Goal: Task Accomplishment & Management: Manage account settings

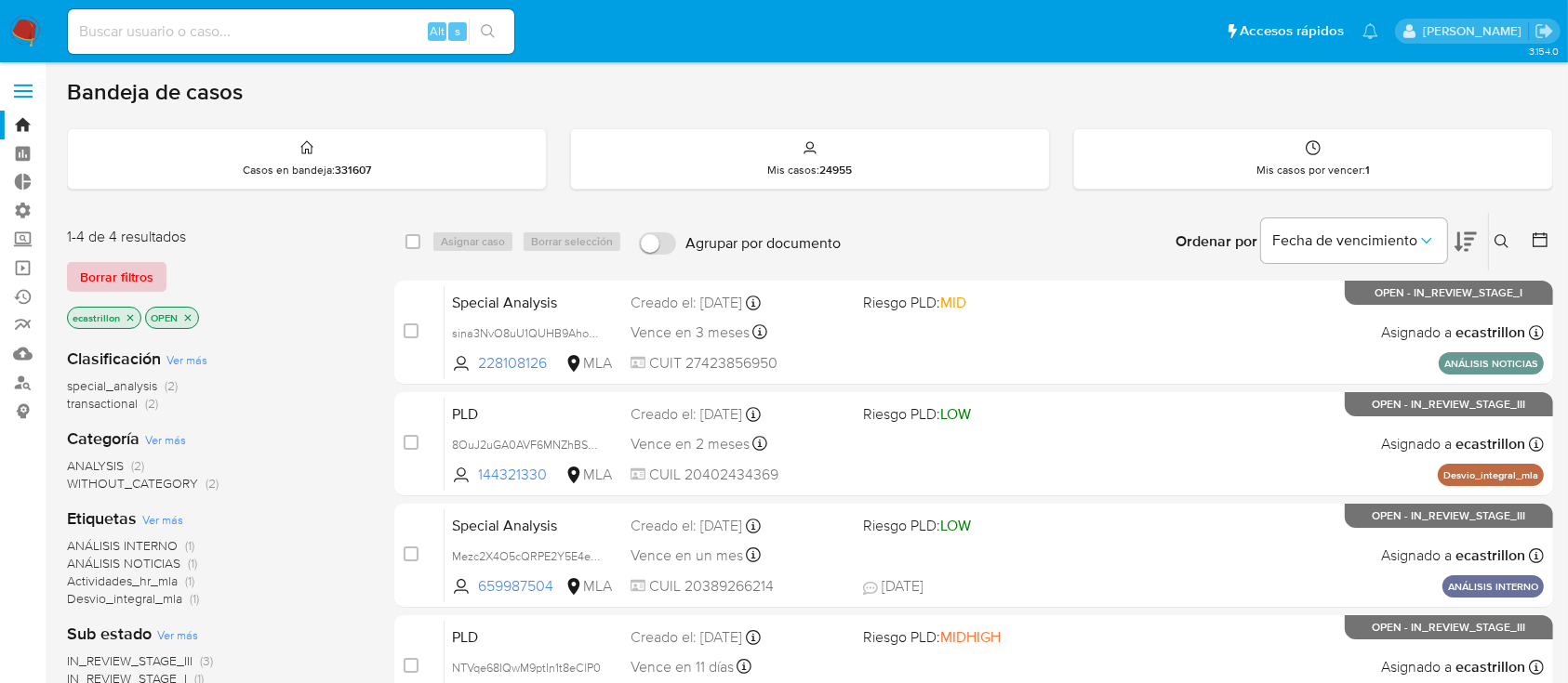
click at [134, 285] on span "Borrar filtros" at bounding box center [116, 277] width 73 height 26
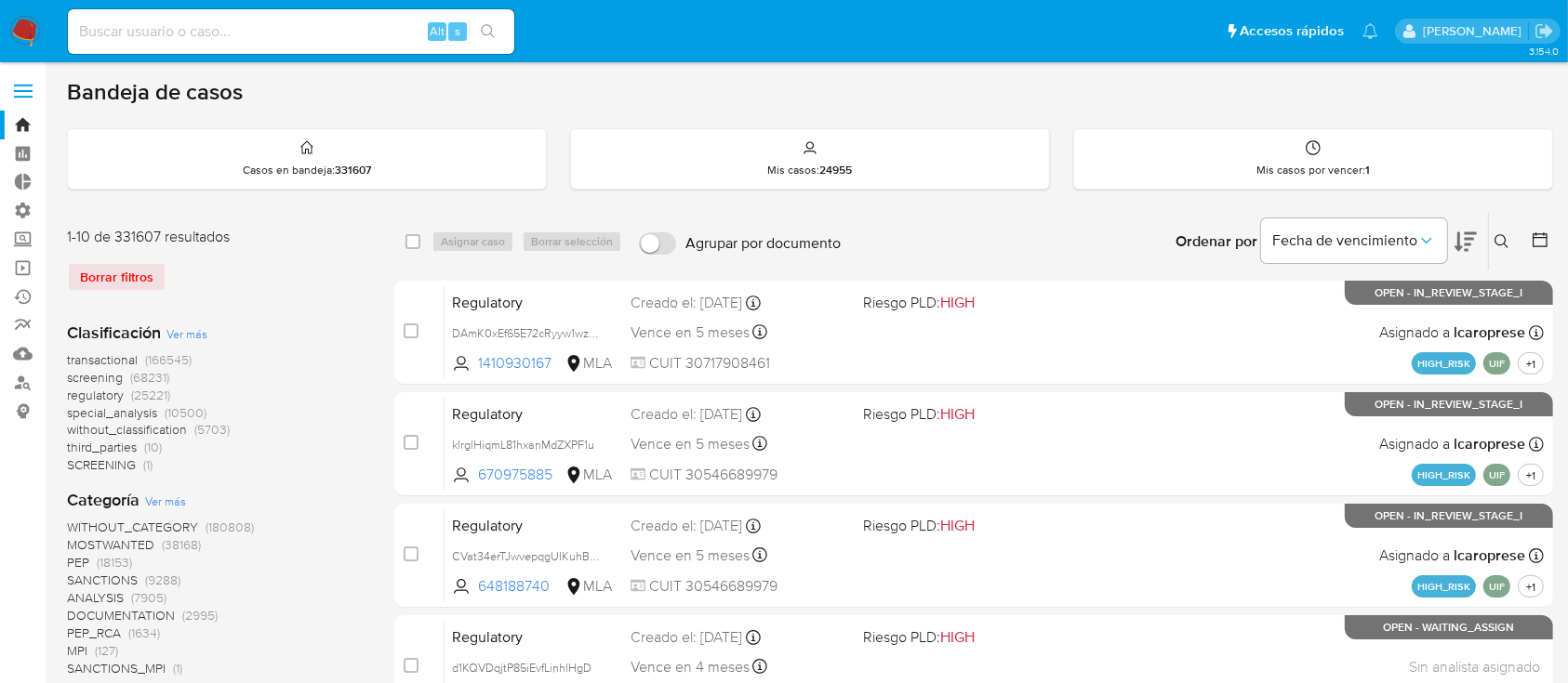
drag, startPoint x: 1508, startPoint y: 241, endPoint x: 1469, endPoint y: 300, distance: 70.7
click at [1509, 244] on icon at bounding box center [1502, 242] width 15 height 15
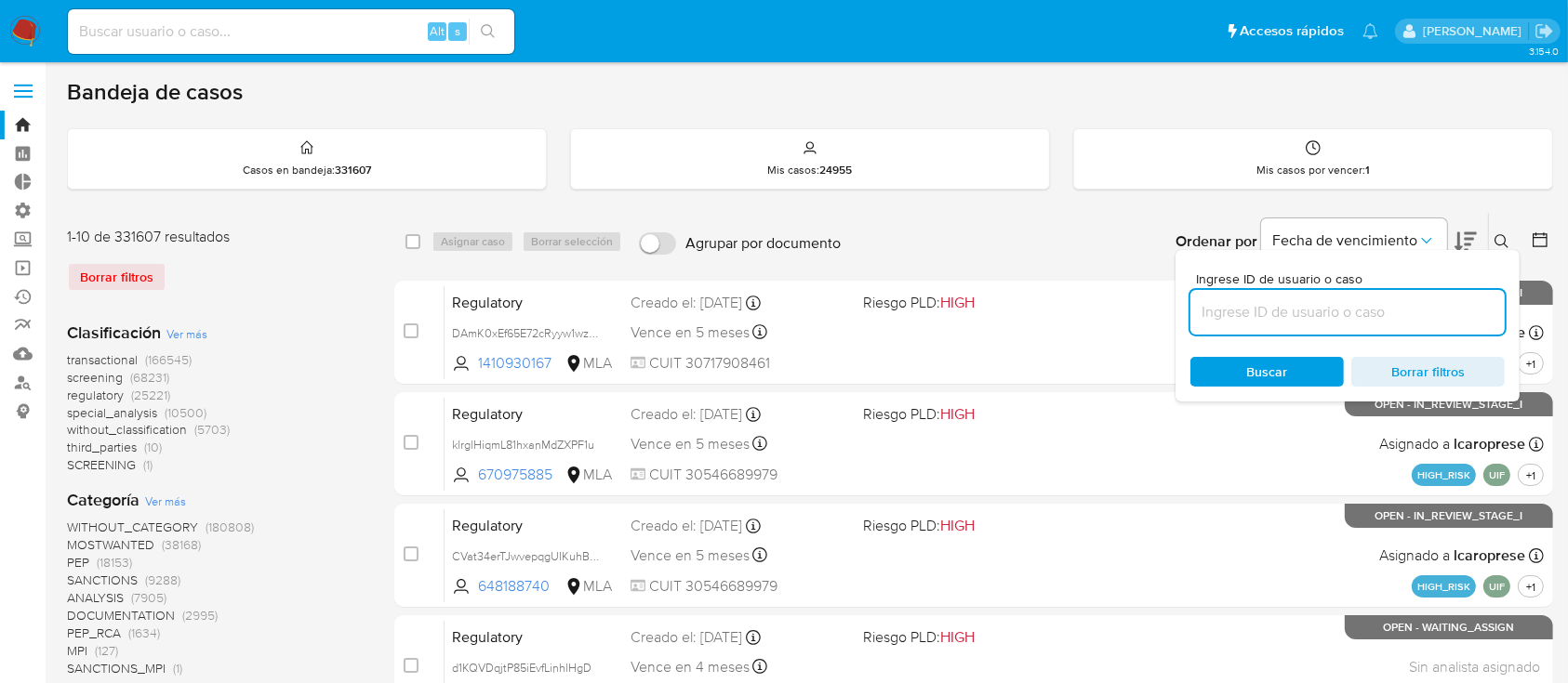
click at [1446, 315] on input at bounding box center [1348, 312] width 314 height 24
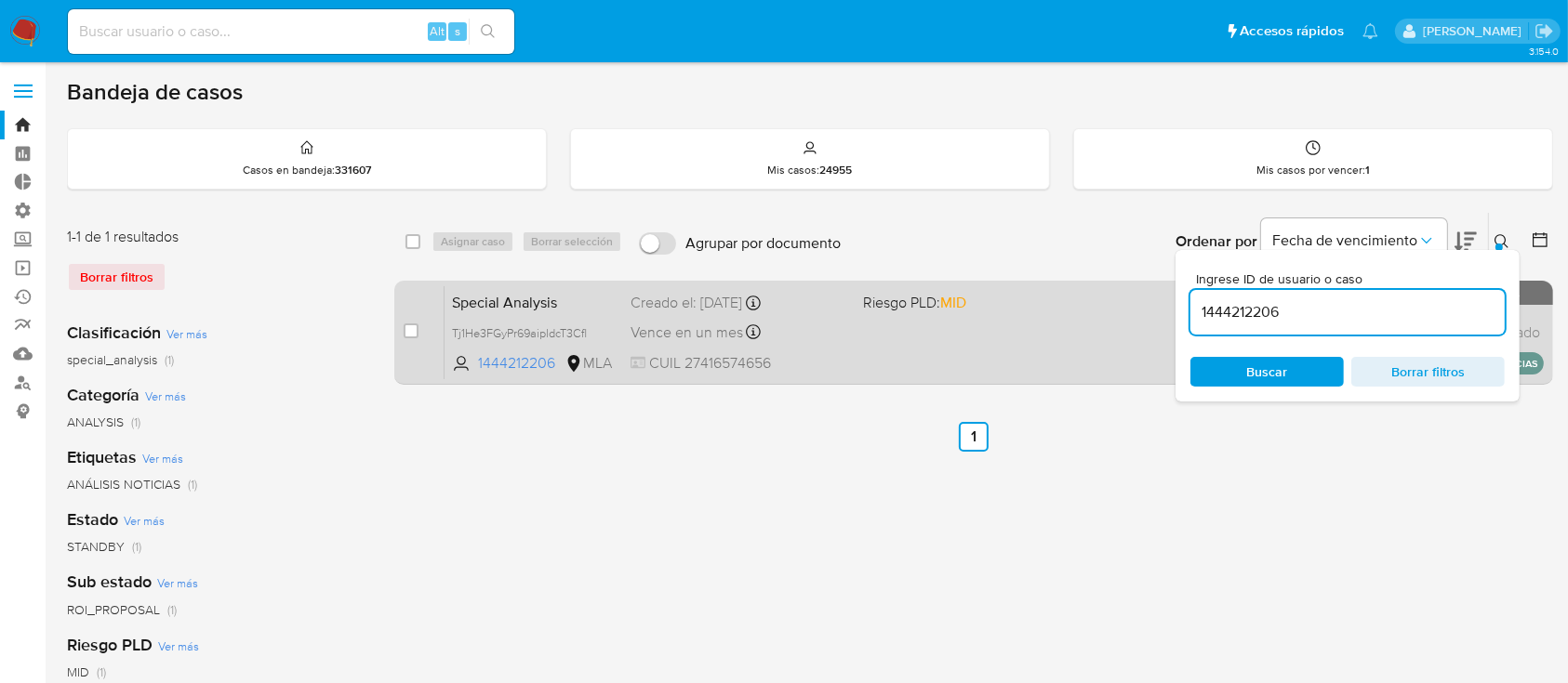
click at [811, 315] on div "Special Analysis Tj1He3FGyPr69aipldcT3Cfl 1444212206 MLA Riesgo PLD: MID Creado…" at bounding box center [994, 332] width 1099 height 93
click at [937, 341] on div "Special Analysis Tj1He3FGyPr69aipldcT3Cfl 1444212206 MLA Riesgo PLD: MID Creado…" at bounding box center [994, 332] width 1099 height 93
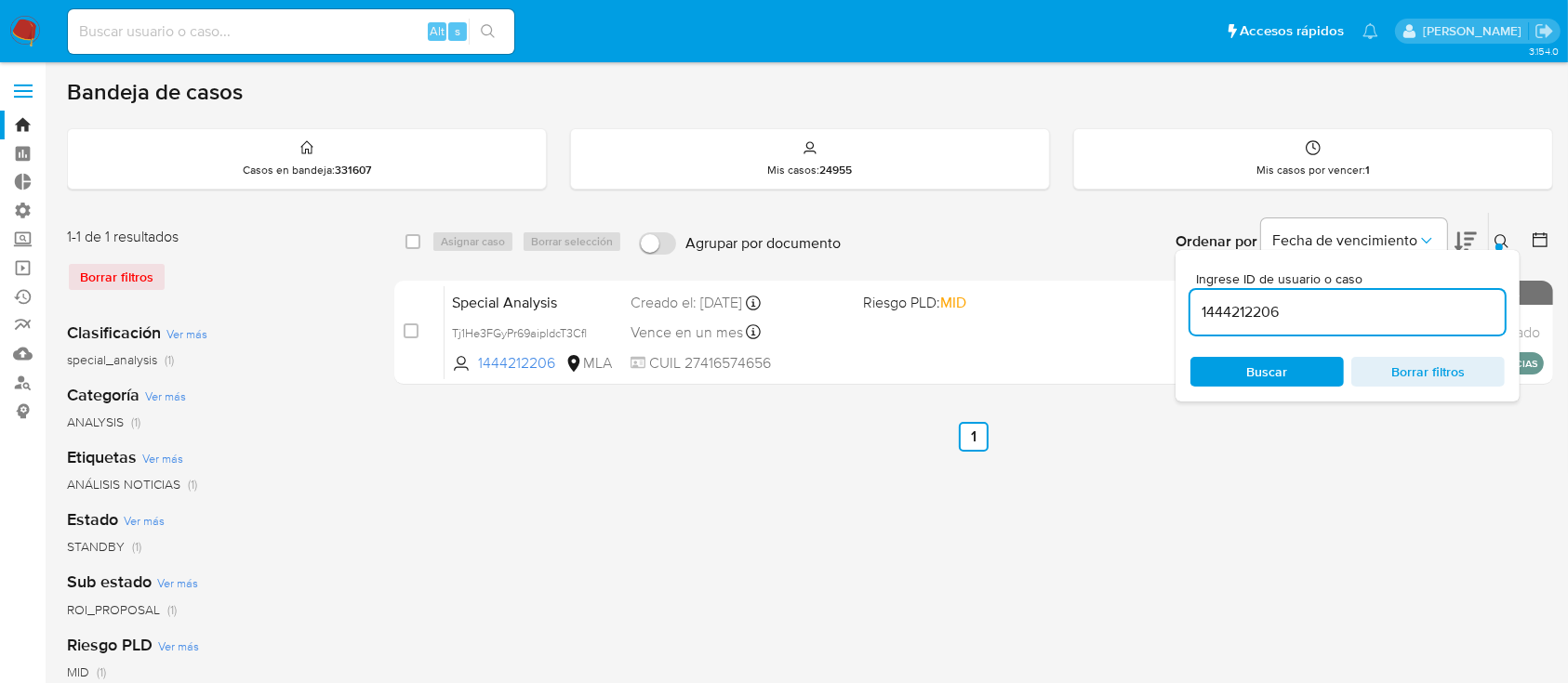
click at [1376, 298] on div "1444212206" at bounding box center [1348, 312] width 314 height 45
click at [1367, 303] on input "1444212206" at bounding box center [1348, 312] width 314 height 24
click at [1365, 303] on input "1444212206" at bounding box center [1348, 312] width 314 height 24
paste input "340136647"
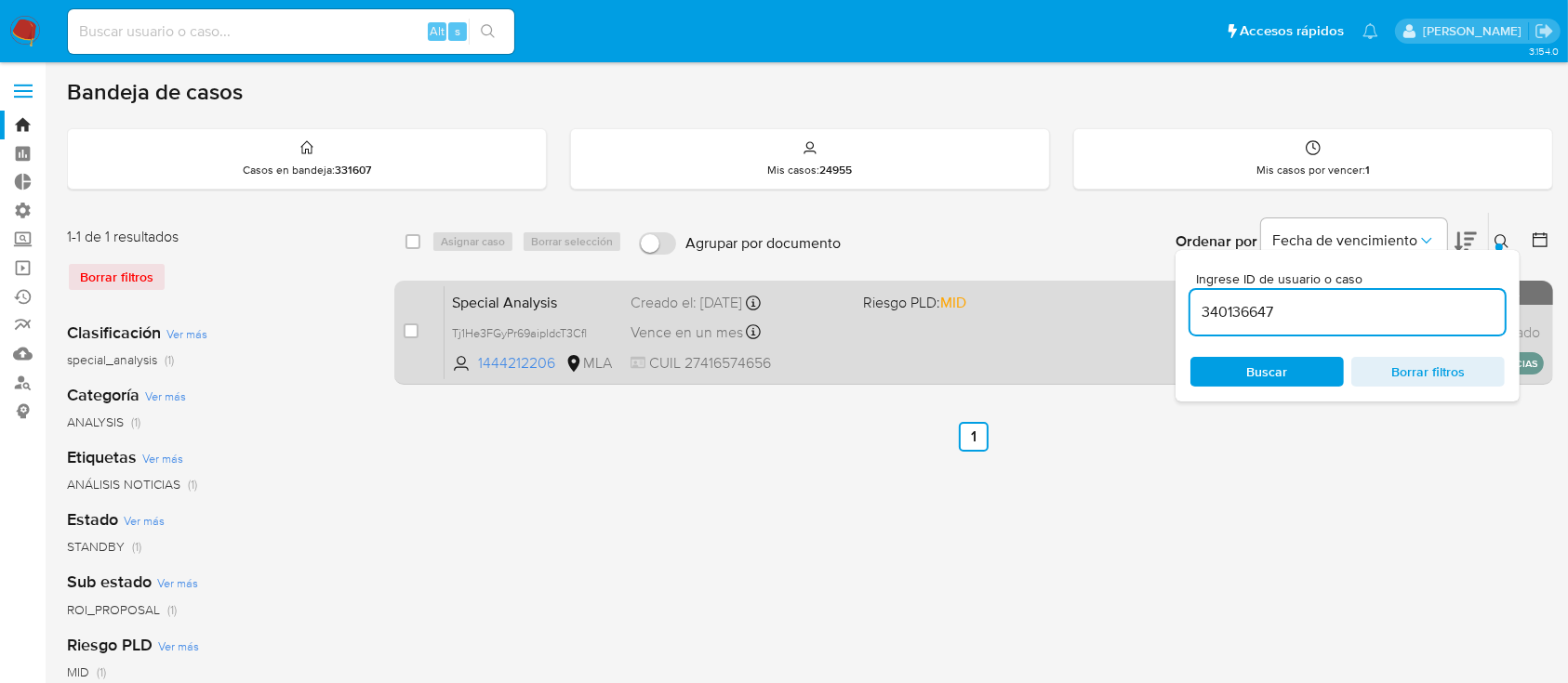
type input "340136647"
click at [836, 329] on div "Vence en un mes Vence el 17/09/2025 12:05:28" at bounding box center [739, 332] width 217 height 25
click at [893, 331] on div "Special Analysis X2yNWvBTw6ihZy0yhz4t2zkZ 340136647 MLA Riesgo PLD: LOW Creado …" at bounding box center [994, 332] width 1099 height 93
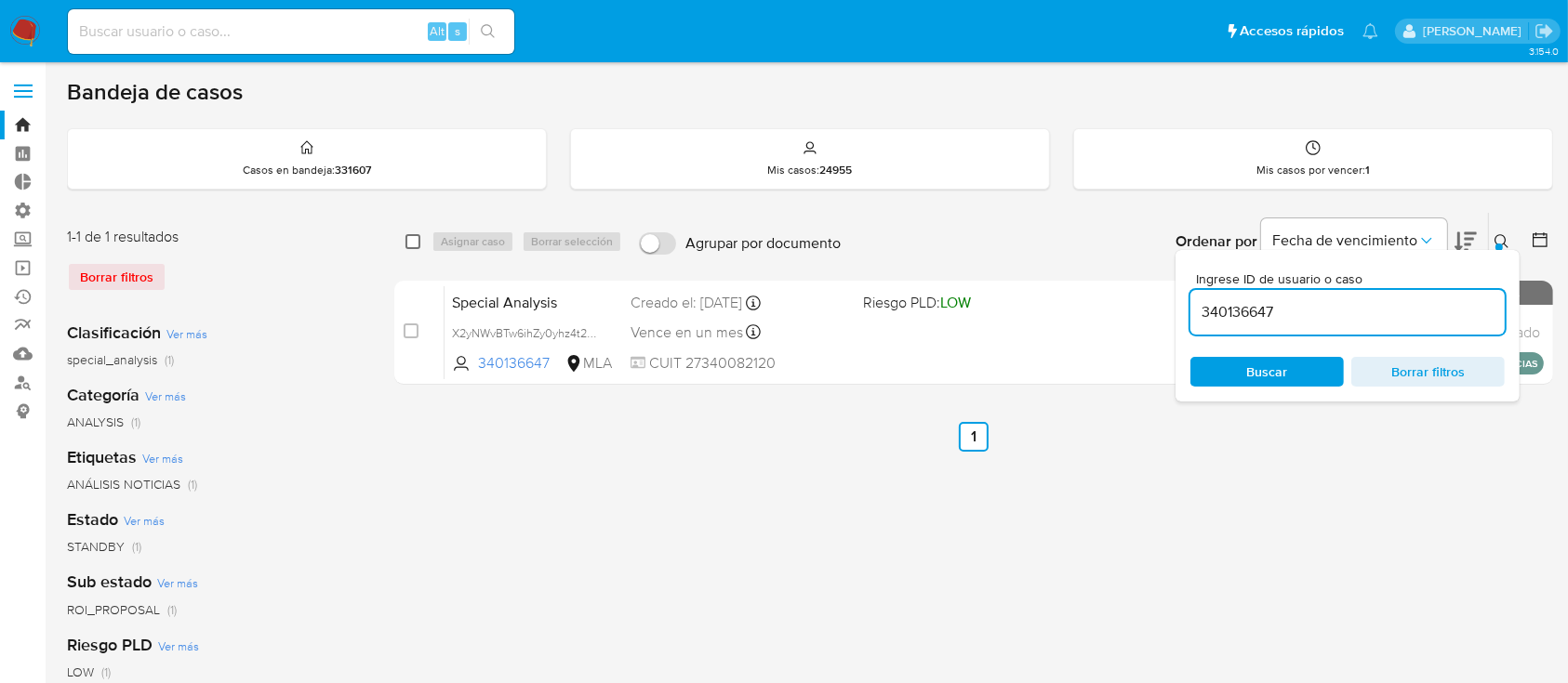
click at [417, 235] on input "checkbox" at bounding box center [413, 242] width 15 height 15
checkbox input "true"
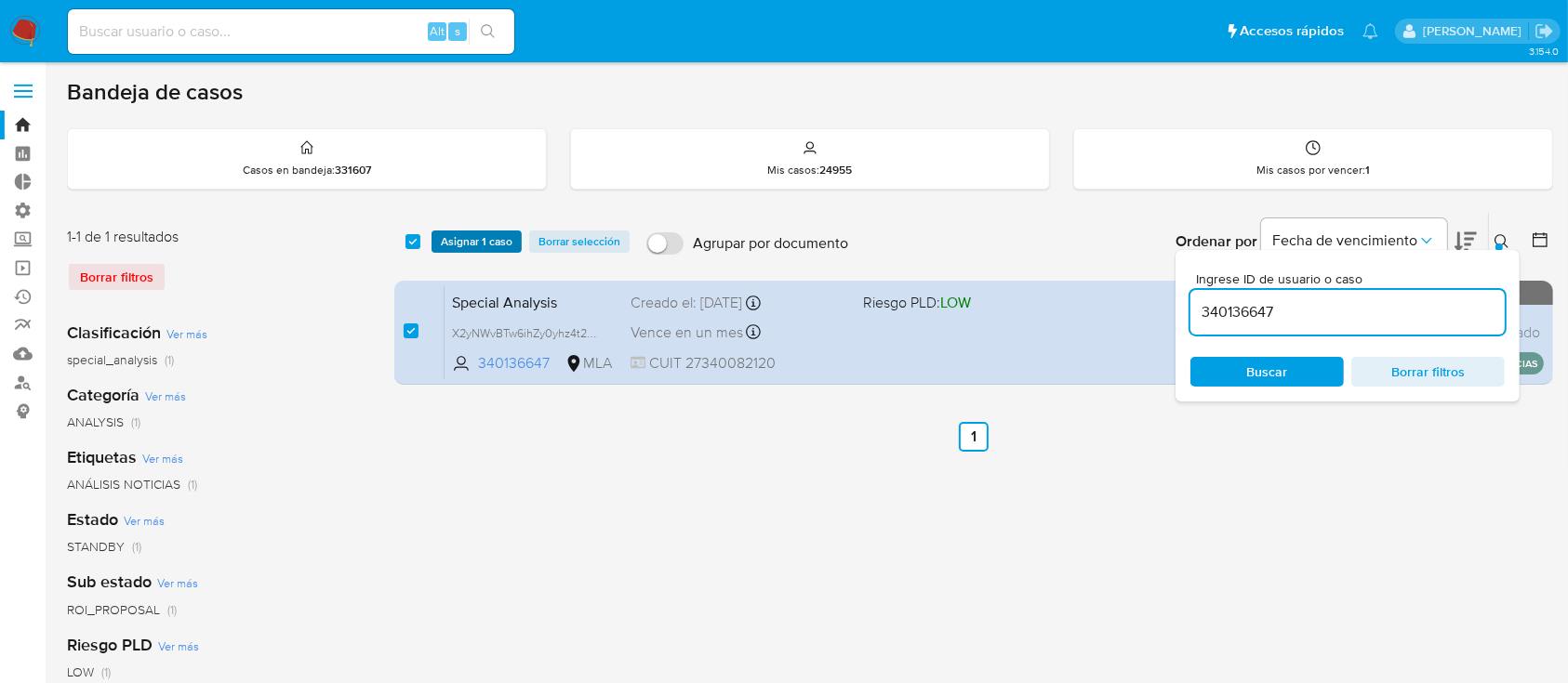
click at [444, 234] on span "Asignar 1 caso" at bounding box center [476, 241] width 72 height 18
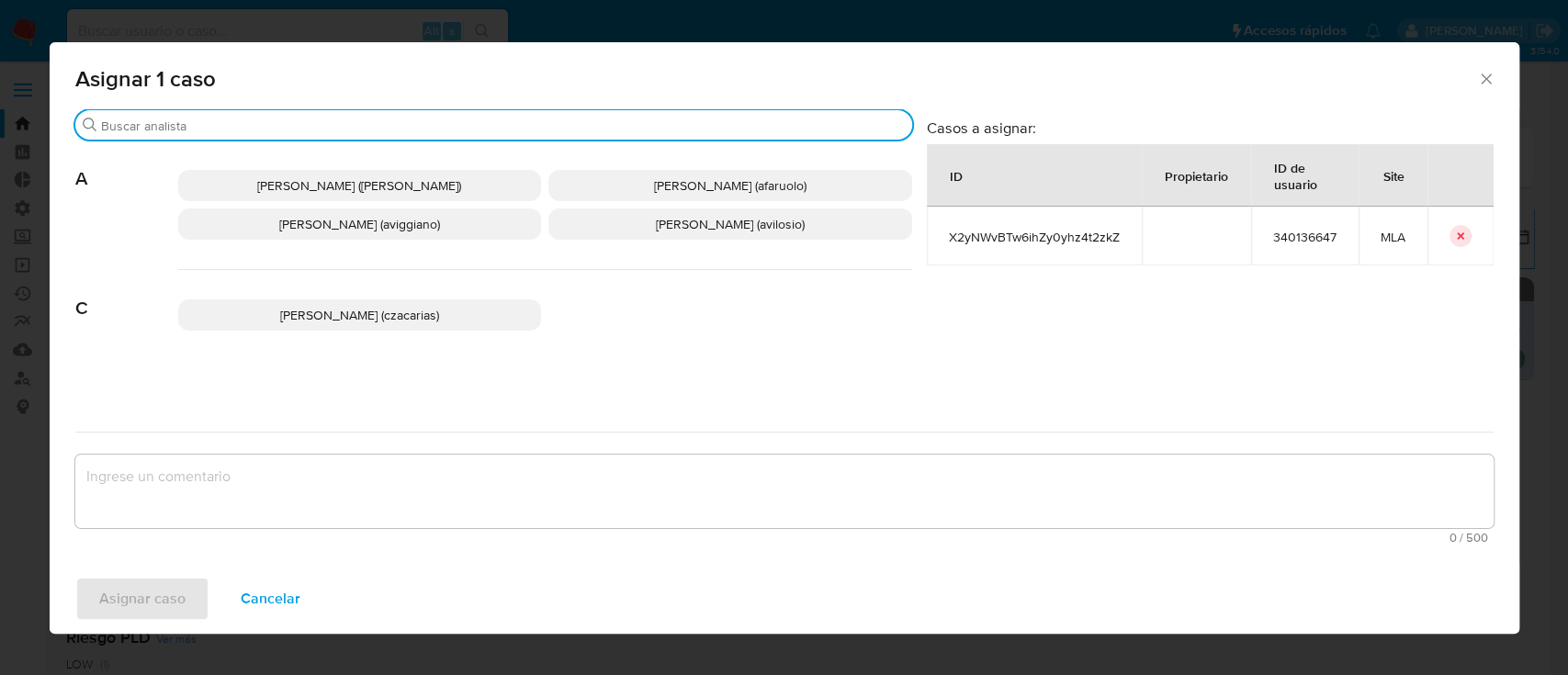
click at [421, 121] on input "Buscar" at bounding box center [502, 126] width 804 height 17
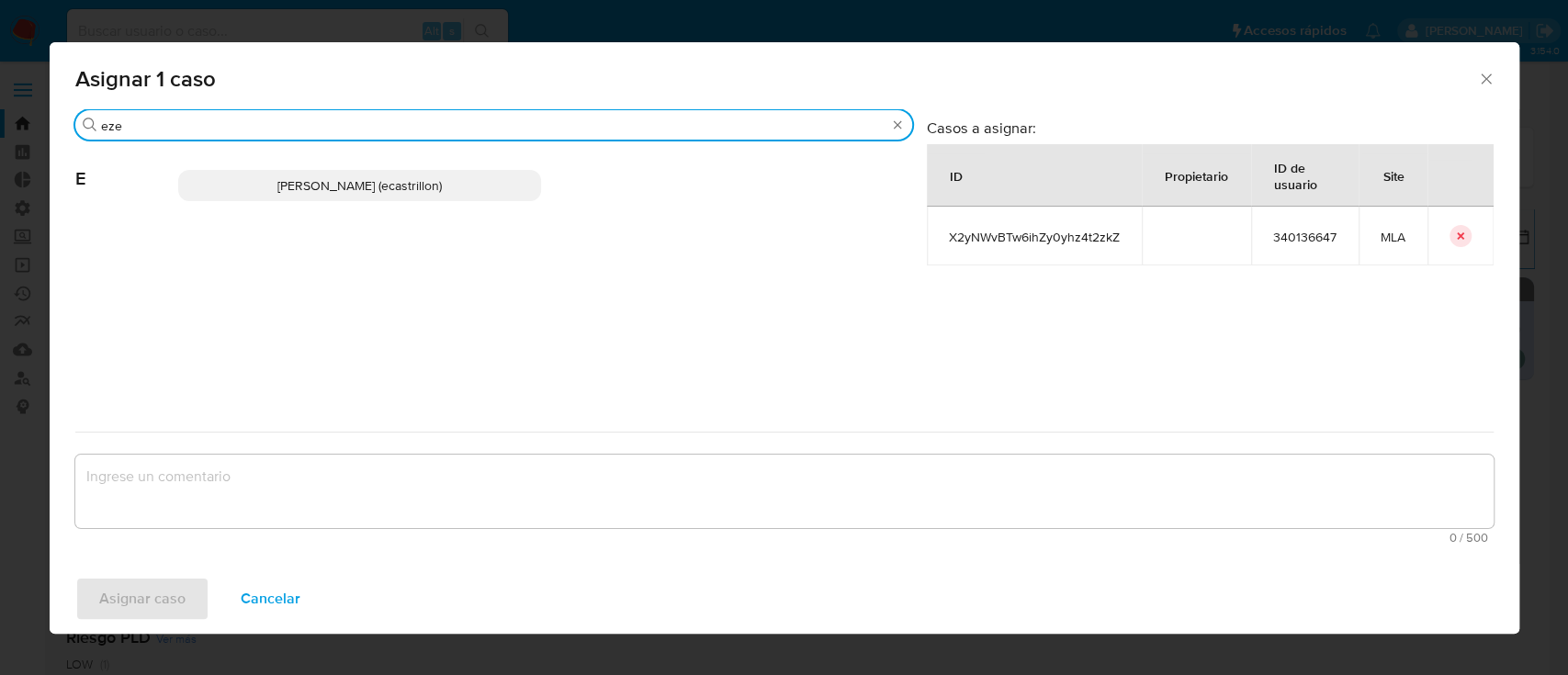
type input "eze"
click at [380, 176] on span "Ezequiel Gonzalo Castrillon (ecastrillon)" at bounding box center [359, 185] width 164 height 18
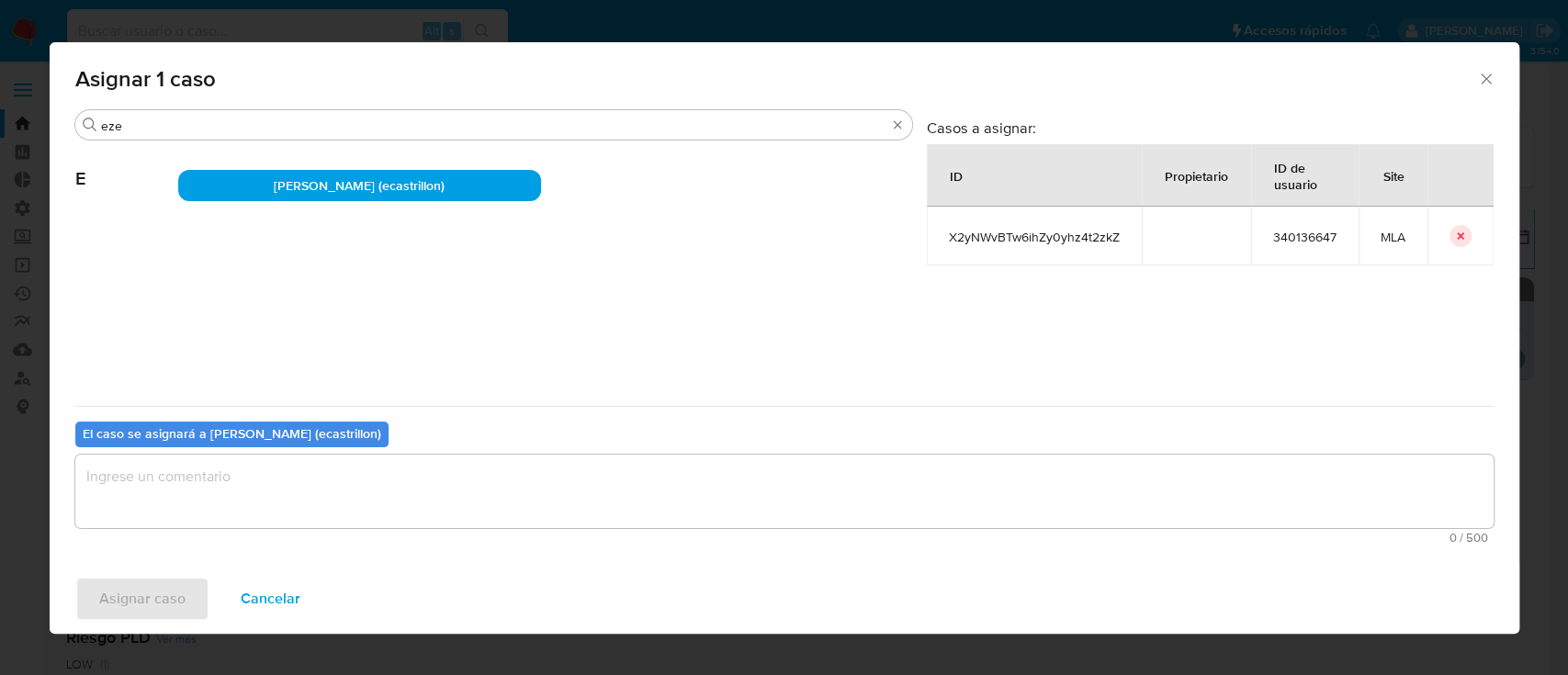
click at [278, 487] on textarea "assign-modal" at bounding box center [784, 491] width 1418 height 74
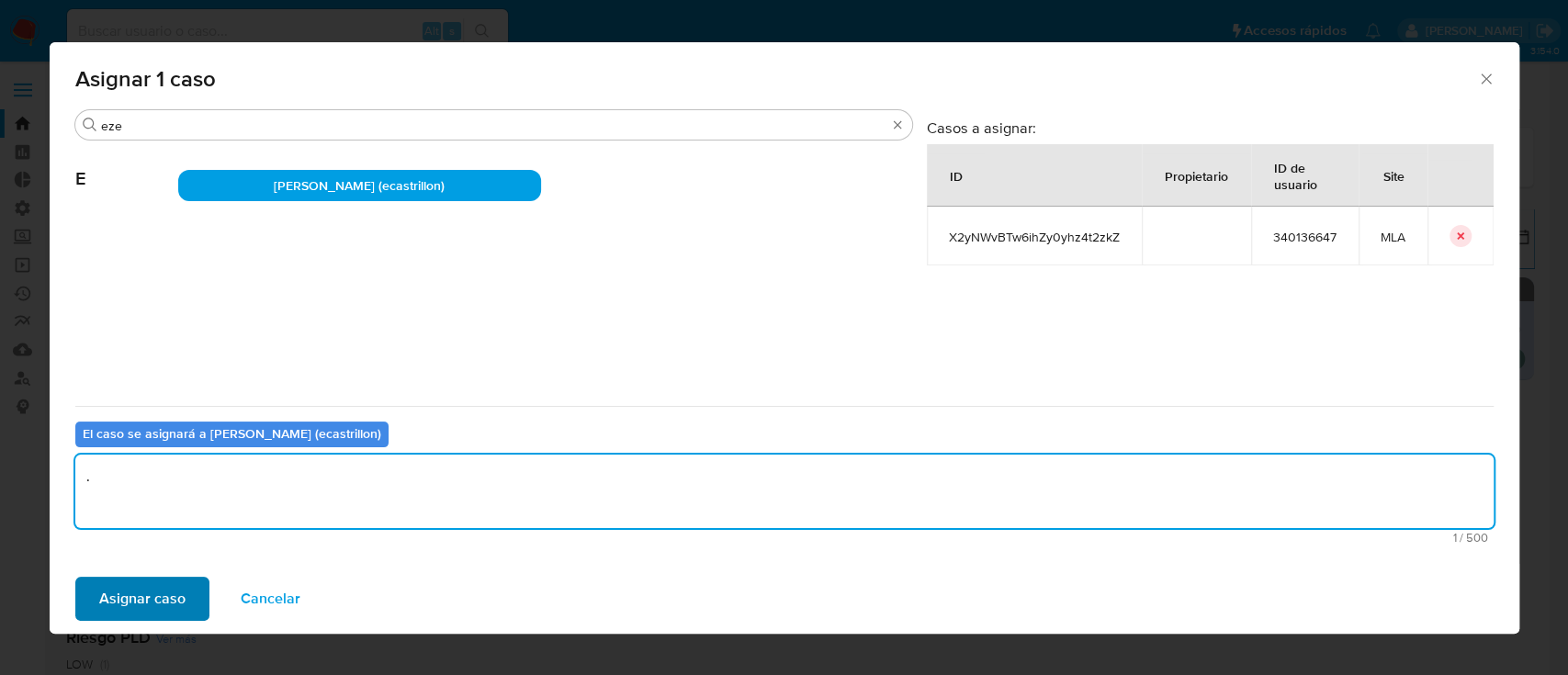
type textarea "."
click at [170, 601] on span "Asignar caso" at bounding box center [142, 599] width 87 height 41
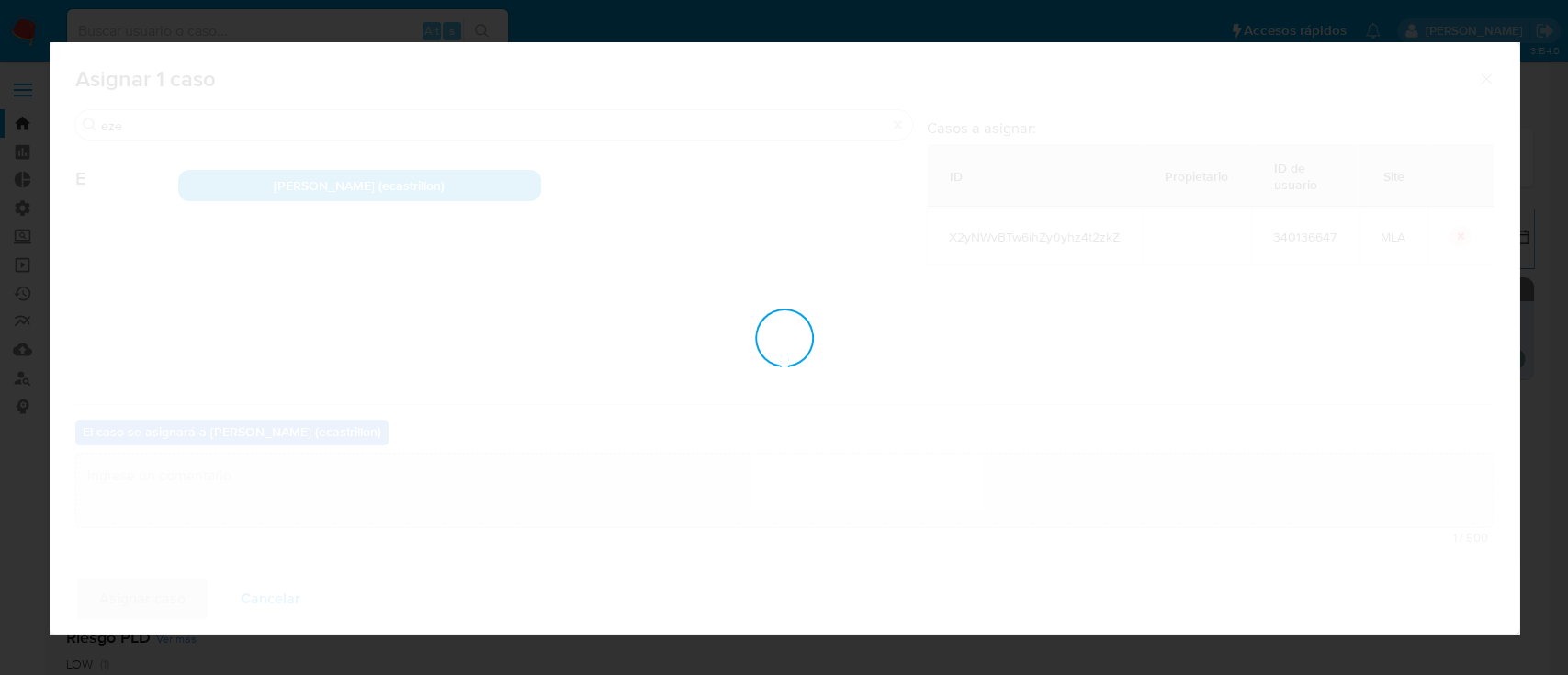
checkbox input "false"
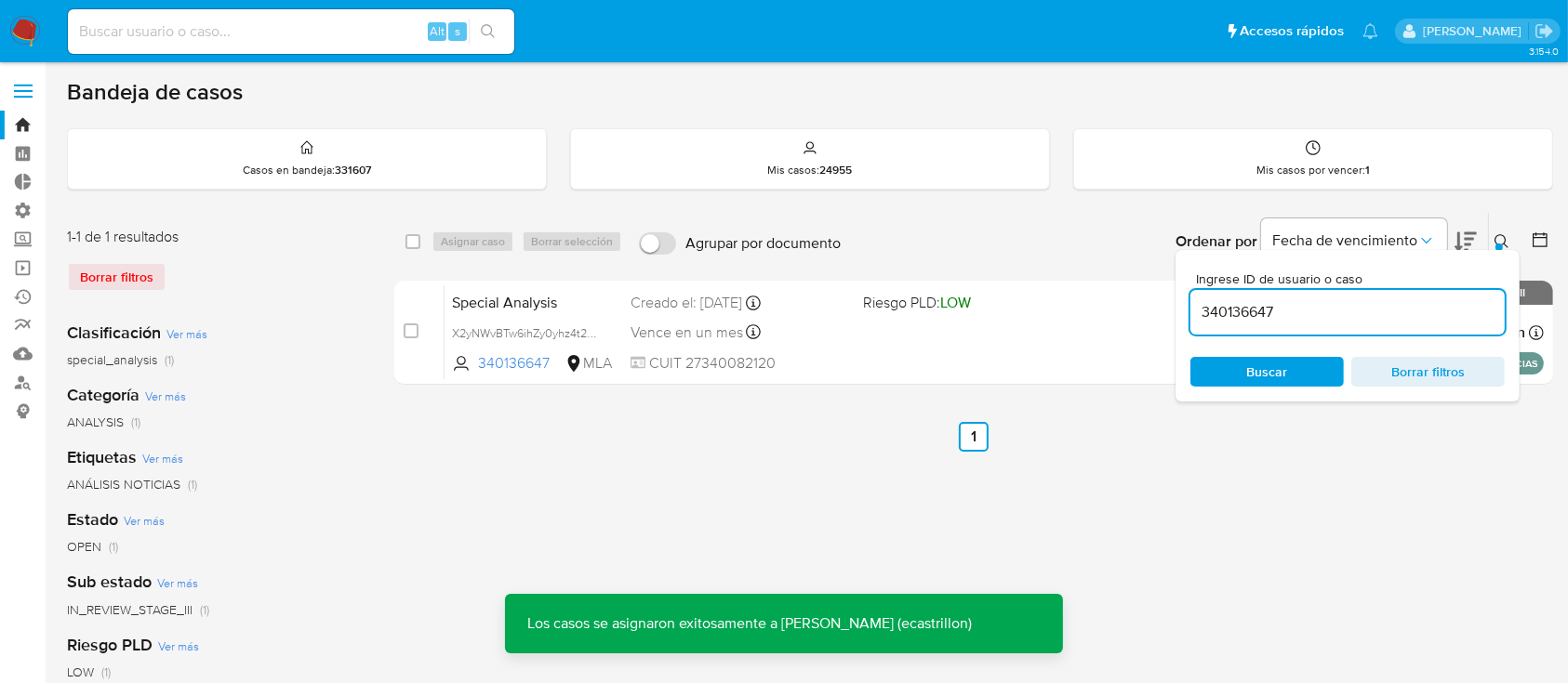
click at [1502, 235] on icon at bounding box center [1502, 242] width 15 height 15
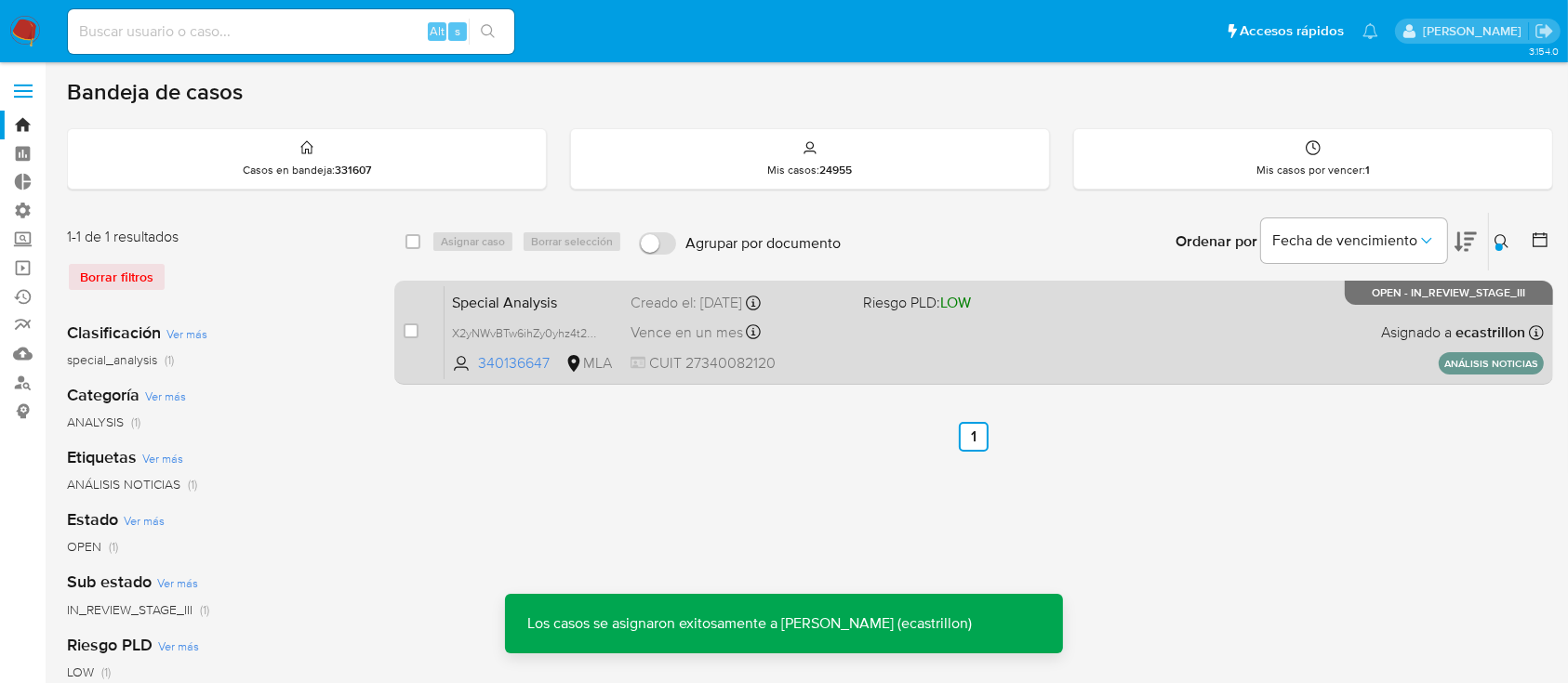
click at [1265, 331] on div "Special Analysis X2yNWvBTw6ihZy0yhz4t2zkZ 340136647 MLA Riesgo PLD: LOW Creado …" at bounding box center [994, 332] width 1099 height 93
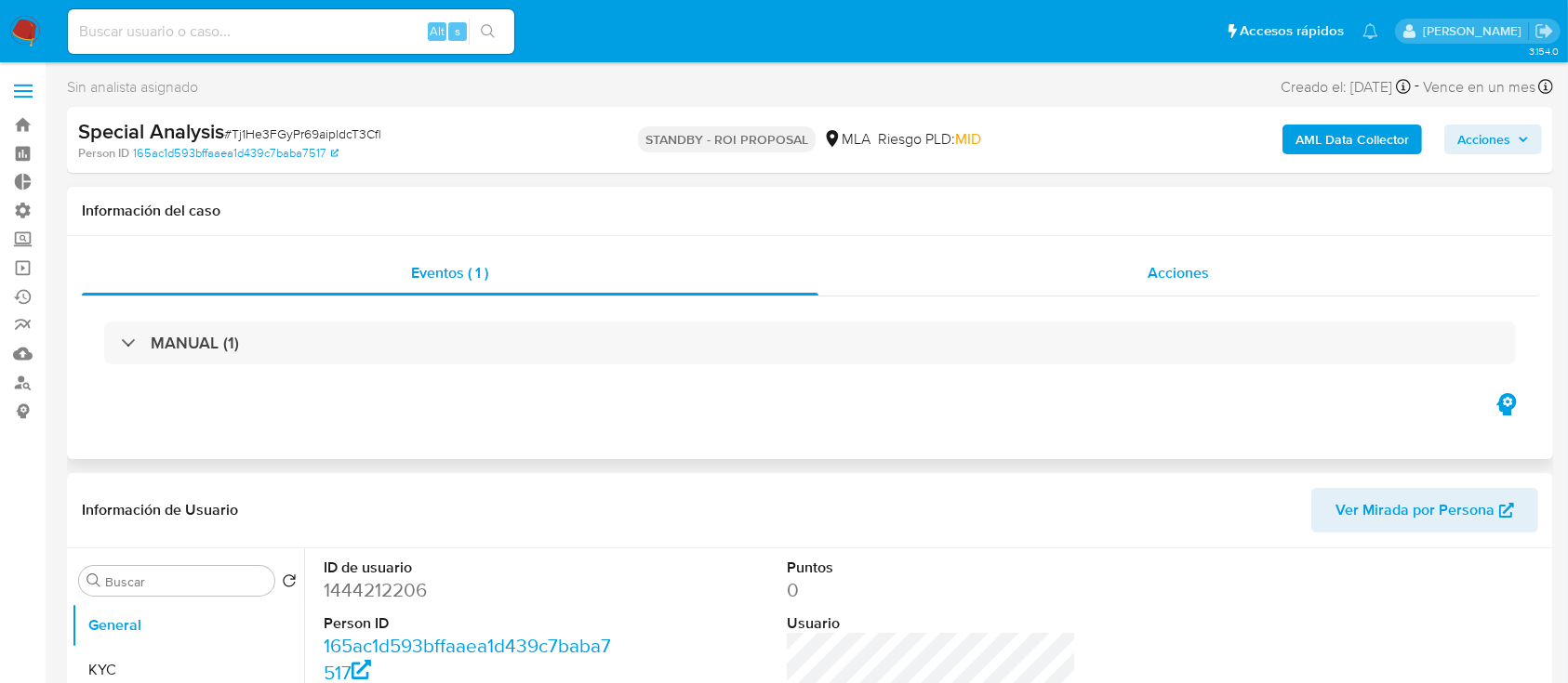
click at [999, 278] on div "Acciones" at bounding box center [1179, 273] width 721 height 45
select select "10"
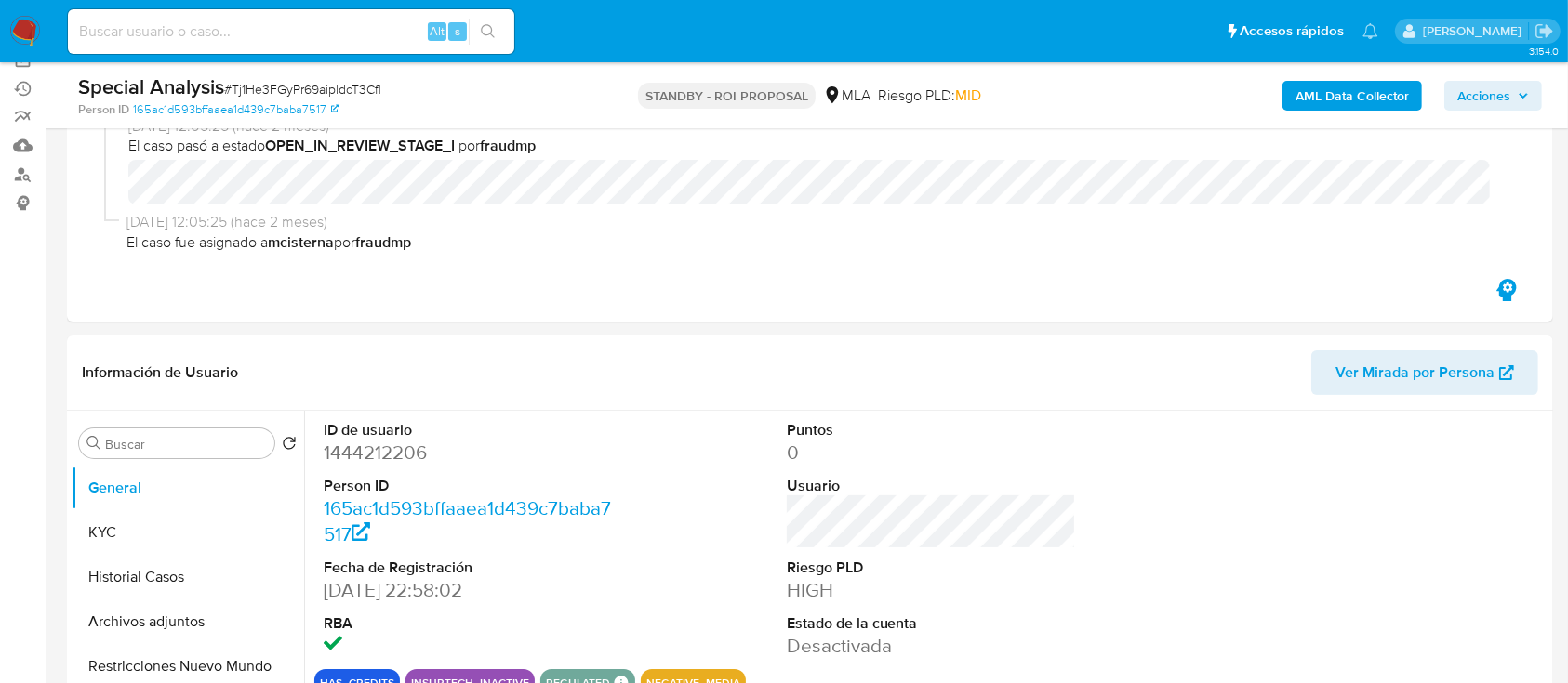
scroll to position [247, 0]
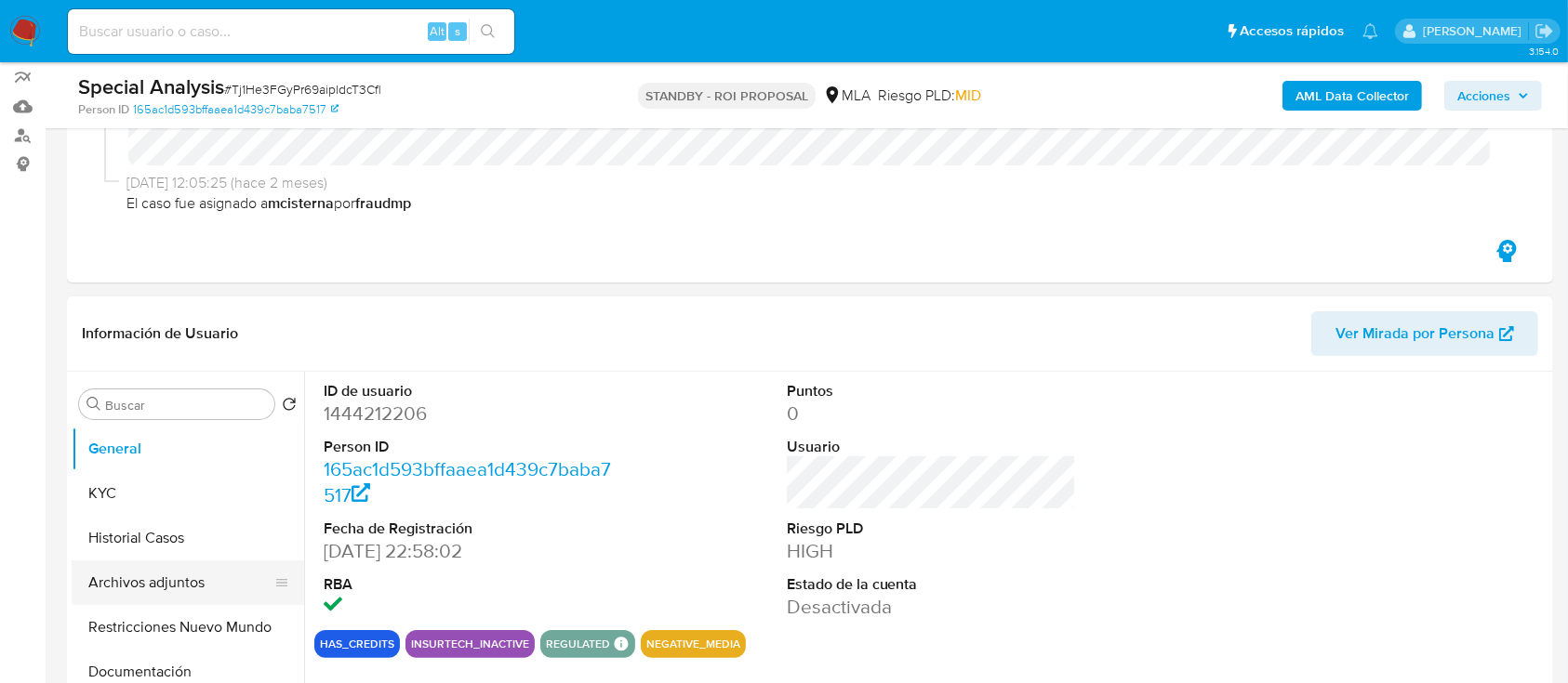
click at [169, 573] on button "Archivos adjuntos" at bounding box center [180, 583] width 218 height 45
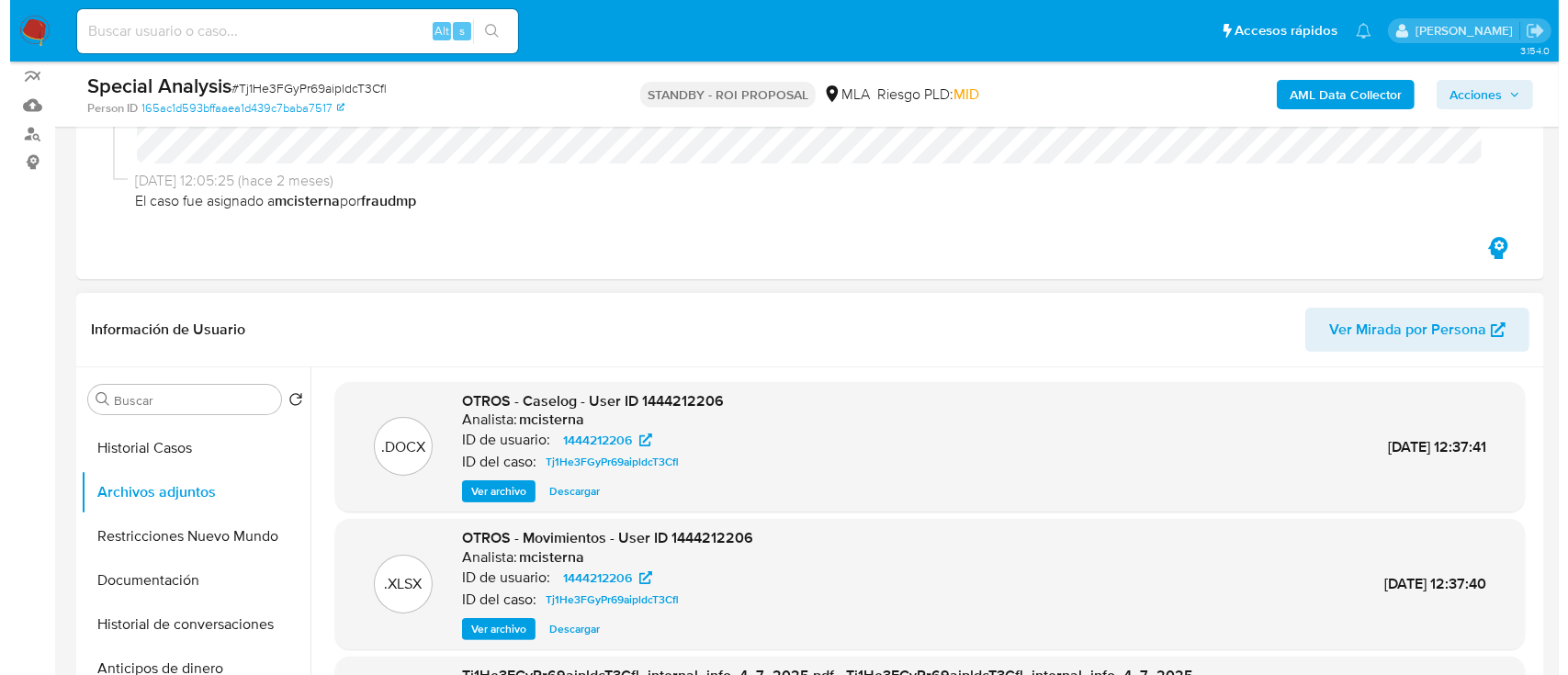
scroll to position [123, 0]
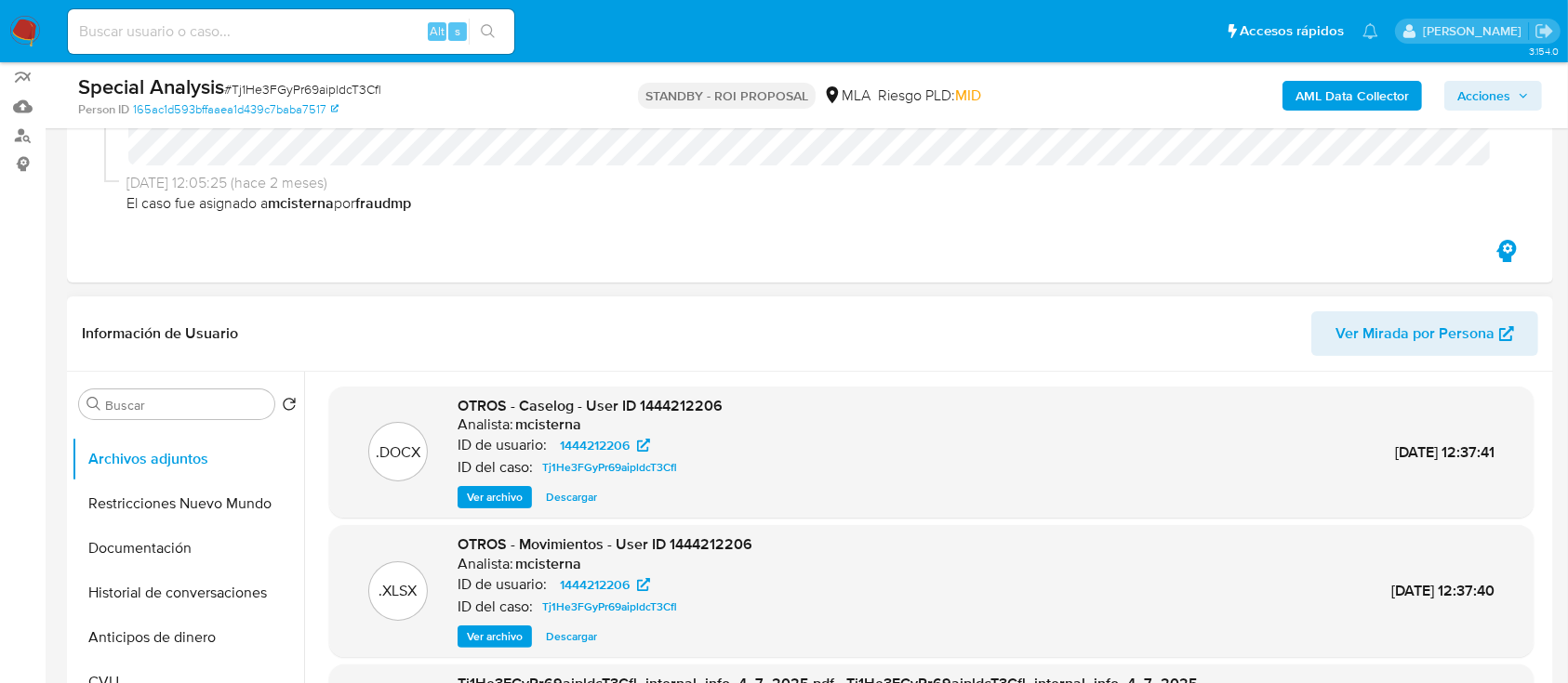
click at [492, 506] on span "Ver archivo" at bounding box center [494, 497] width 55 height 18
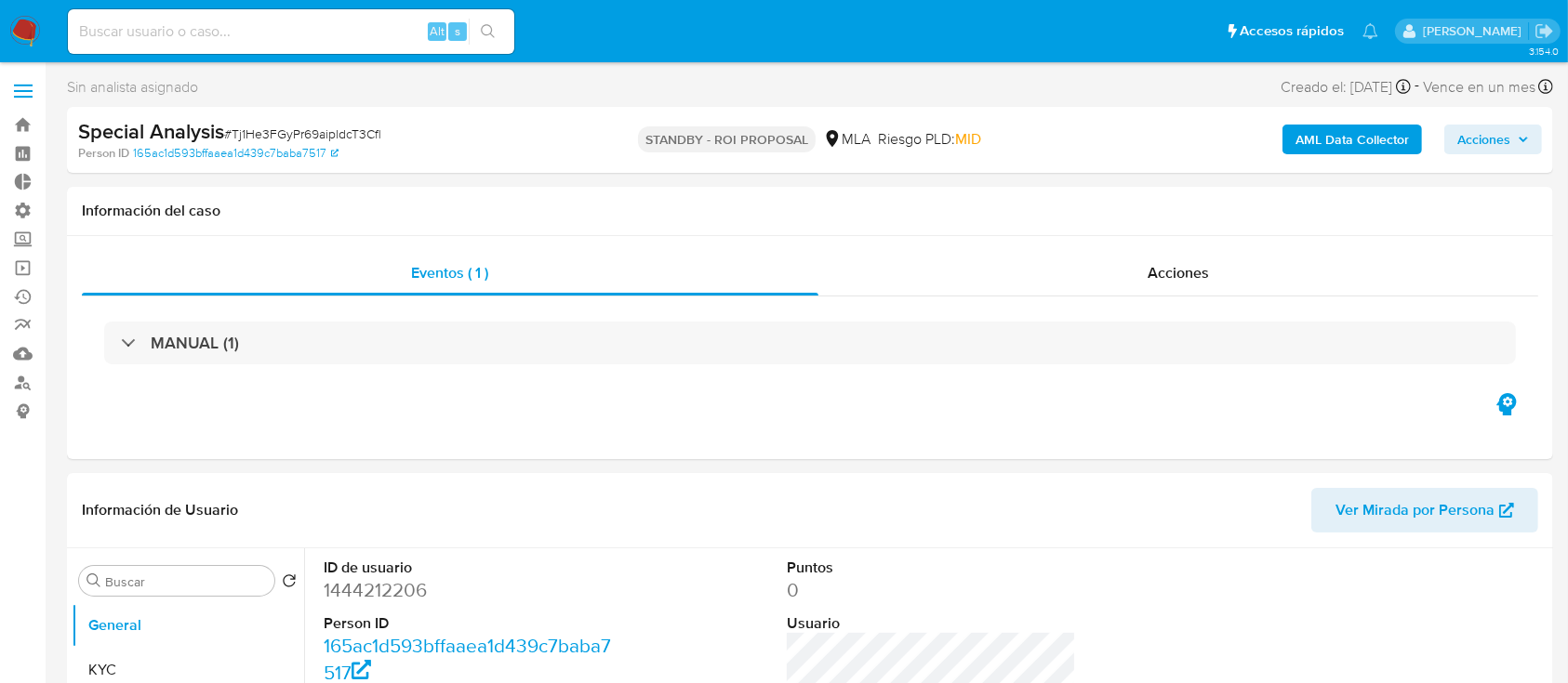
select select "10"
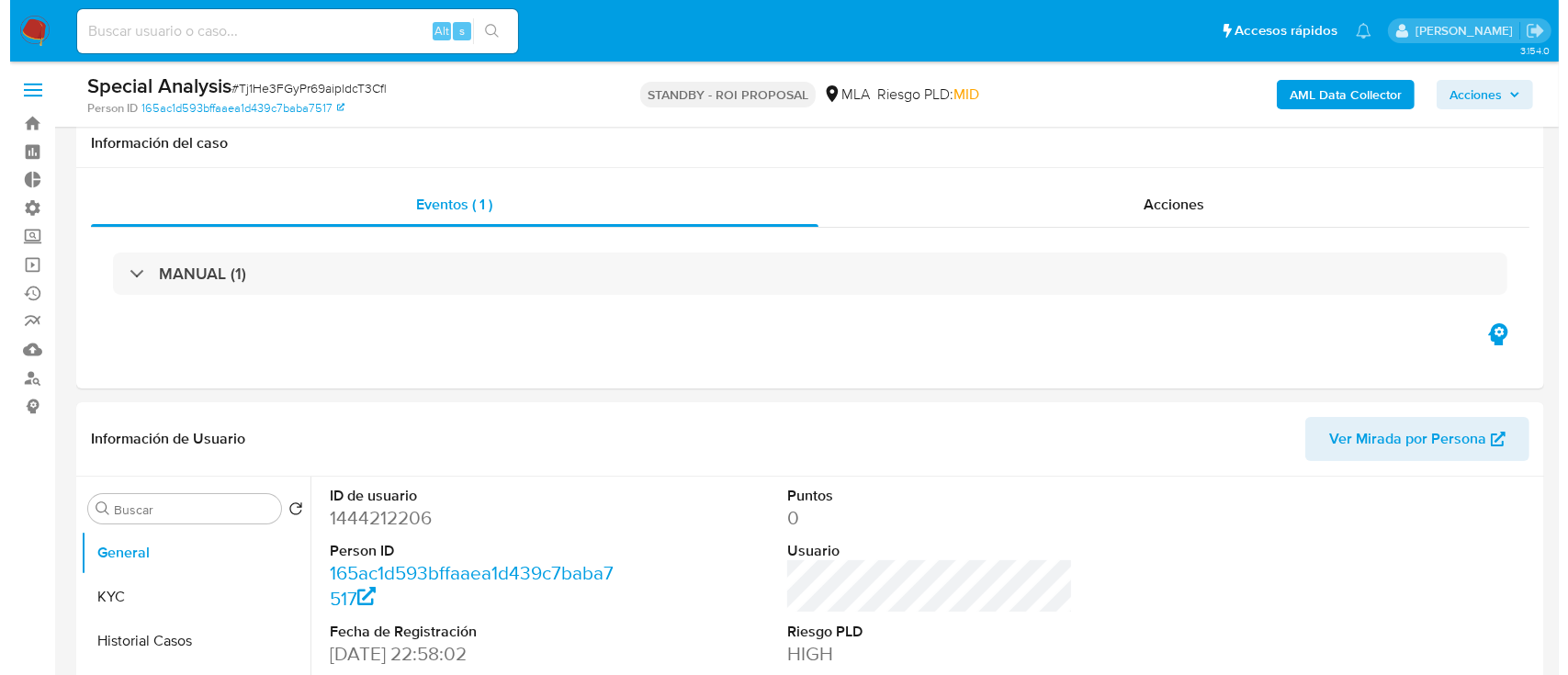
scroll to position [244, 0]
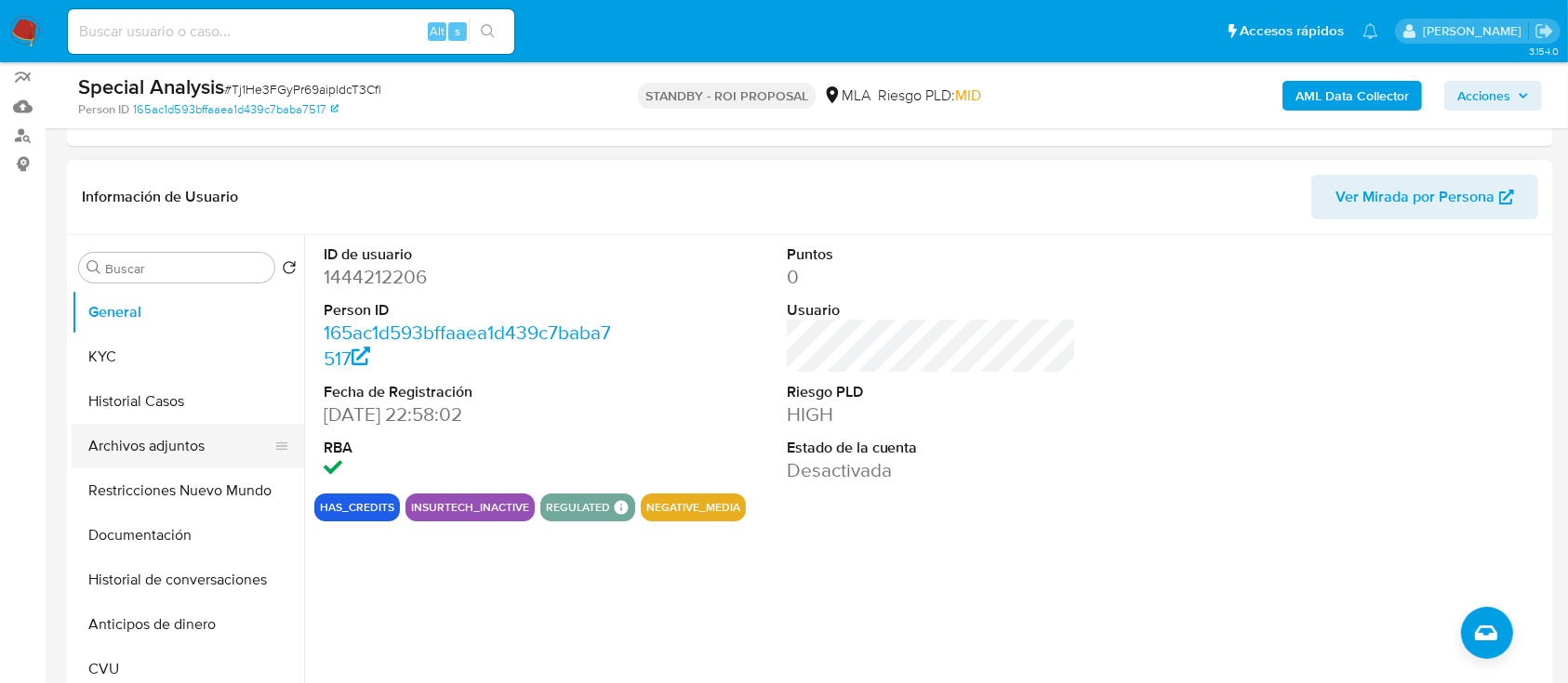
click at [160, 440] on button "Archivos adjuntos" at bounding box center [180, 445] width 218 height 45
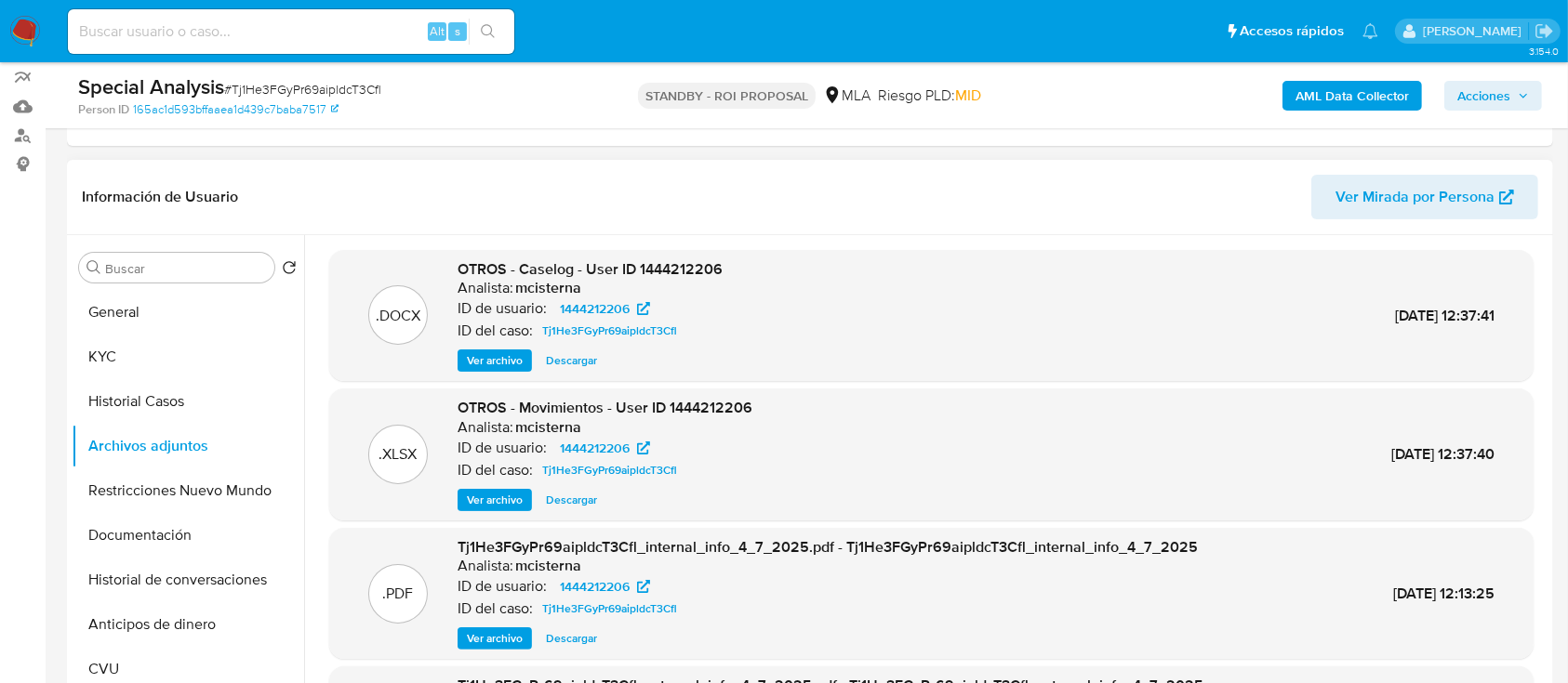
click at [569, 362] on span "Descargar" at bounding box center [572, 360] width 52 height 18
click at [504, 355] on span "Ver archivo" at bounding box center [494, 360] width 55 height 18
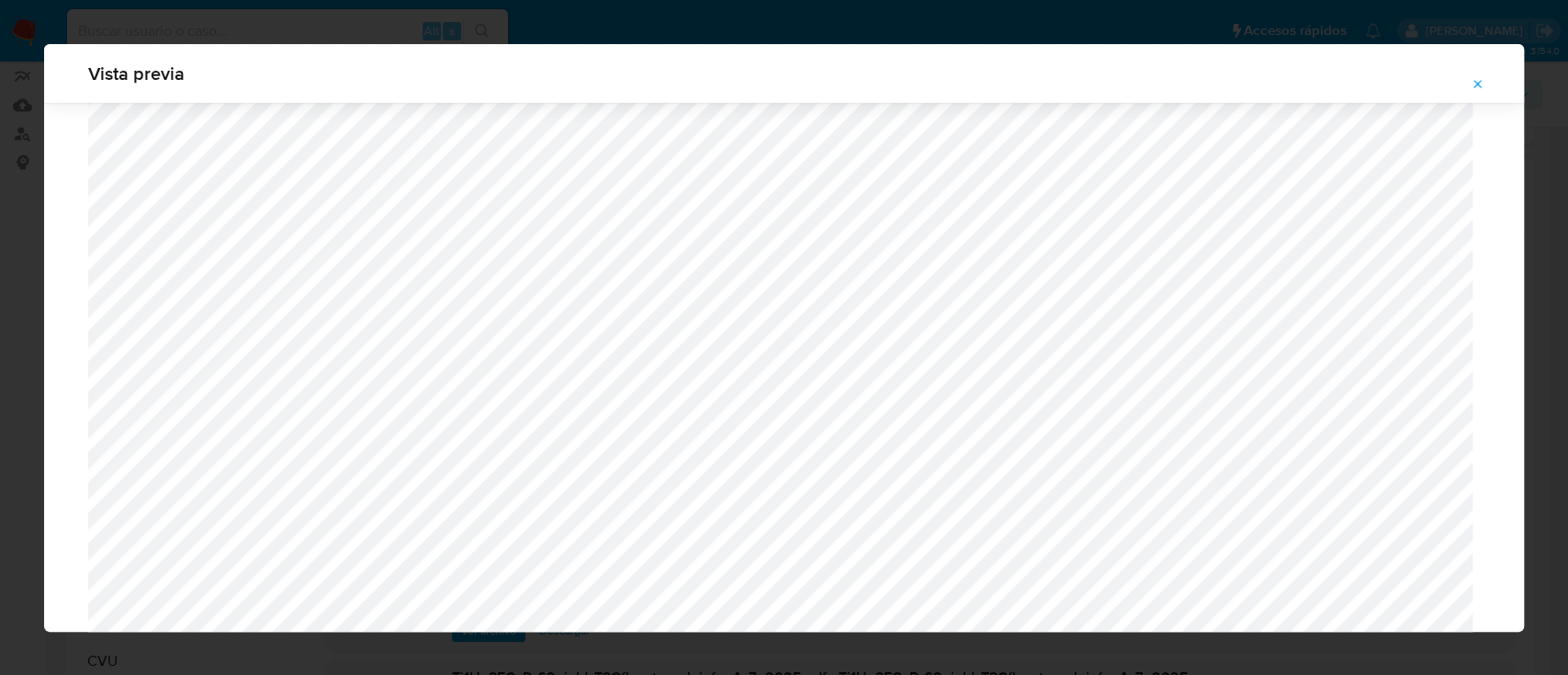
scroll to position [1507, 0]
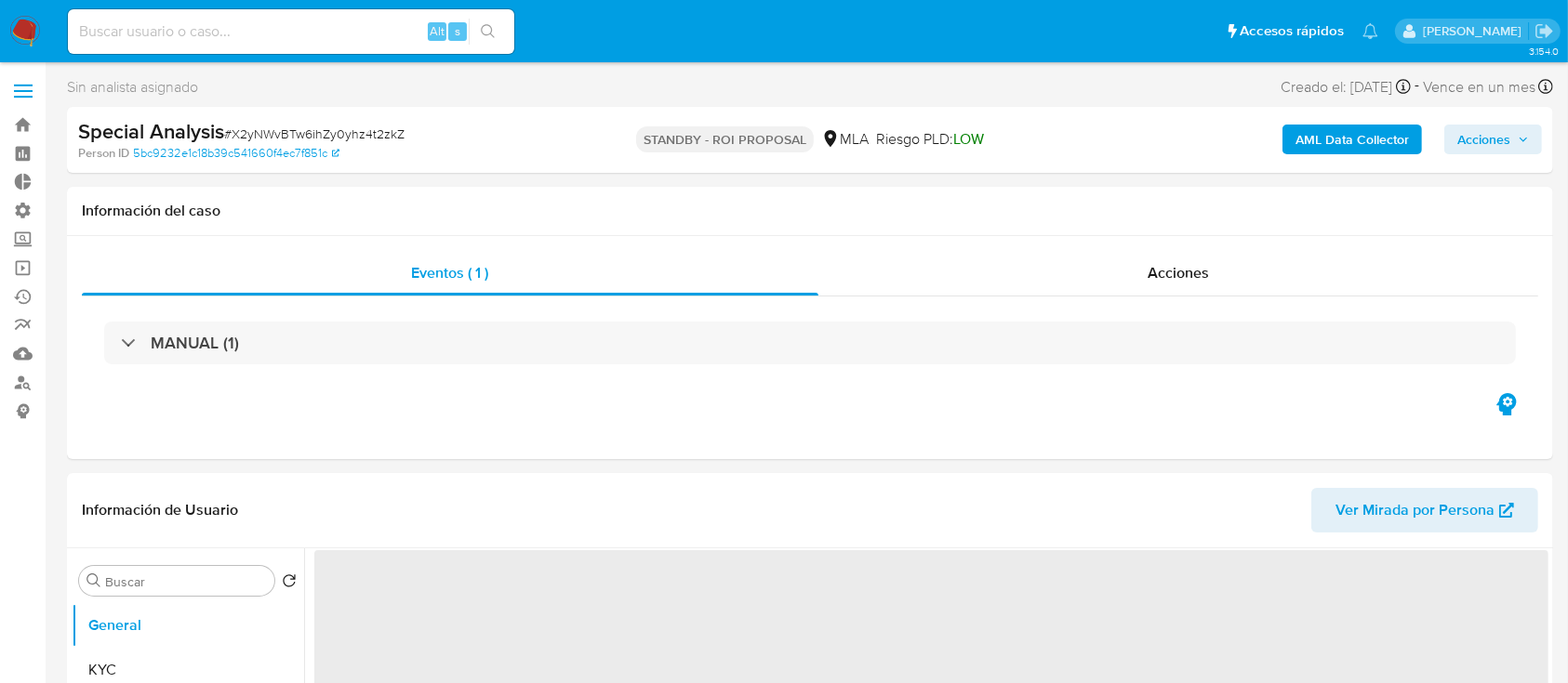
click at [1176, 258] on div "Acciones" at bounding box center [1179, 273] width 721 height 45
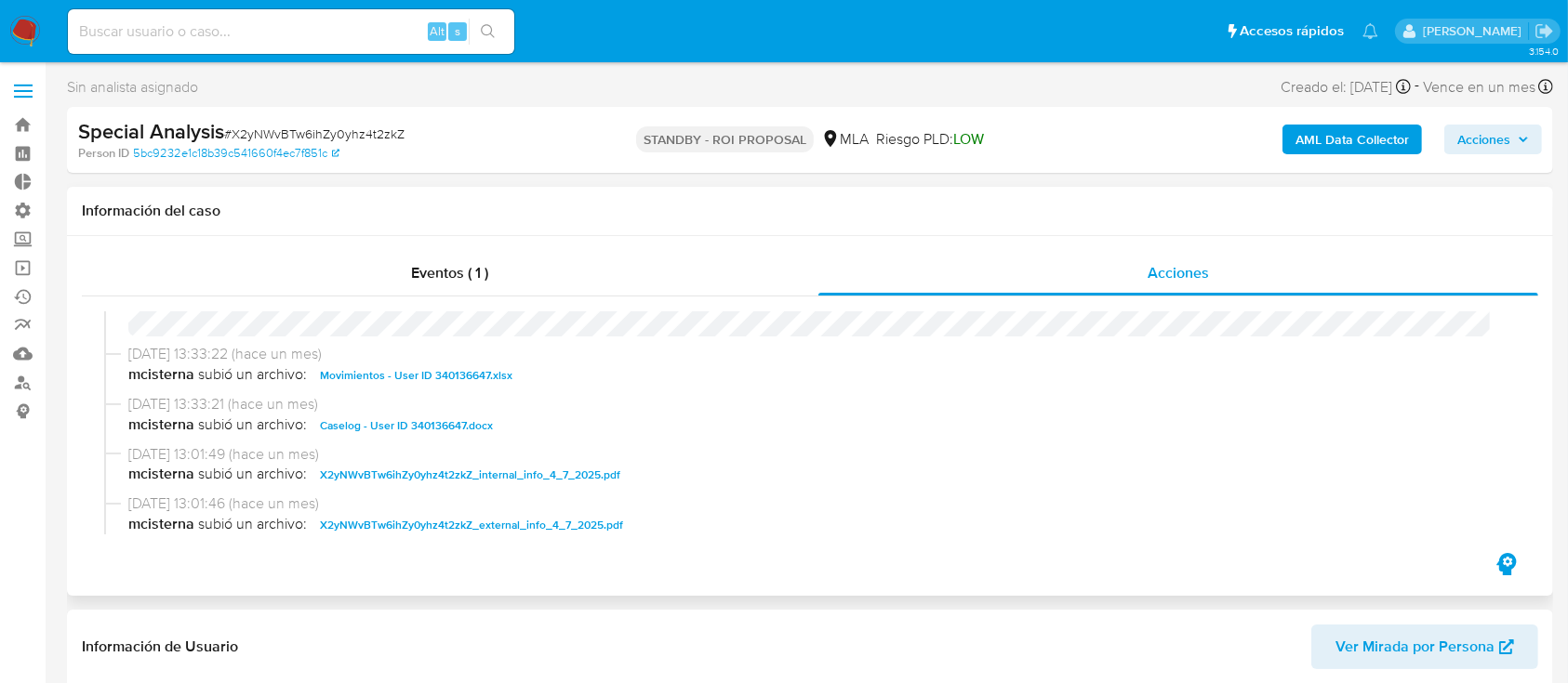
select select "10"
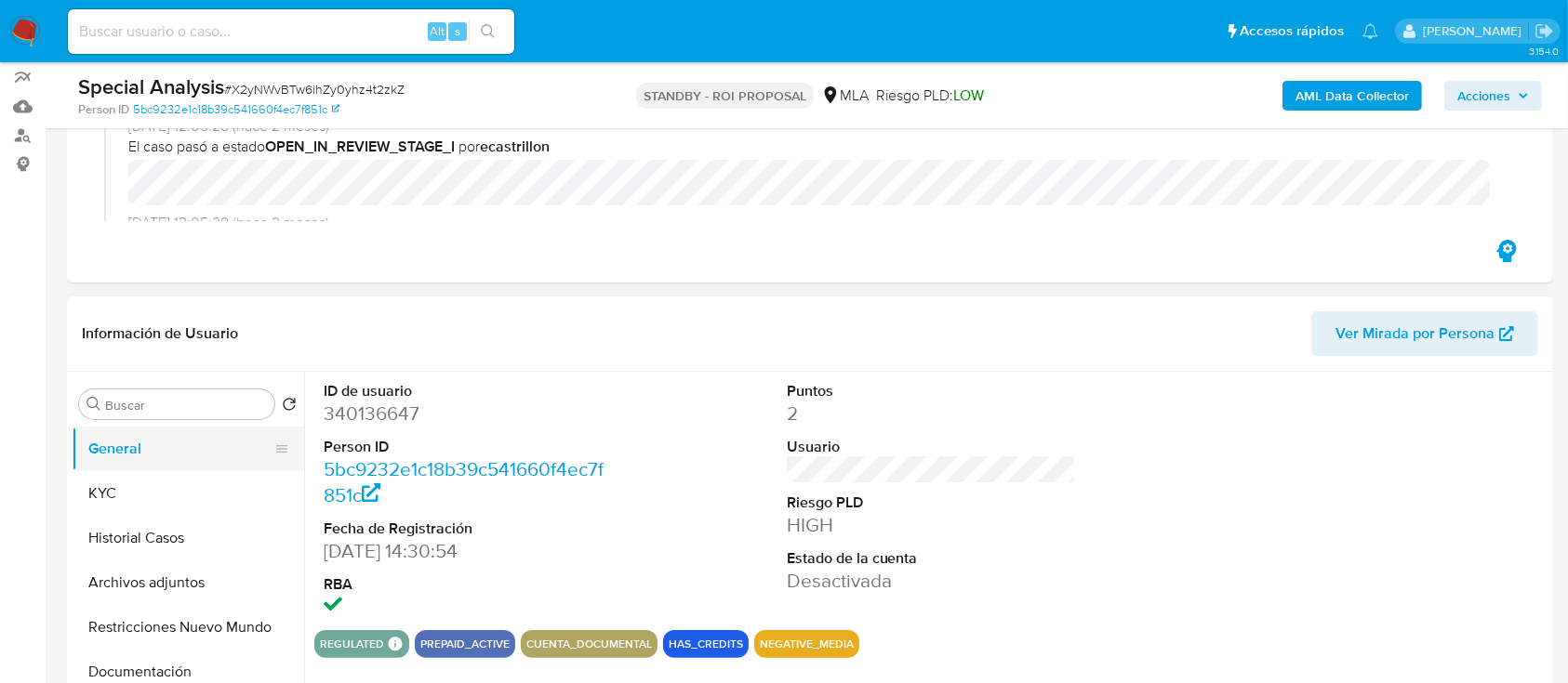
scroll to position [124, 0]
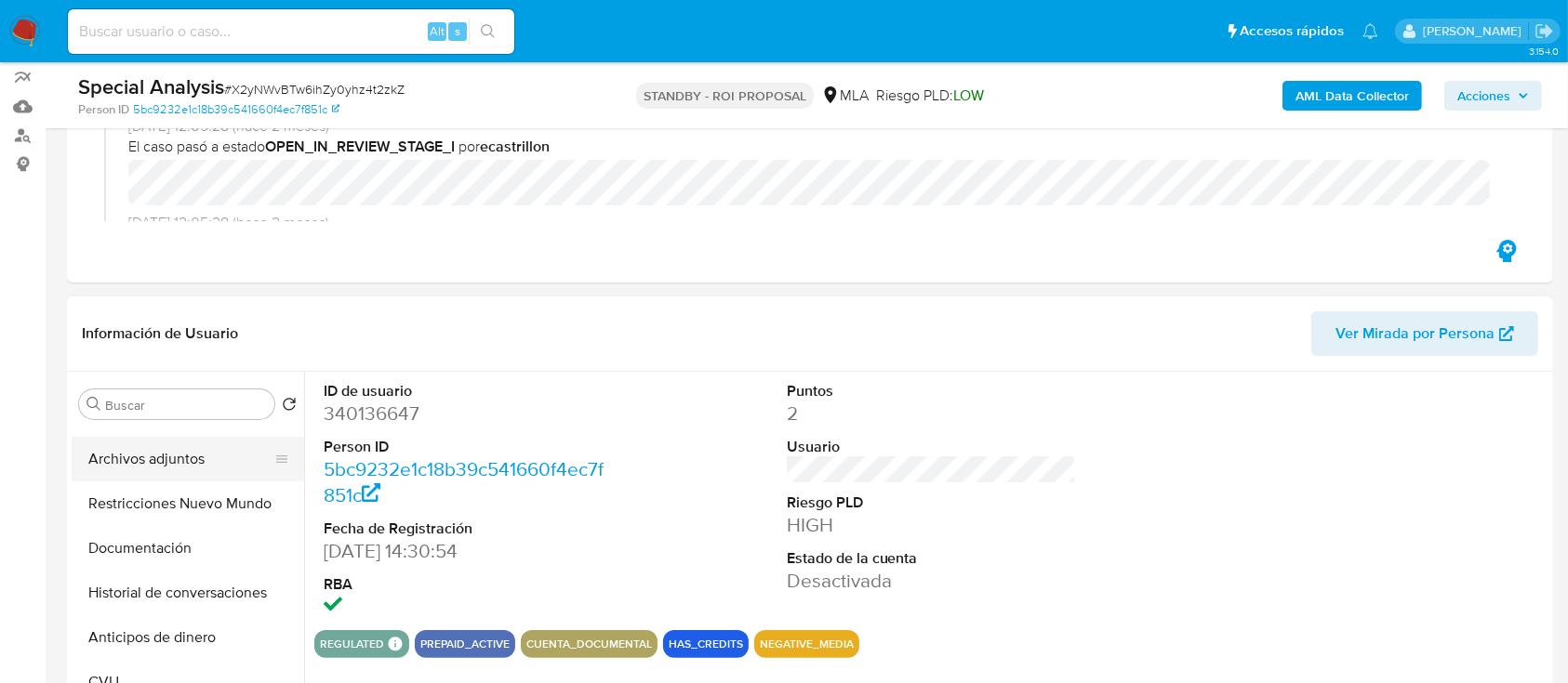
click at [129, 460] on button "Archivos adjuntos" at bounding box center [180, 459] width 218 height 45
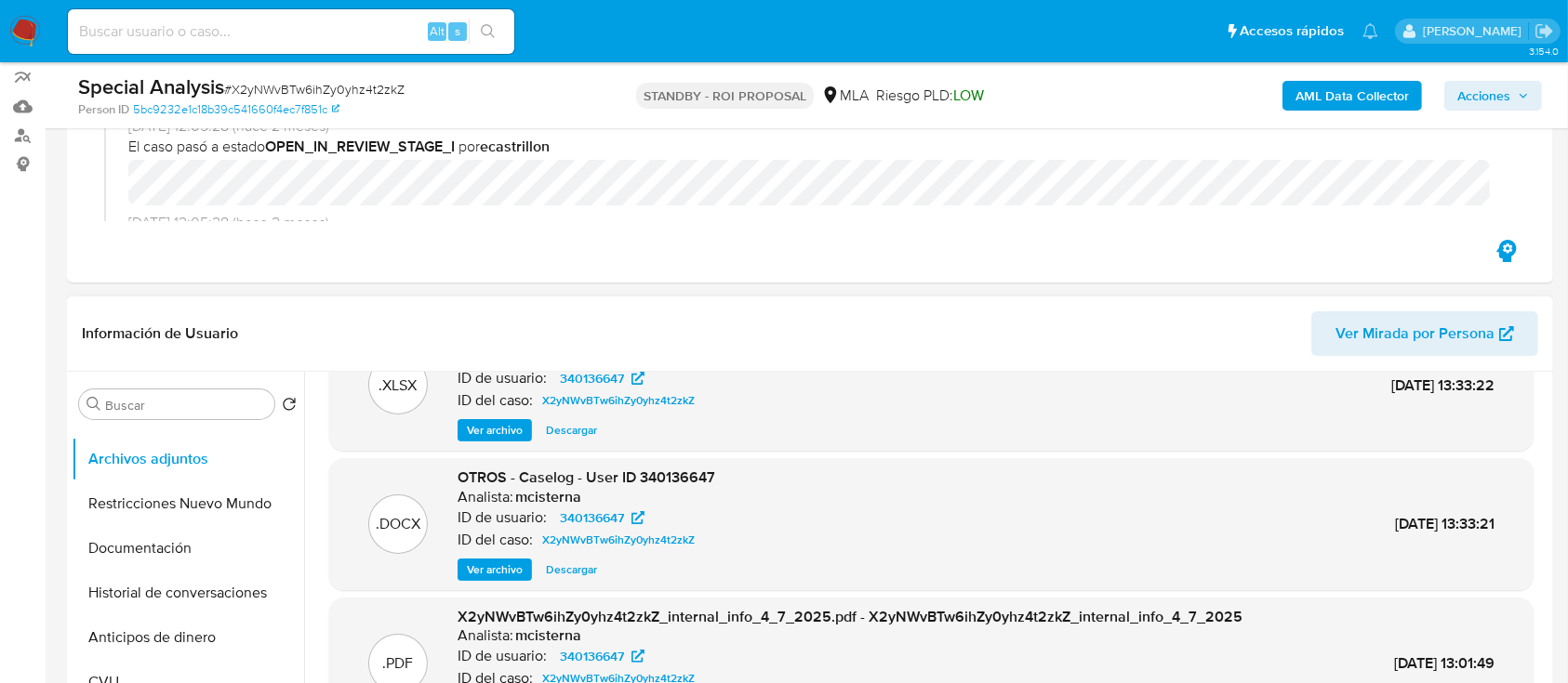
scroll to position [104, 0]
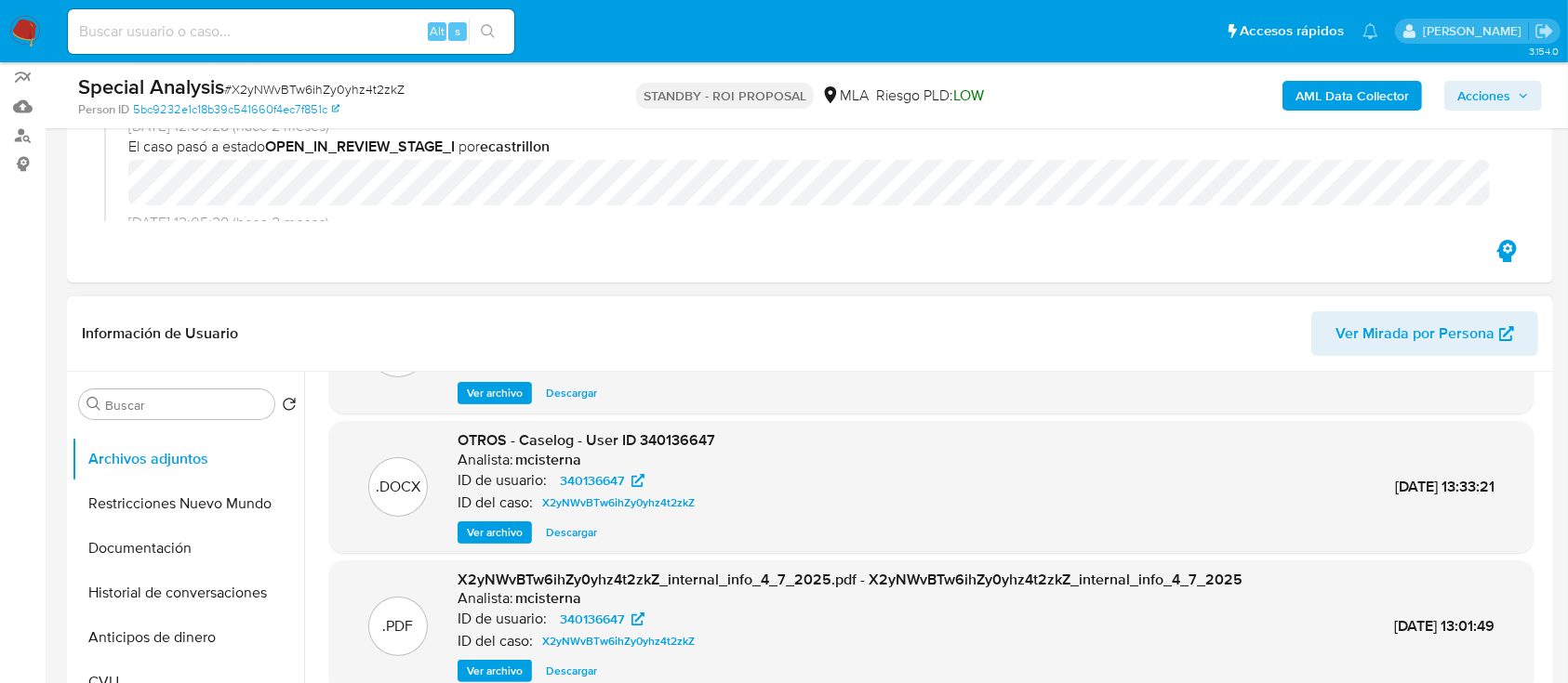
click at [592, 524] on span "Descargar" at bounding box center [572, 532] width 52 height 18
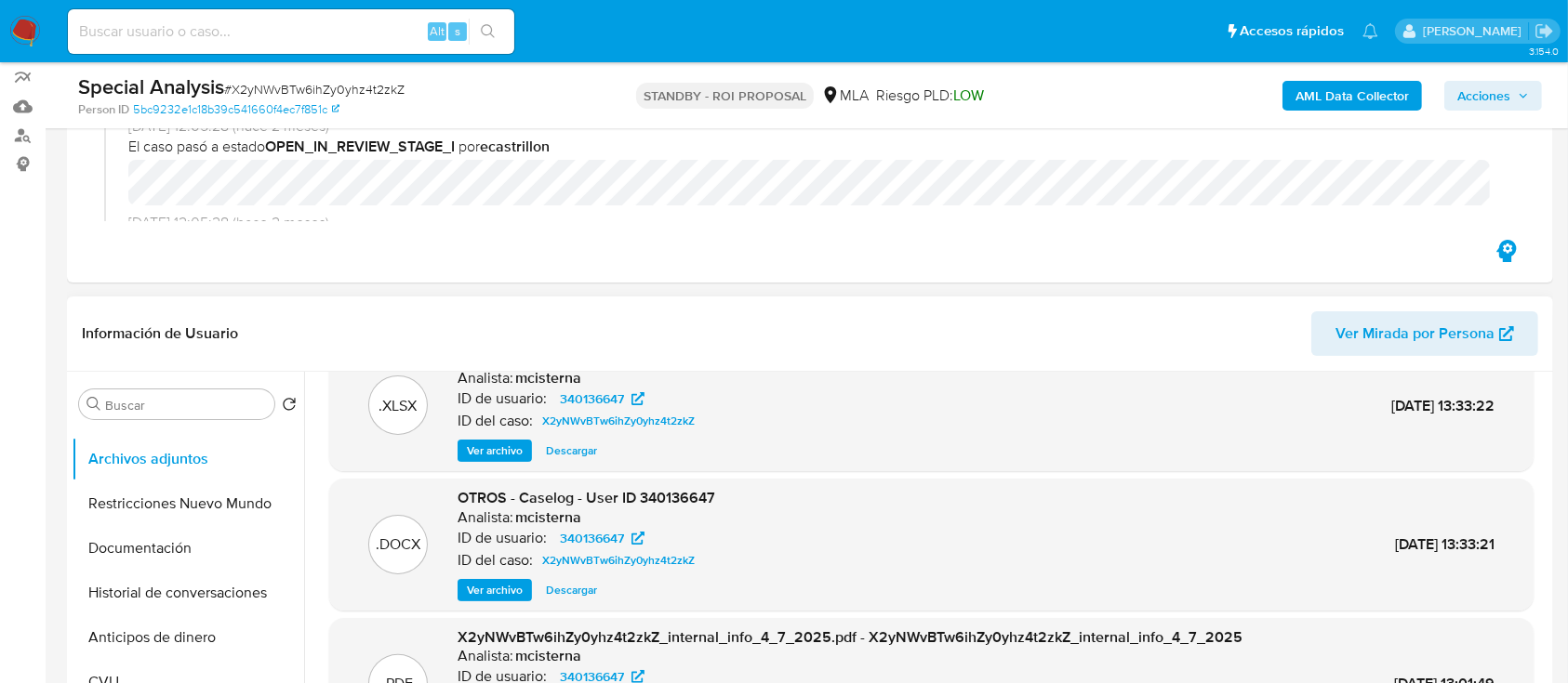
scroll to position [0, 0]
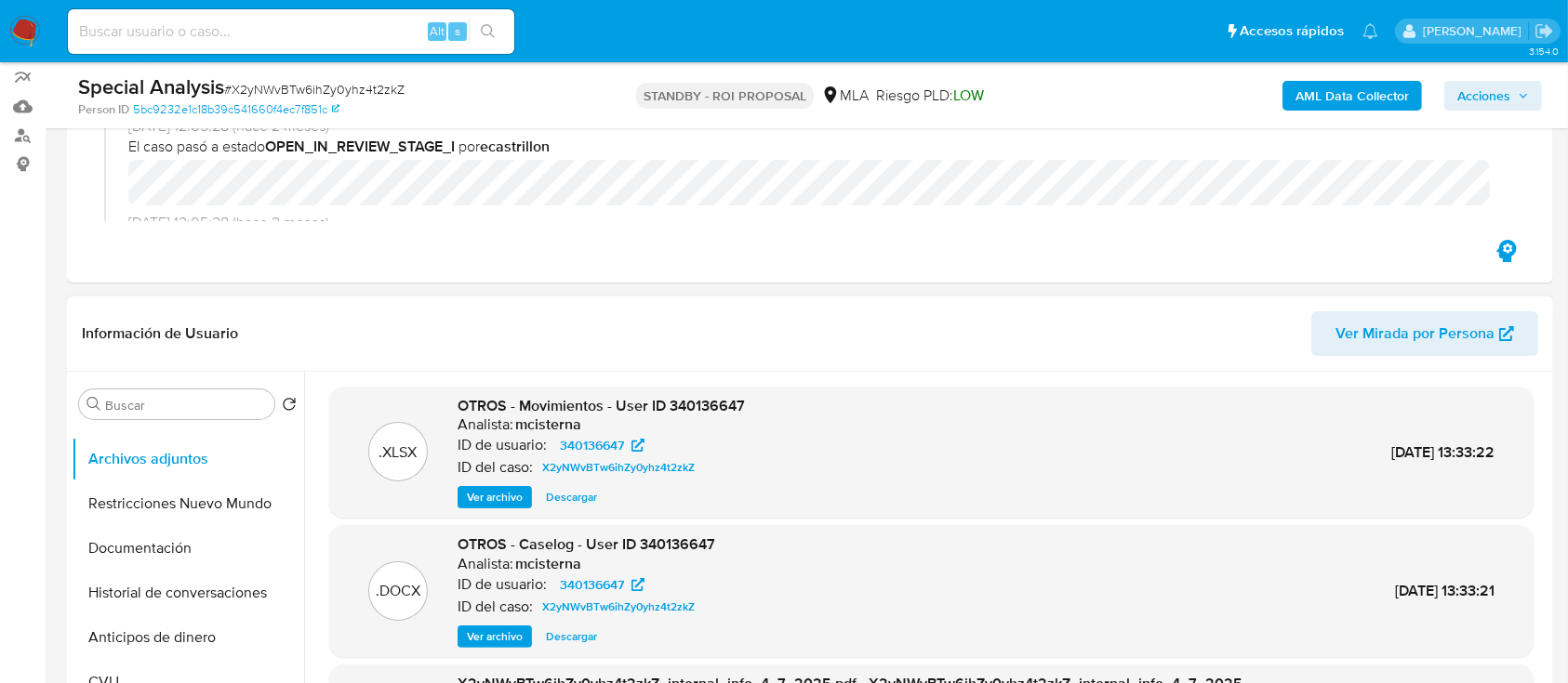
click at [496, 488] on span "Ver archivo" at bounding box center [494, 497] width 55 height 18
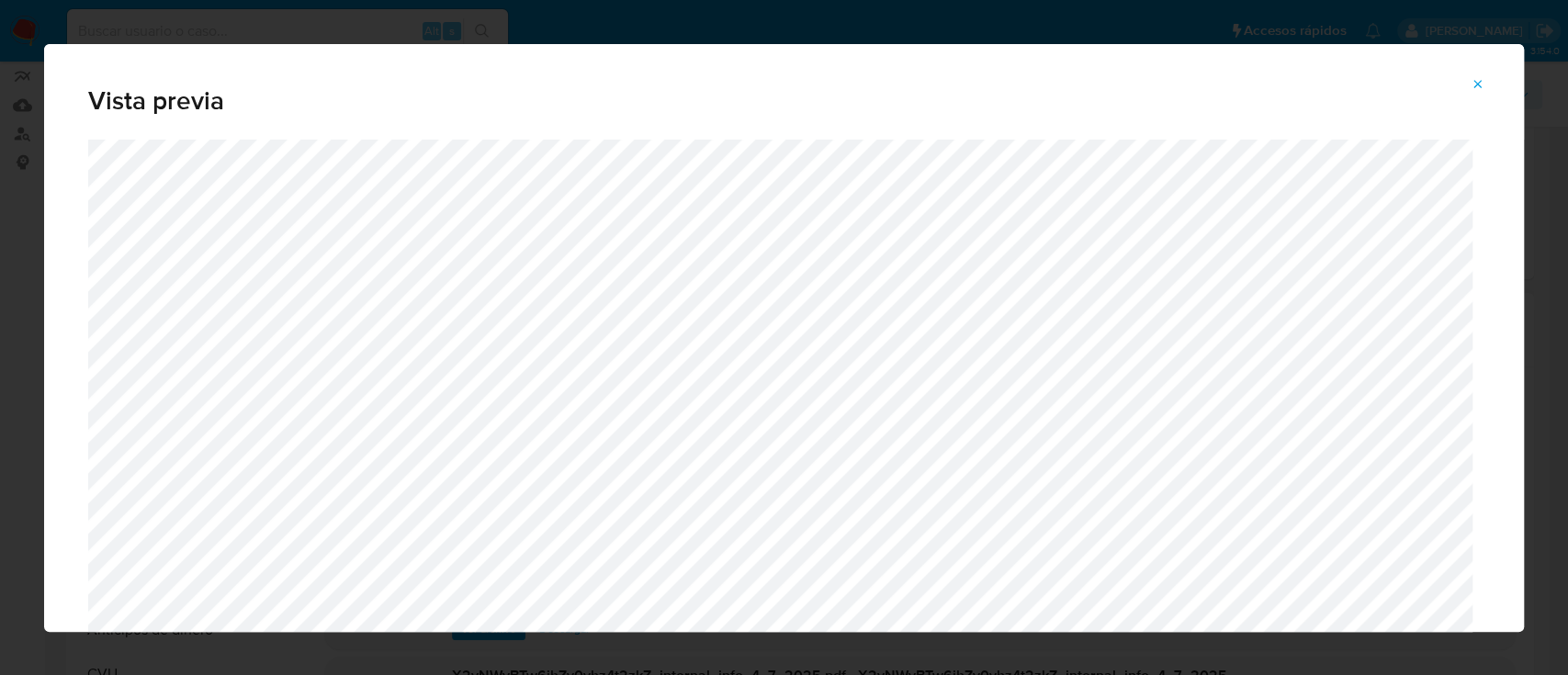
click at [1470, 88] on icon "Attachment preview" at bounding box center [1478, 85] width 15 height 15
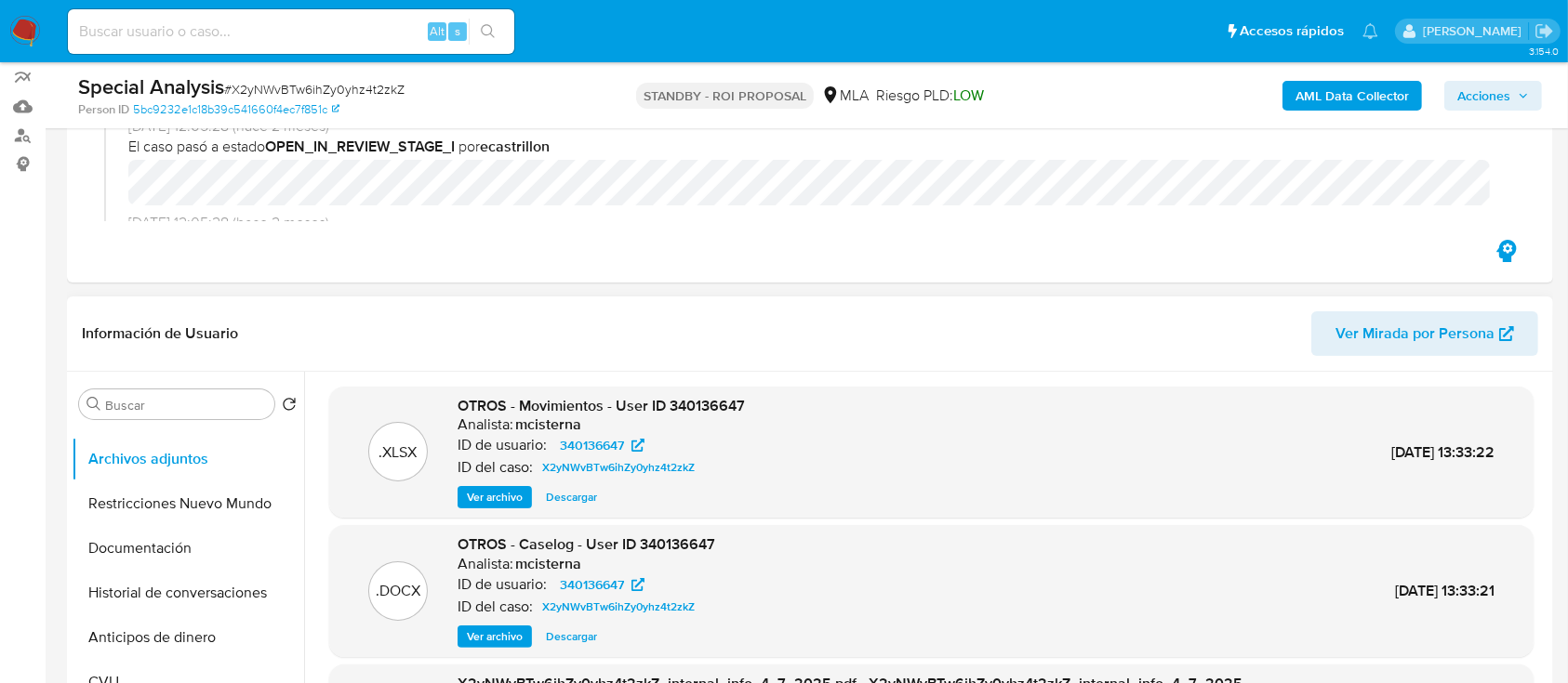
click at [459, 634] on button "Ver archivo" at bounding box center [495, 636] width 74 height 22
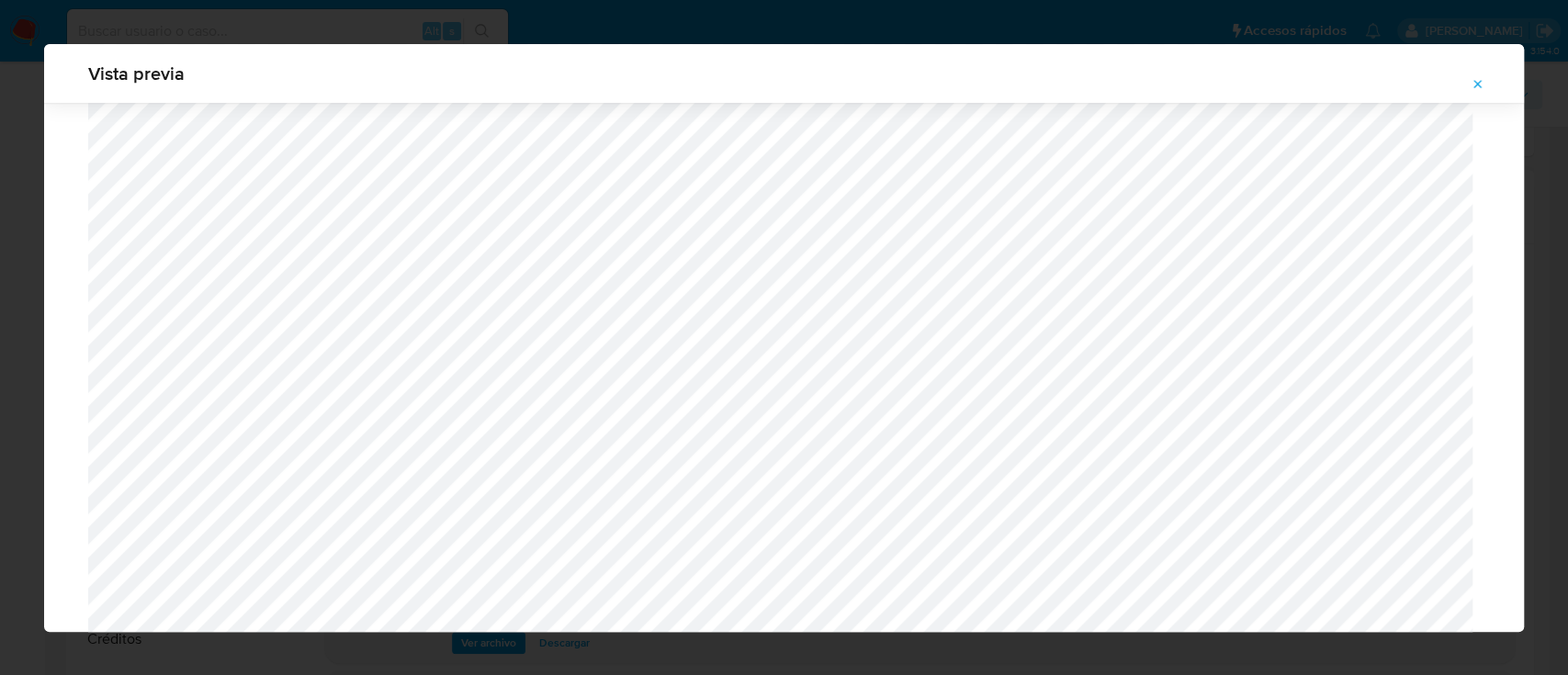
scroll to position [1434, 0]
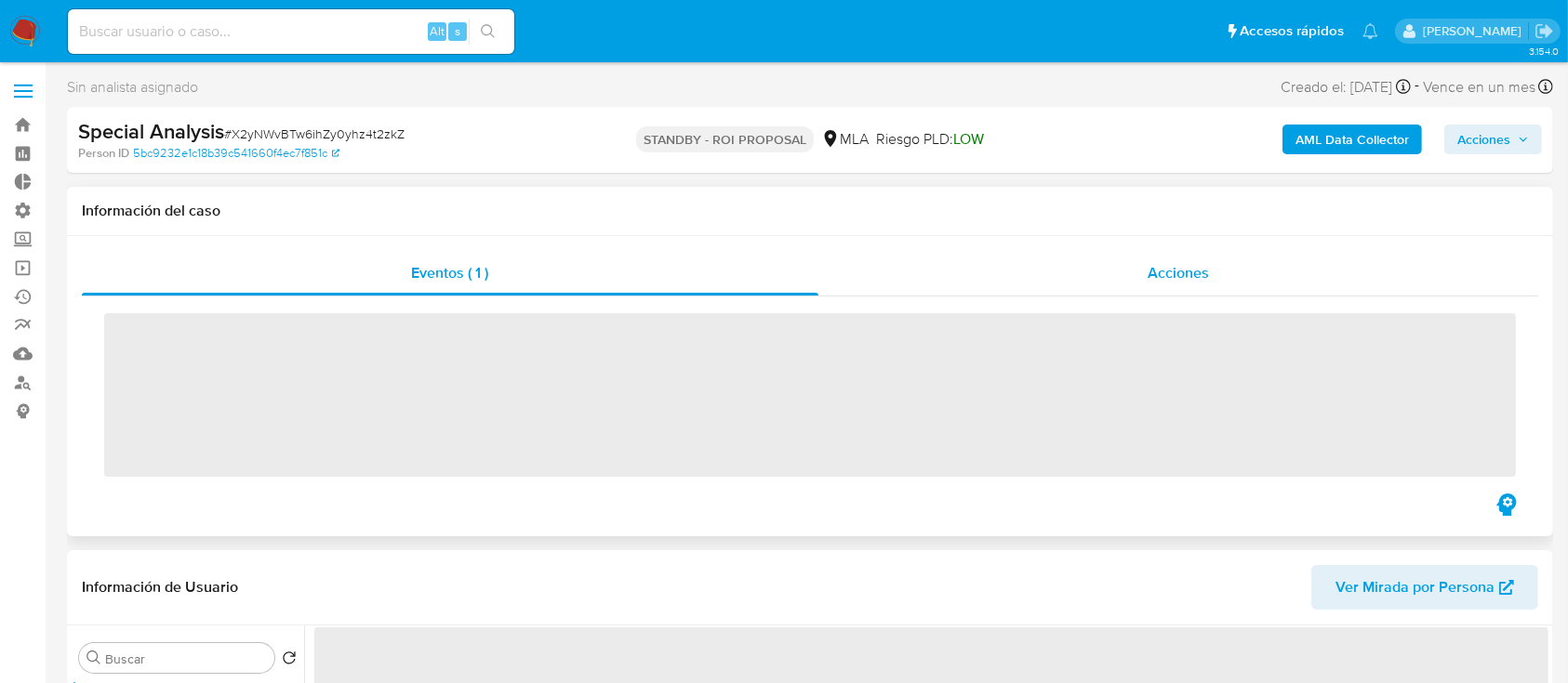
click at [1029, 271] on div "Acciones" at bounding box center [1179, 273] width 721 height 45
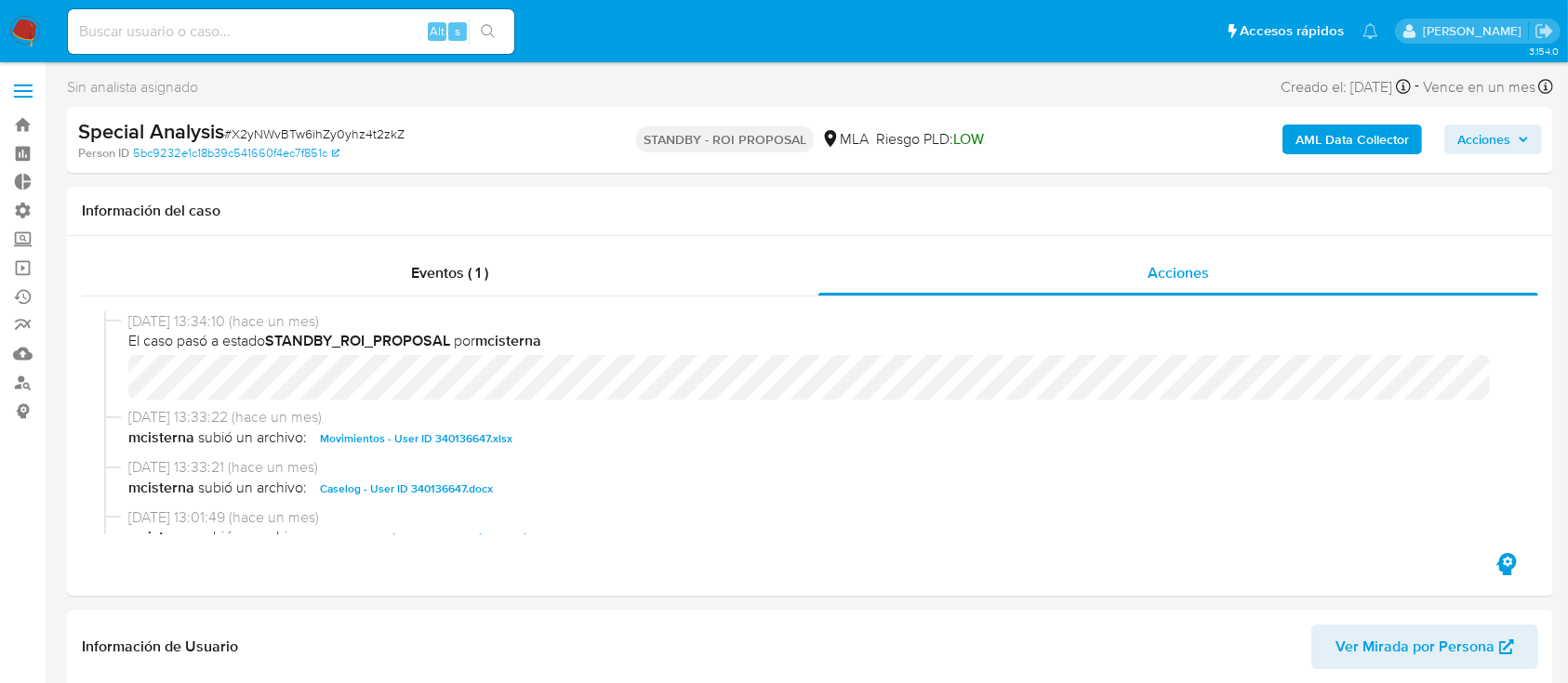
select select "10"
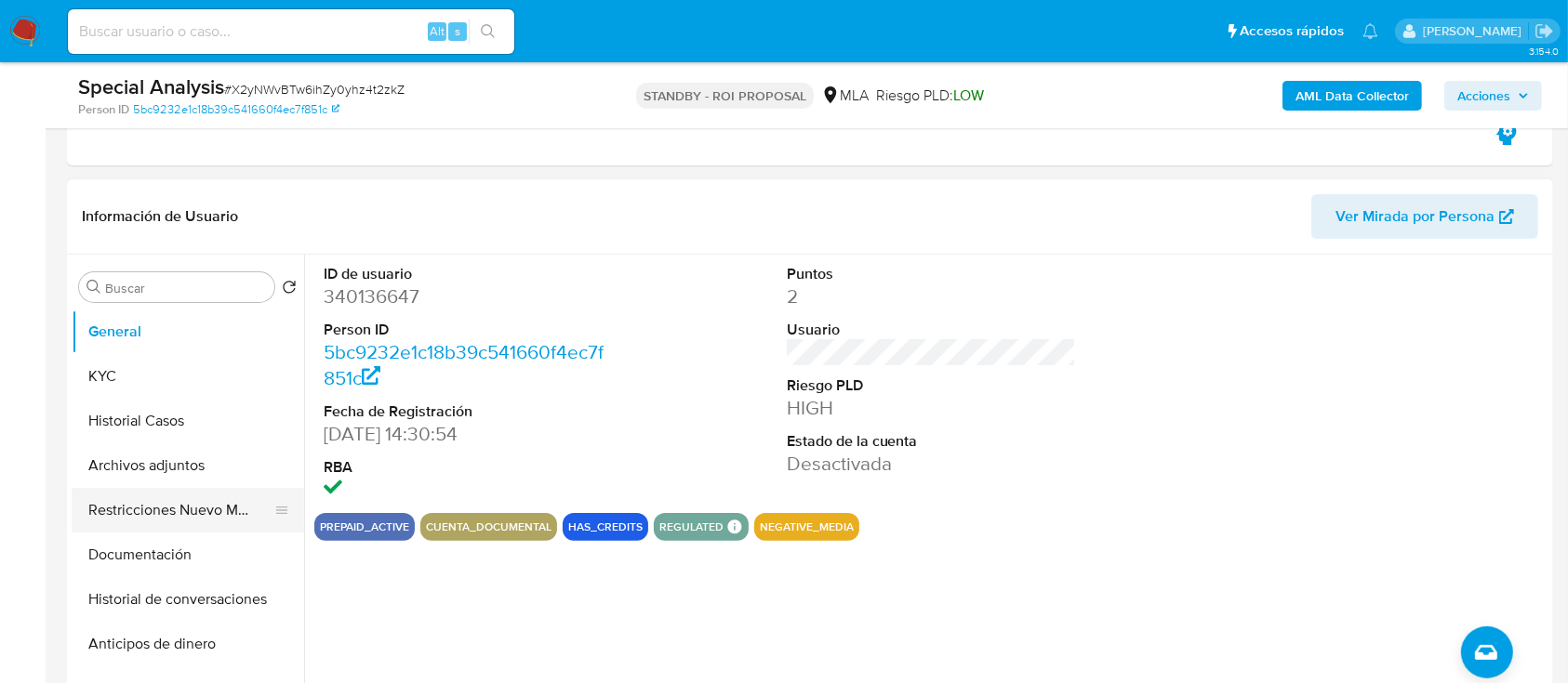
scroll to position [366, 0]
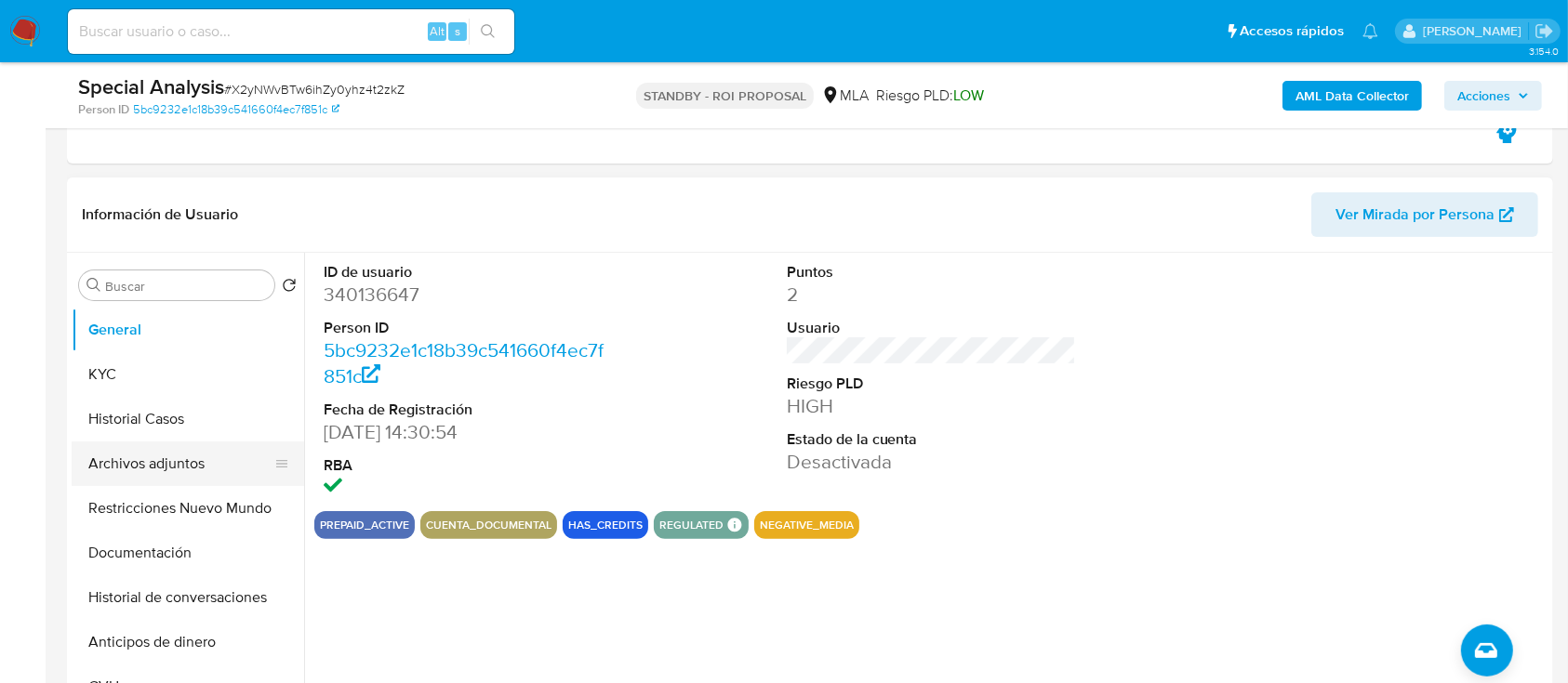
click at [150, 451] on button "Archivos adjuntos" at bounding box center [180, 464] width 218 height 45
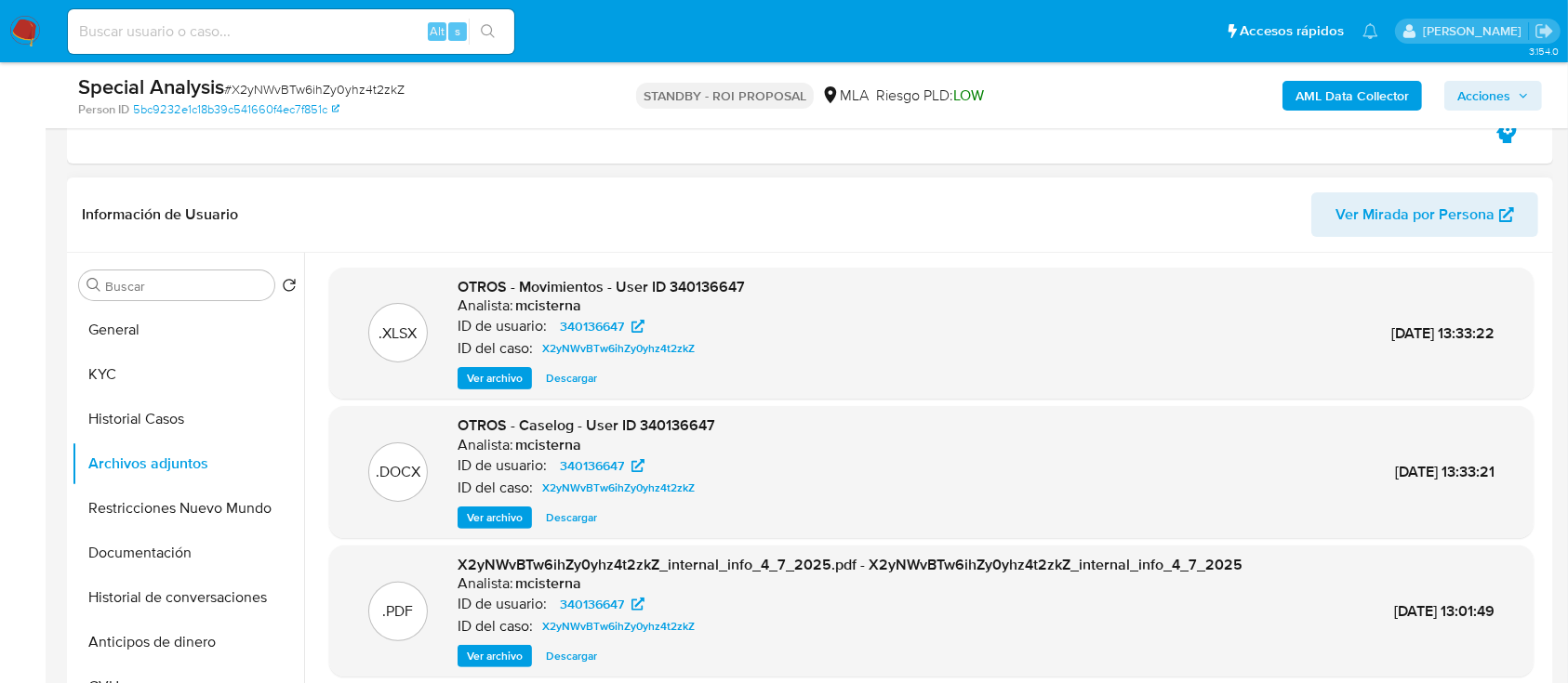
click at [695, 288] on span "OTROS - Movimientos - User ID 340136647" at bounding box center [601, 286] width 287 height 21
copy span "340136647"
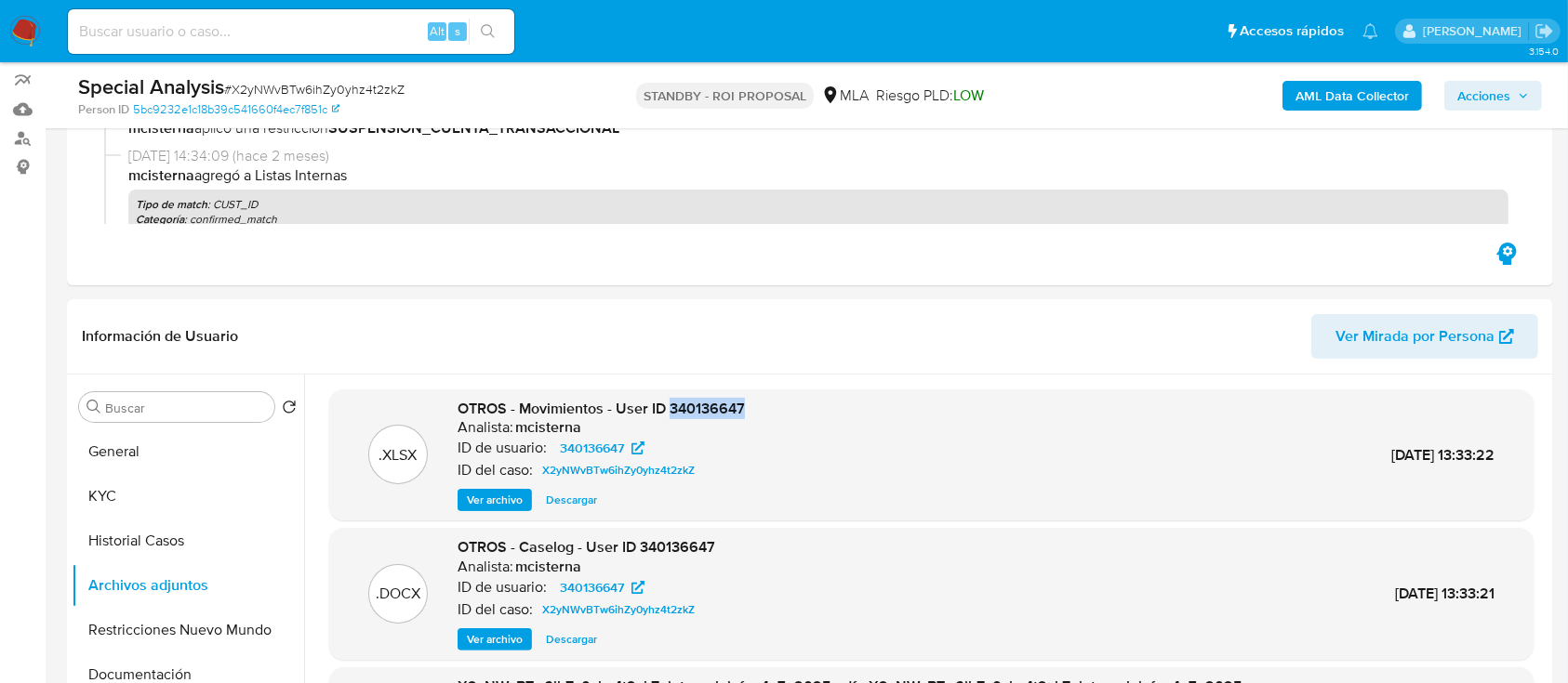
scroll to position [242, 0]
click at [373, 80] on span "# X2yNWvBTw6ihZy0yhz4t2zkZ" at bounding box center [314, 89] width 180 height 18
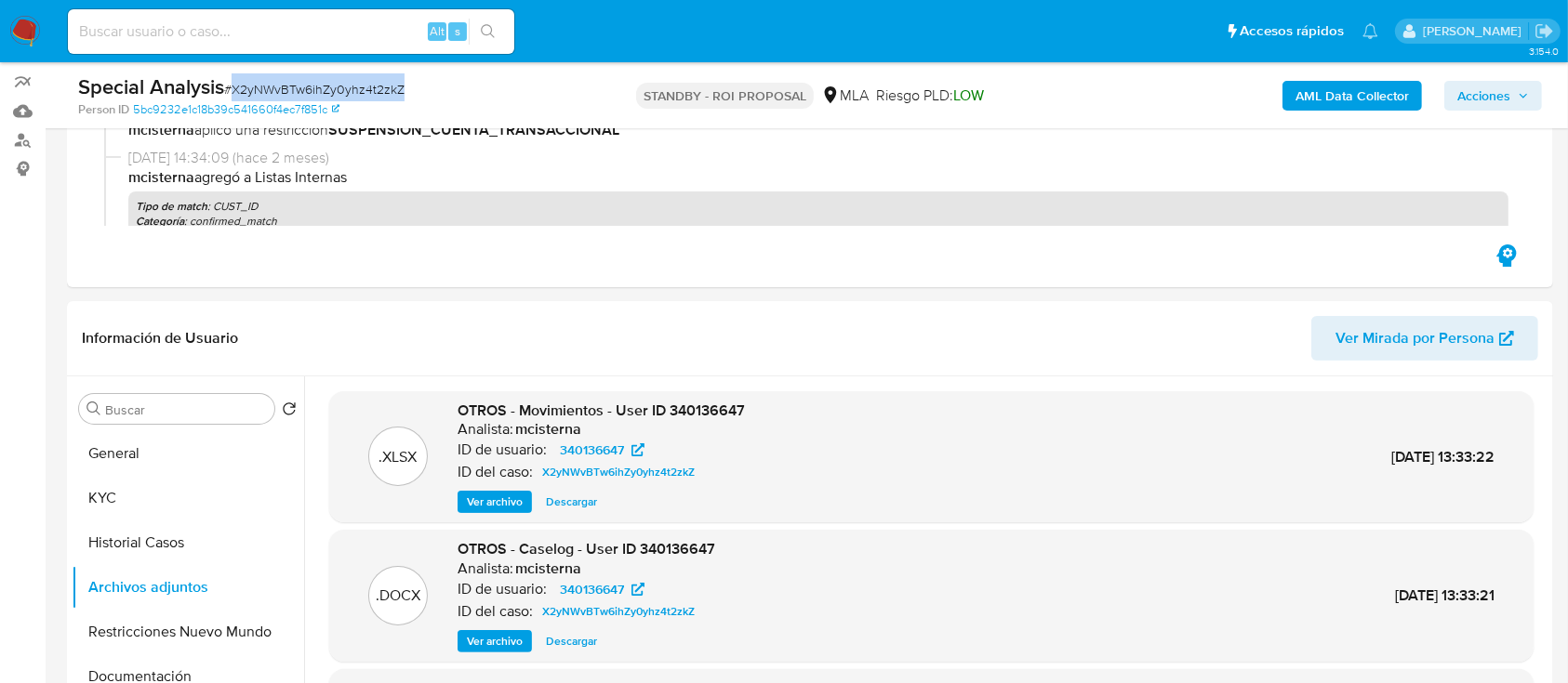
click at [373, 80] on span "# X2yNWvBTw6ihZy0yhz4t2zkZ" at bounding box center [314, 89] width 180 height 18
copy span "X2yNWvBTw6ihZy0yhz4t2zkZ"
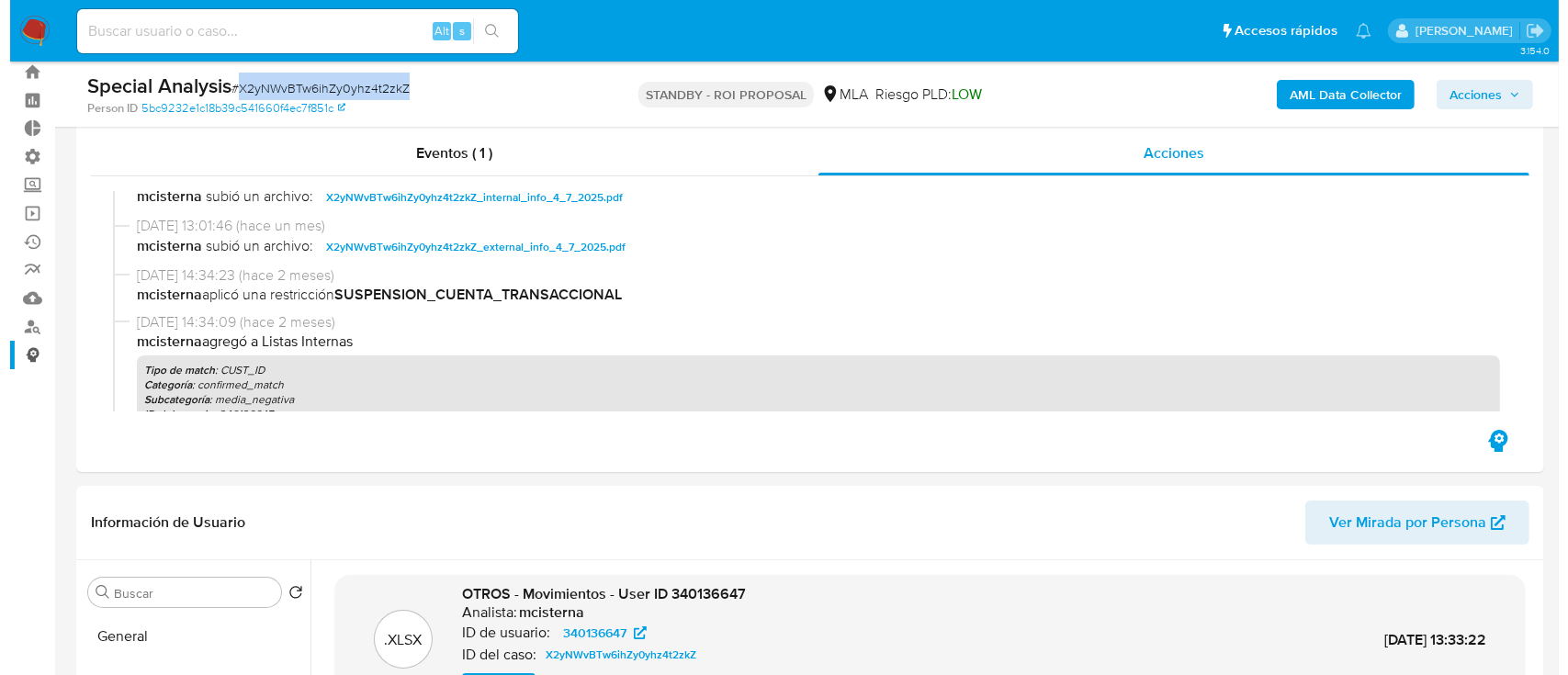
scroll to position [451, 0]
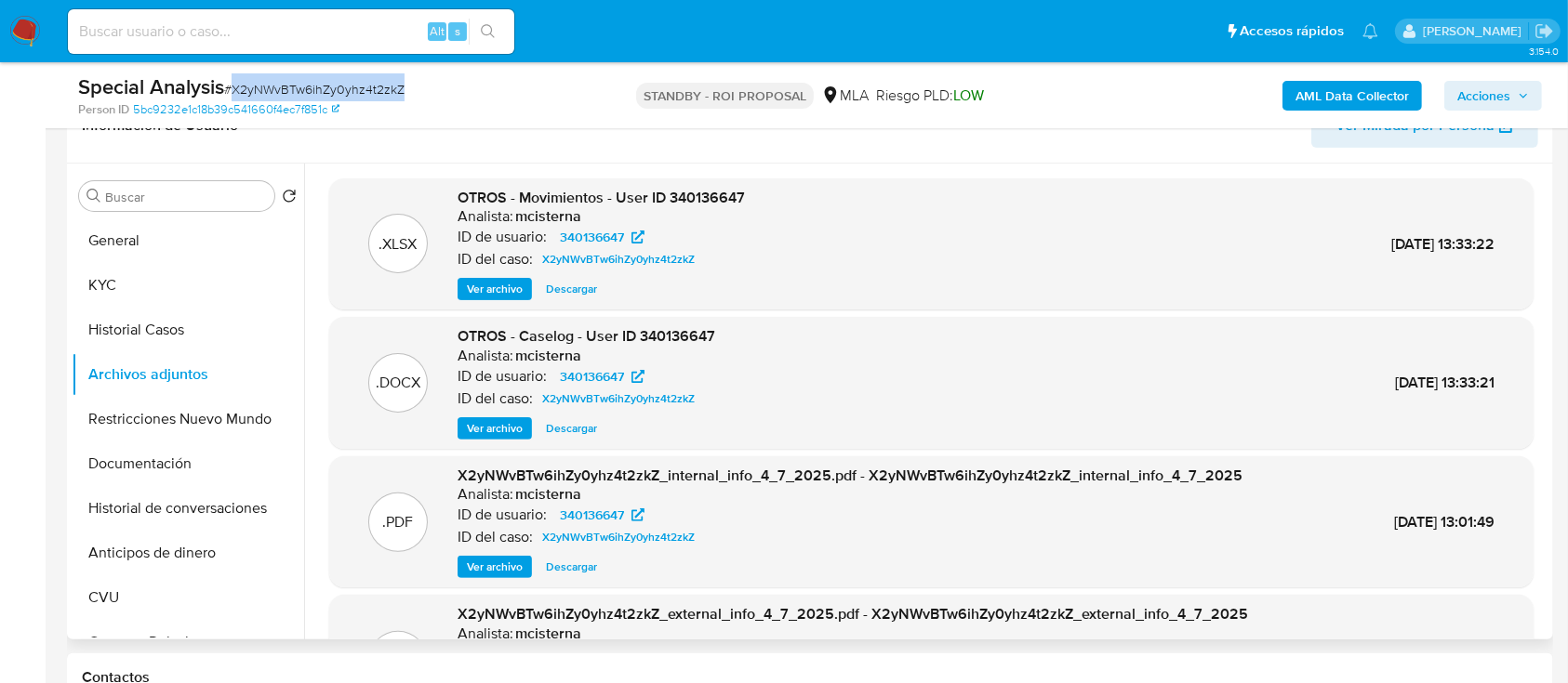
click at [484, 424] on span "Ver archivo" at bounding box center [494, 428] width 55 height 18
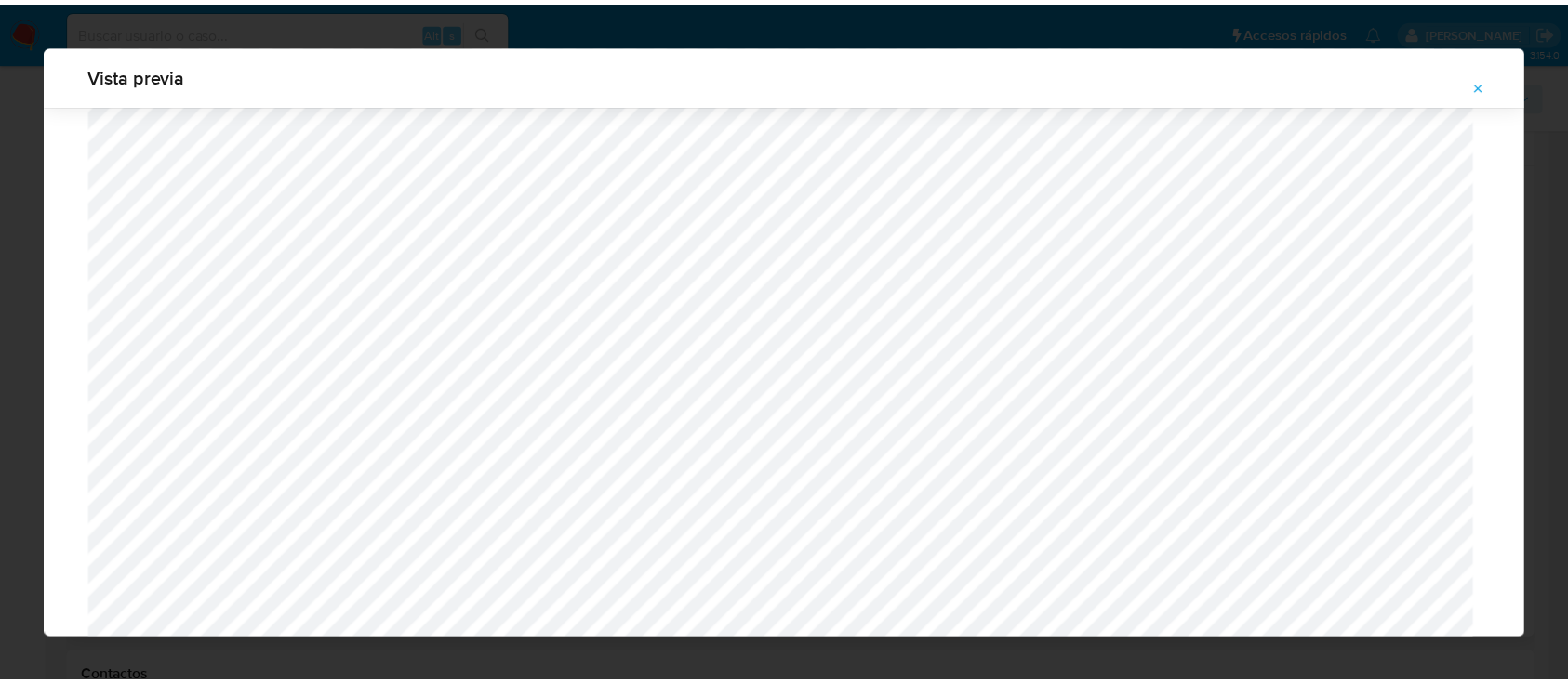
scroll to position [0, 0]
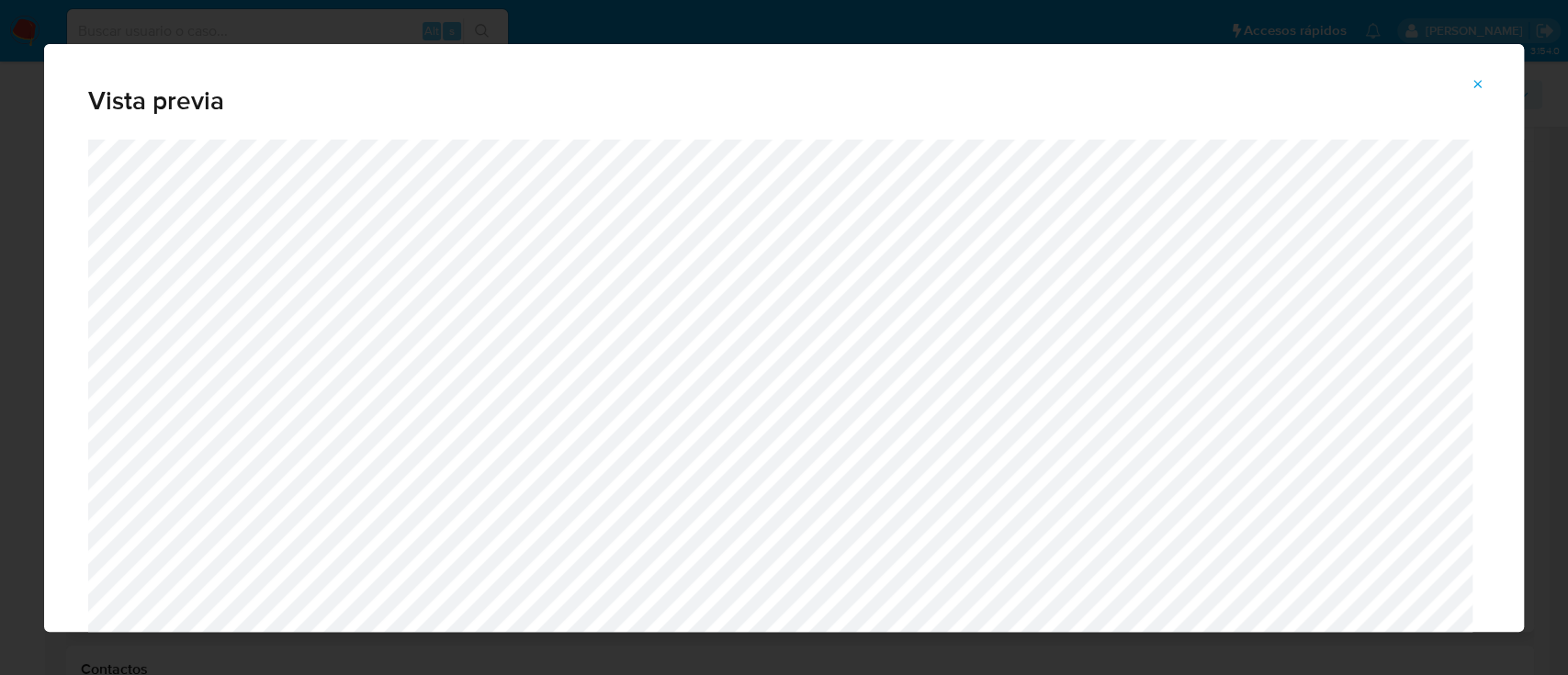
click at [1485, 91] on button "Attachment preview" at bounding box center [1478, 84] width 41 height 29
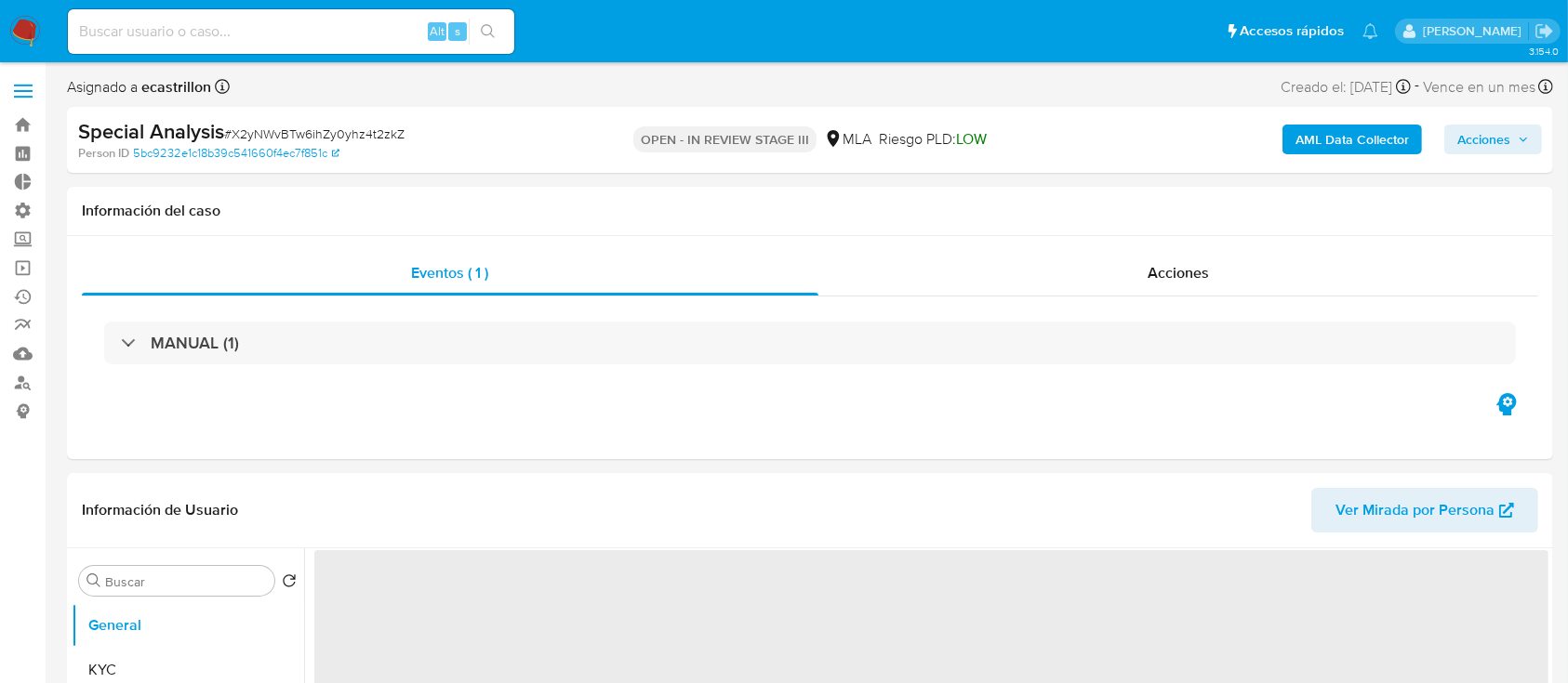
click at [1468, 138] on span "Acciones" at bounding box center [1484, 139] width 53 height 30
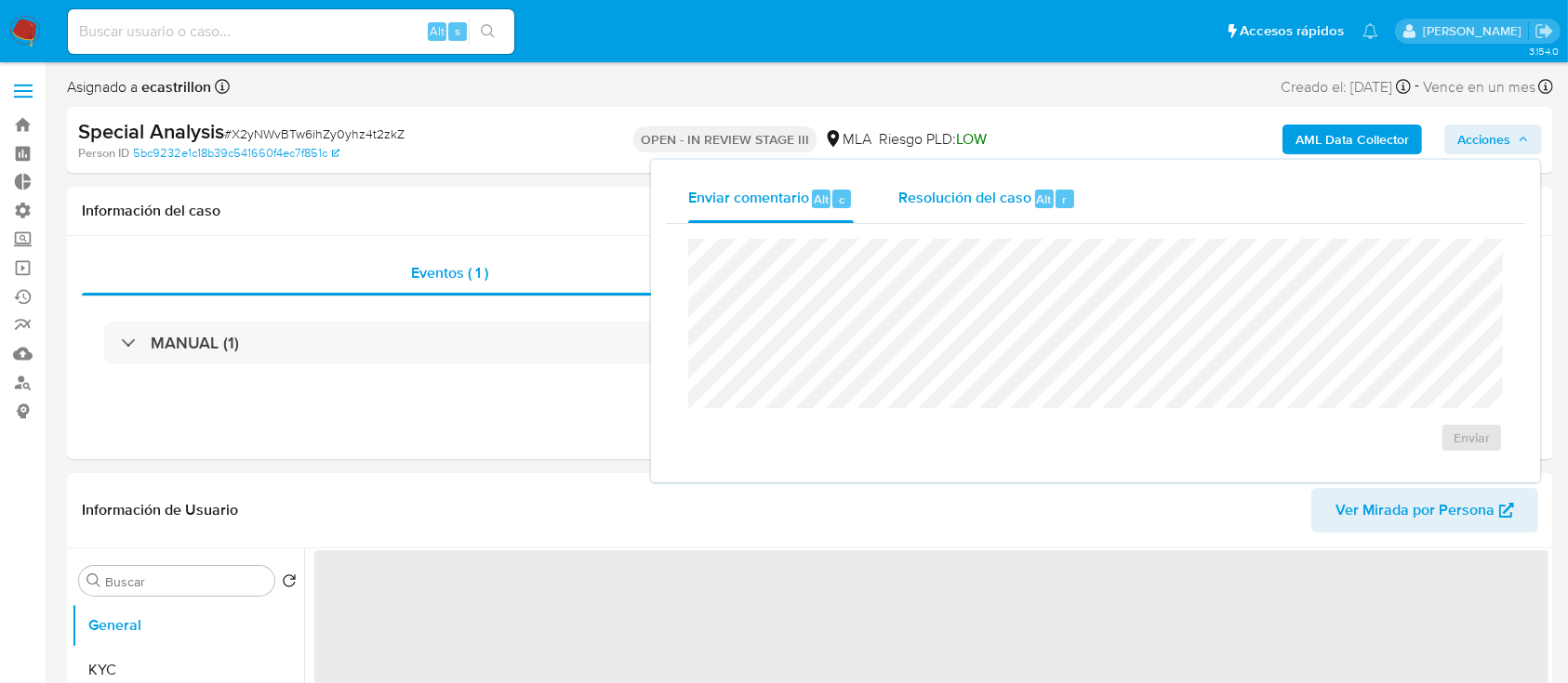
drag, startPoint x: 1032, startPoint y: 196, endPoint x: 1022, endPoint y: 212, distance: 18.9
click at [1035, 195] on div "Alt" at bounding box center [1044, 198] width 18 height 18
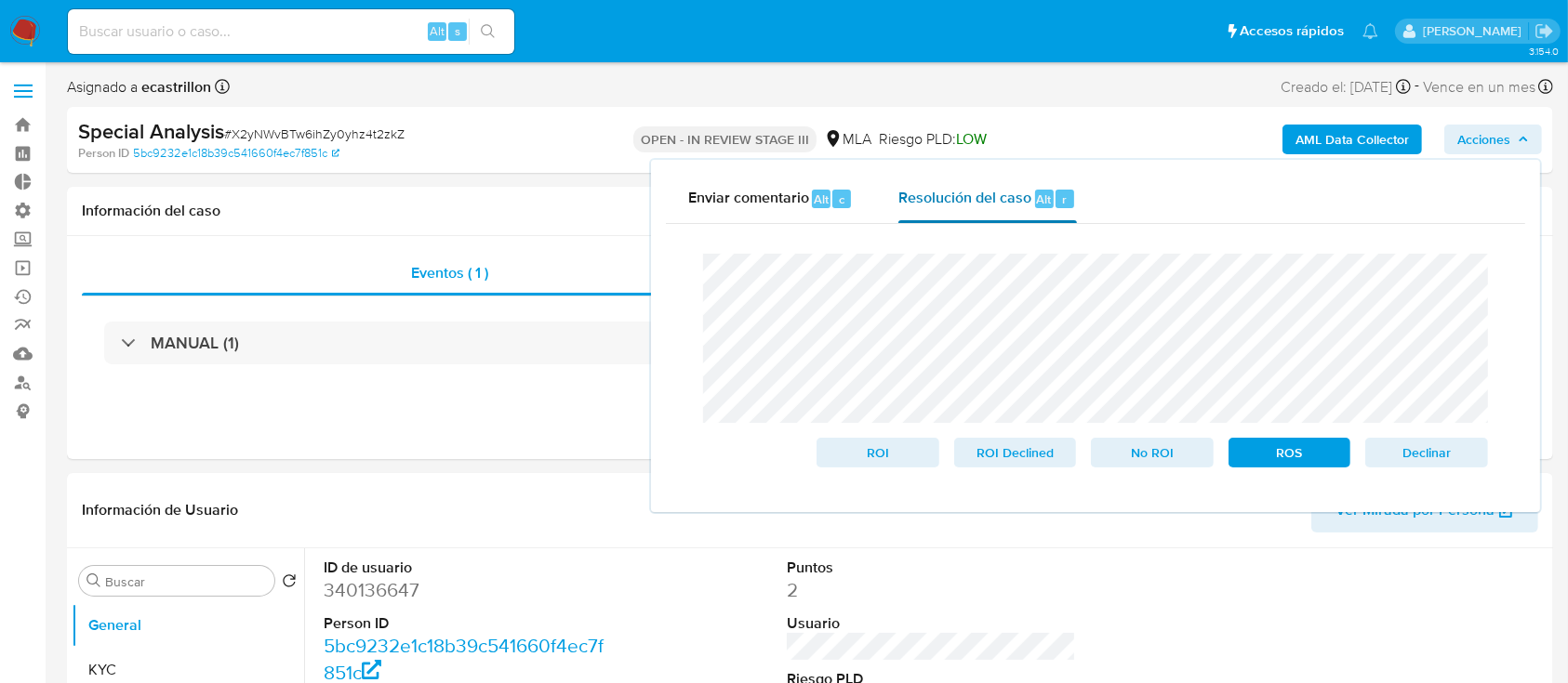
select select "10"
click at [1423, 449] on span "Declinar" at bounding box center [1426, 452] width 96 height 26
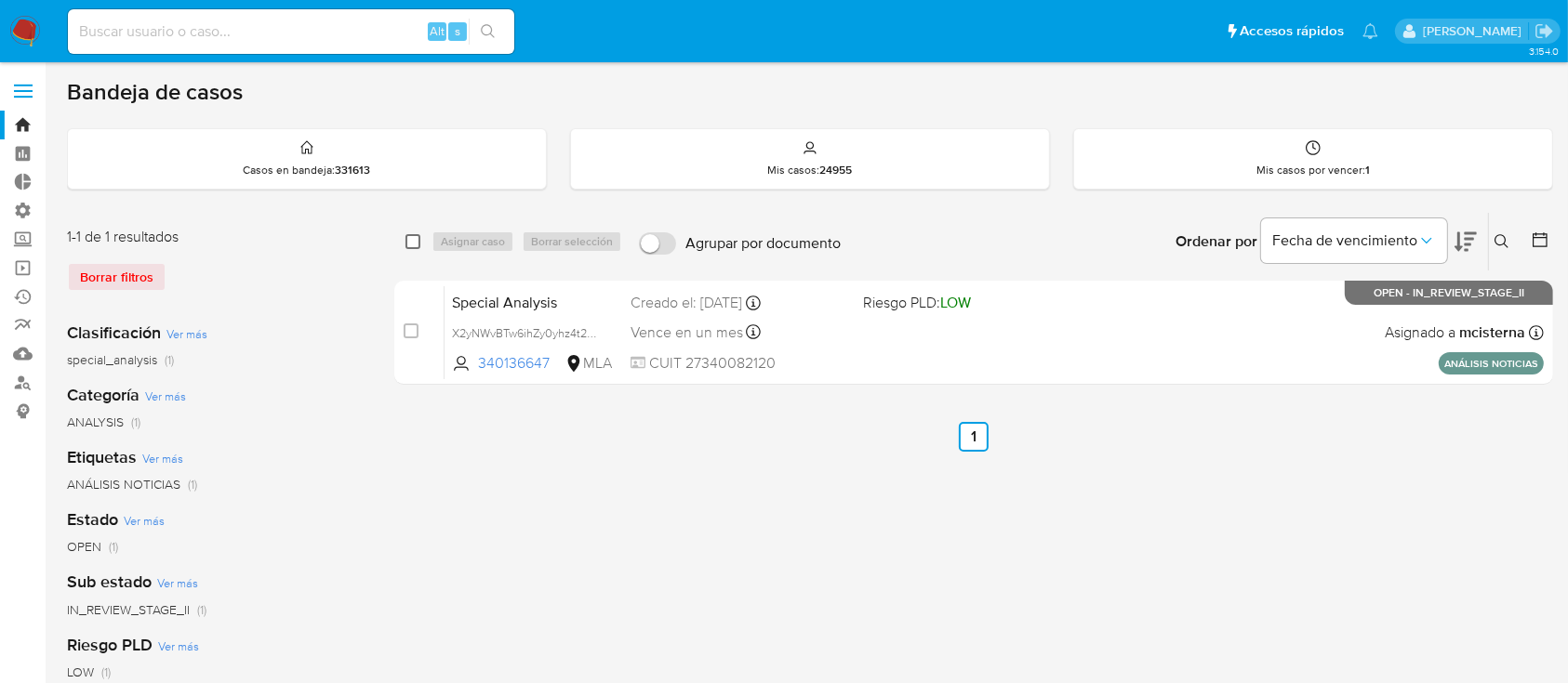
click at [411, 243] on input "checkbox" at bounding box center [413, 242] width 15 height 15
checkbox input "true"
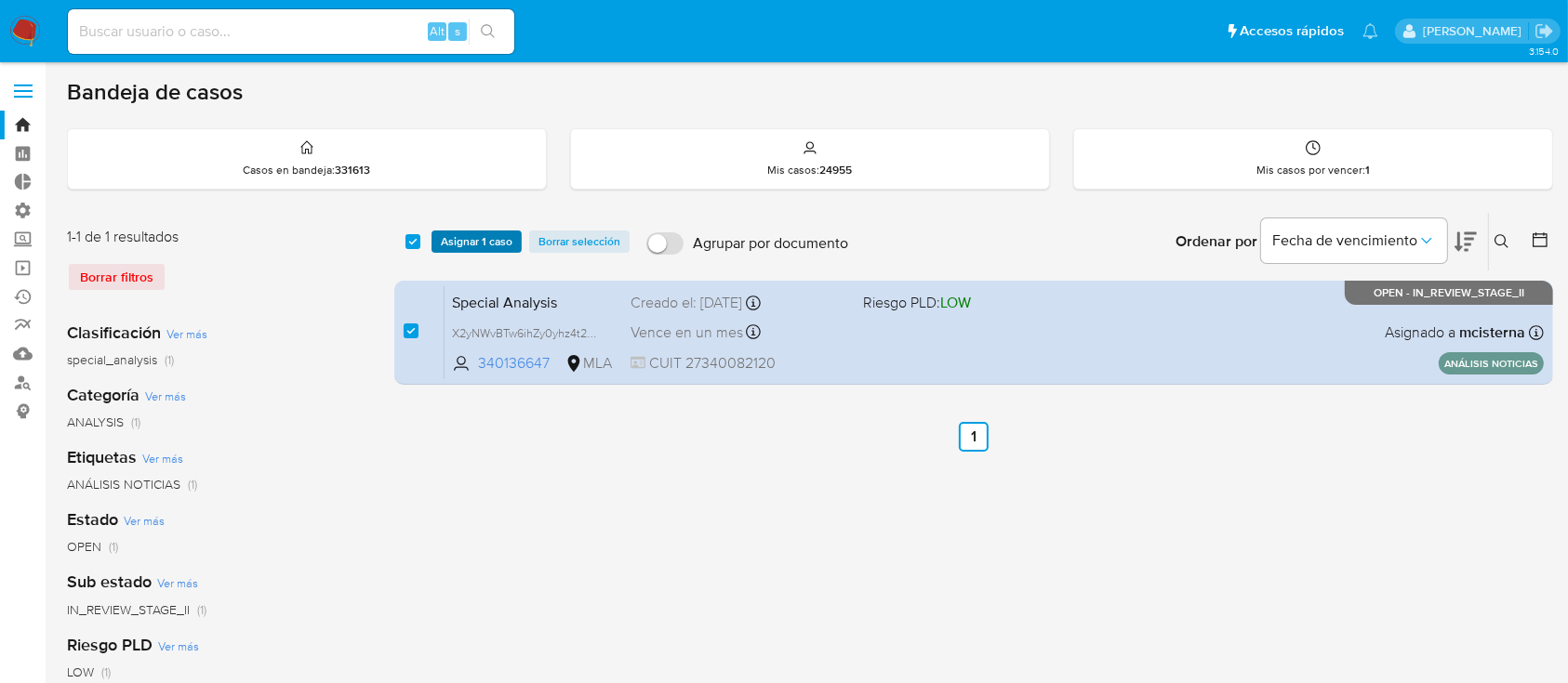
click at [479, 244] on span "Asignar 1 caso" at bounding box center [476, 241] width 72 height 18
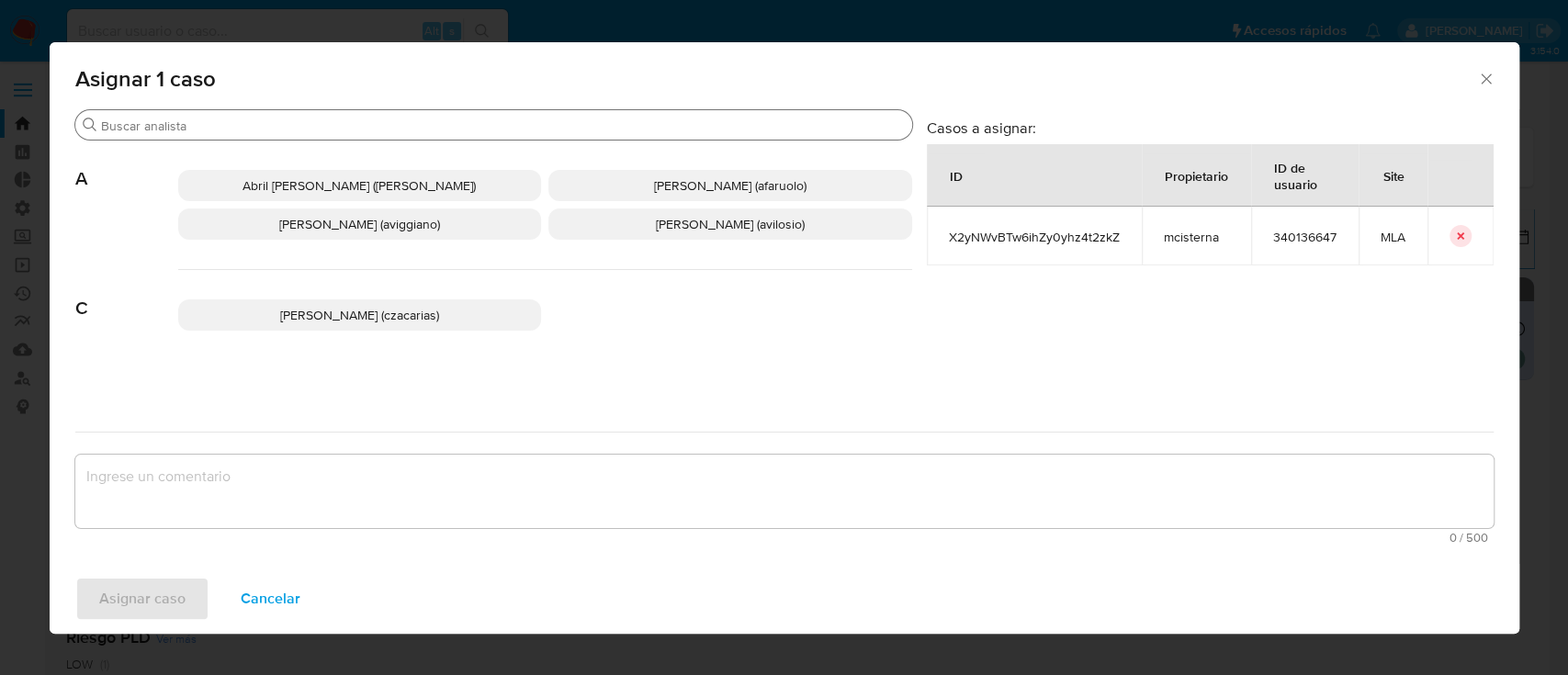
click at [380, 126] on input "Buscar" at bounding box center [502, 126] width 804 height 17
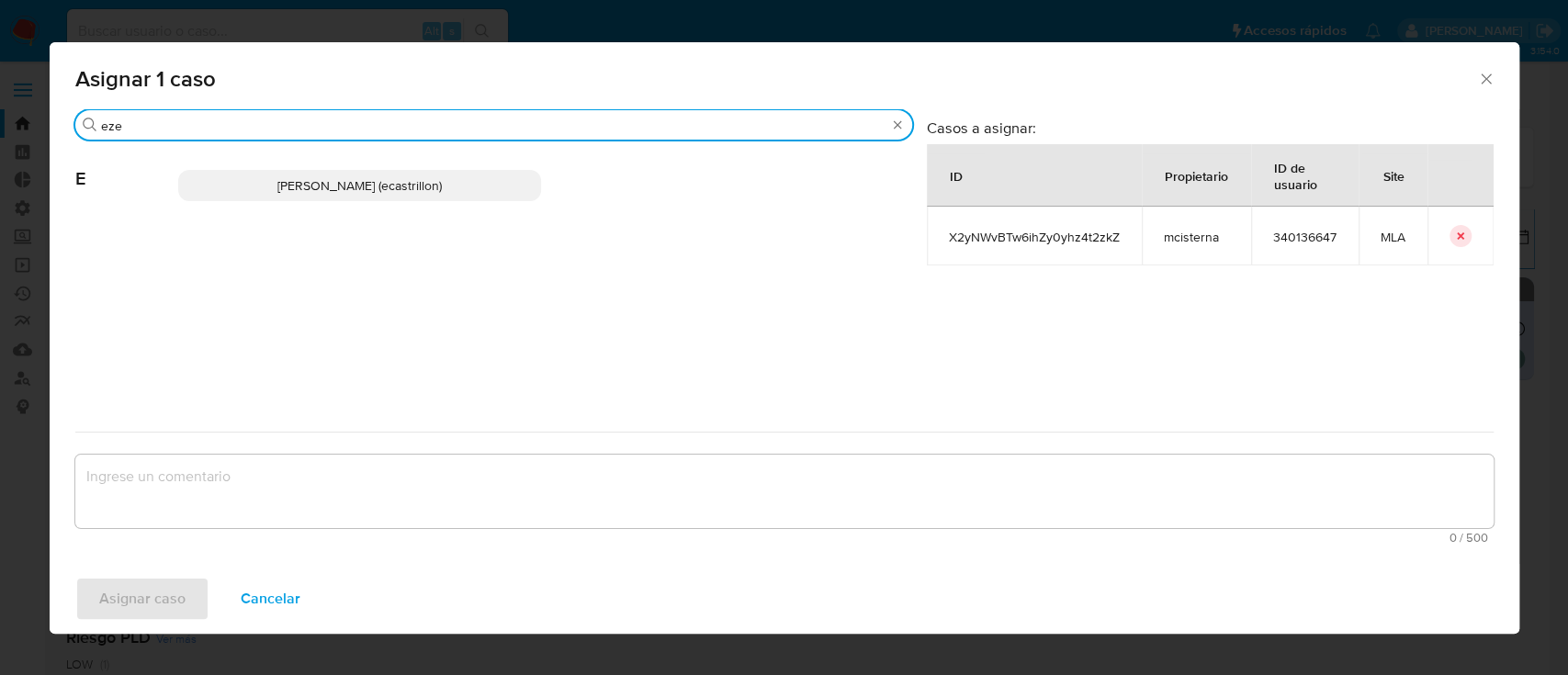
type input "eze"
click at [387, 166] on div "Ezequiel Gonzalo Castrillon (ecastrillon)" at bounding box center [545, 186] width 734 height 91
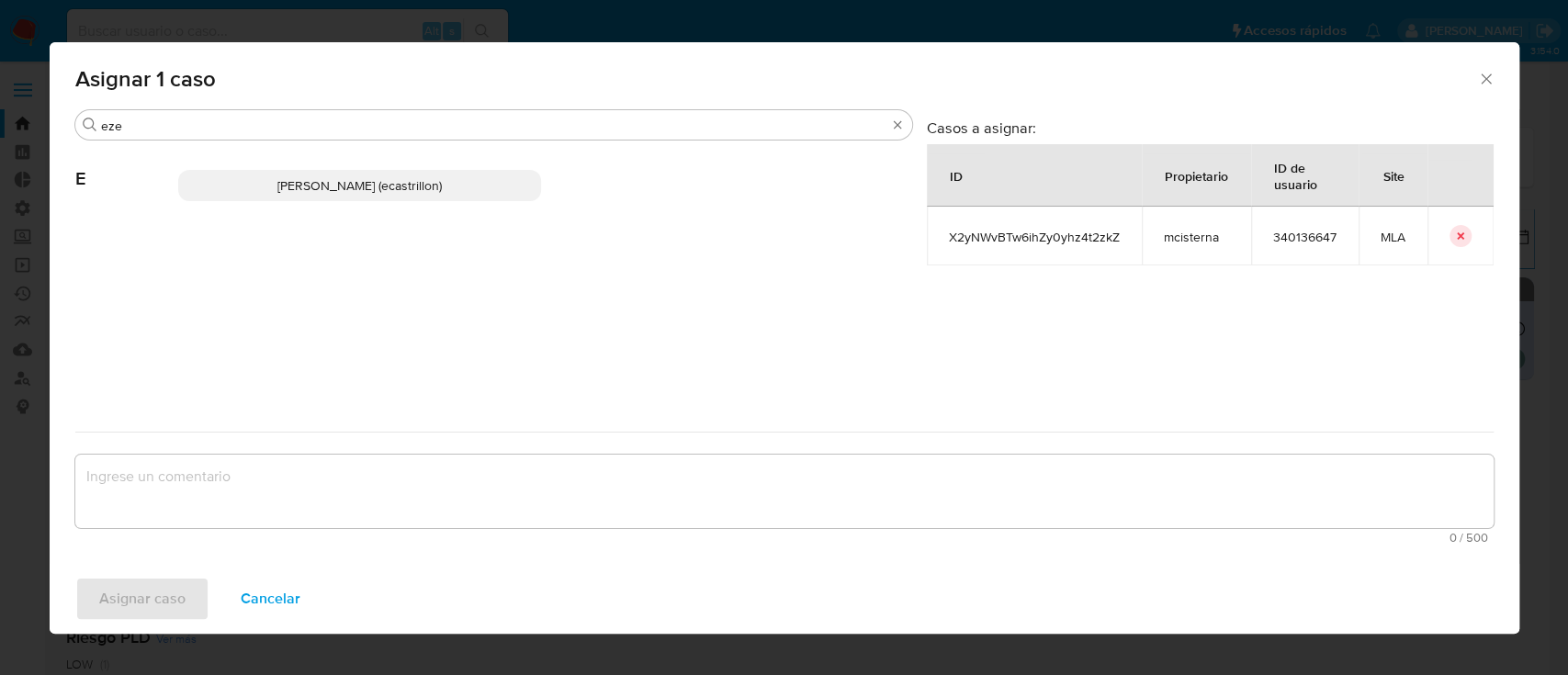
click at [399, 180] on span "Ezequiel Gonzalo Castrillon (ecastrillon)" at bounding box center [359, 185] width 164 height 18
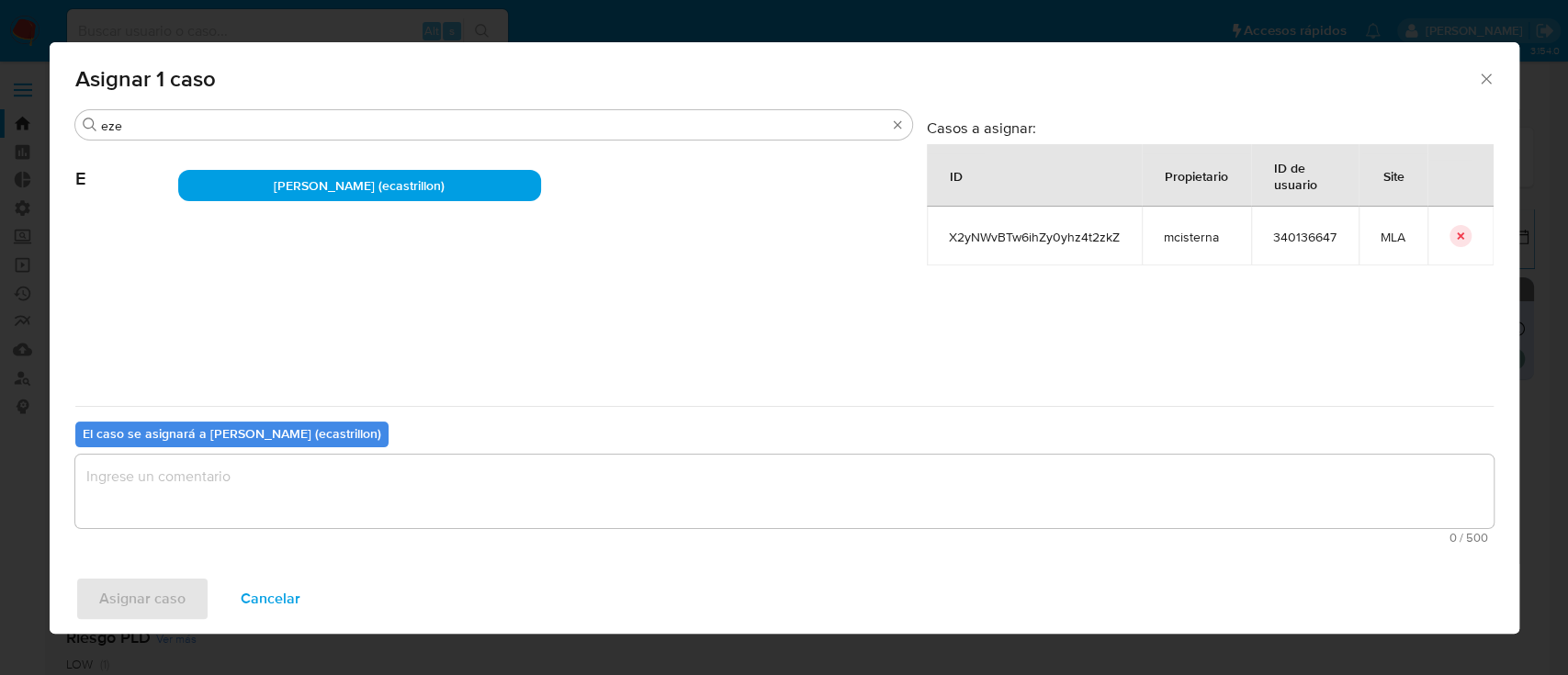
click at [287, 486] on textarea "assign-modal" at bounding box center [784, 491] width 1418 height 74
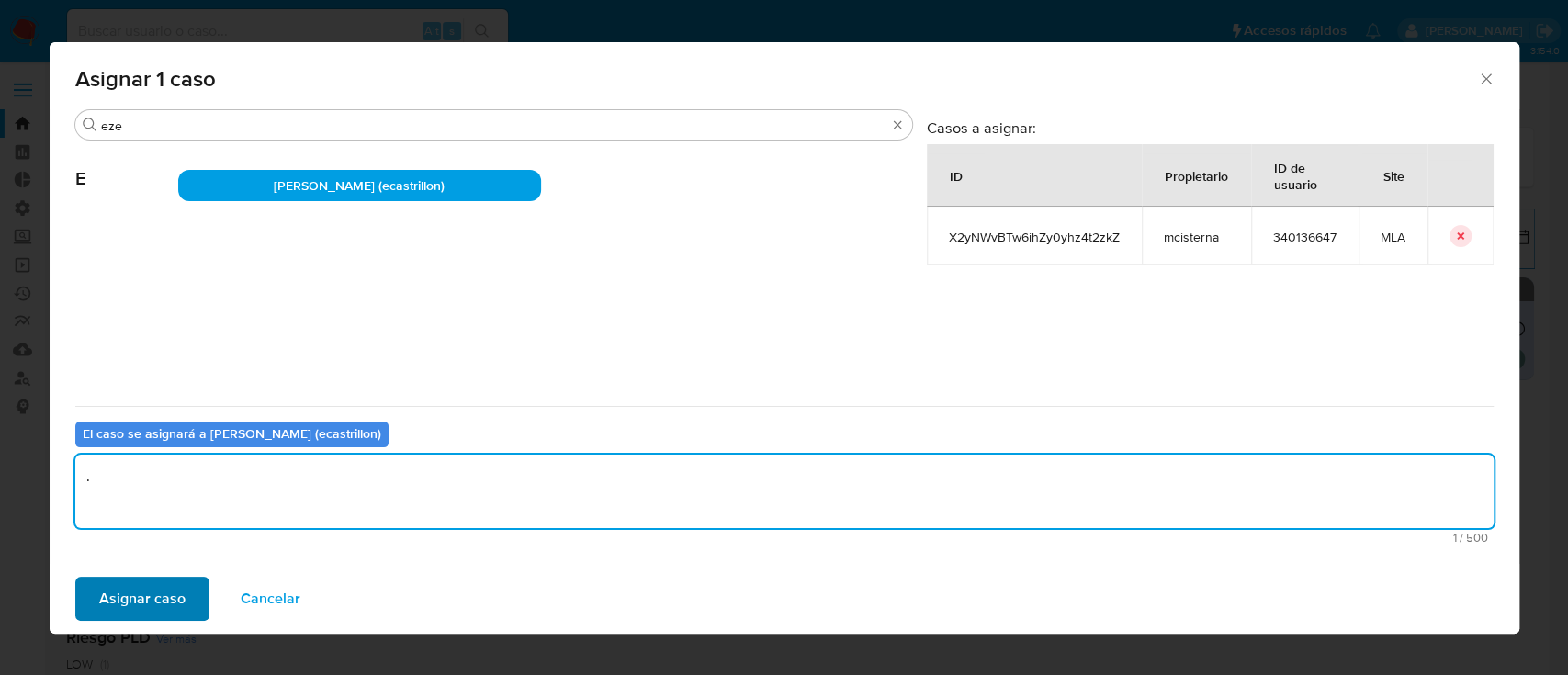
type textarea "."
click at [139, 610] on span "Asignar caso" at bounding box center [142, 599] width 87 height 41
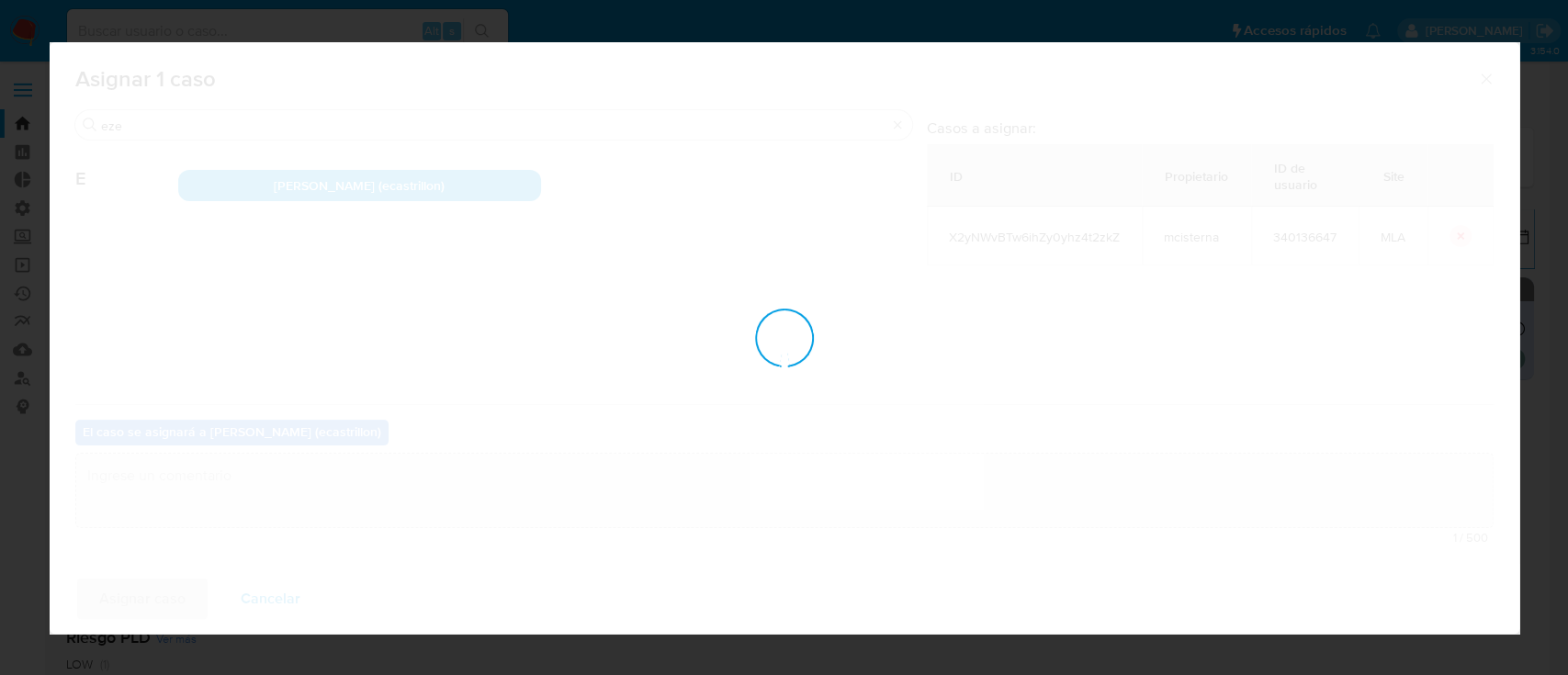
checkbox input "false"
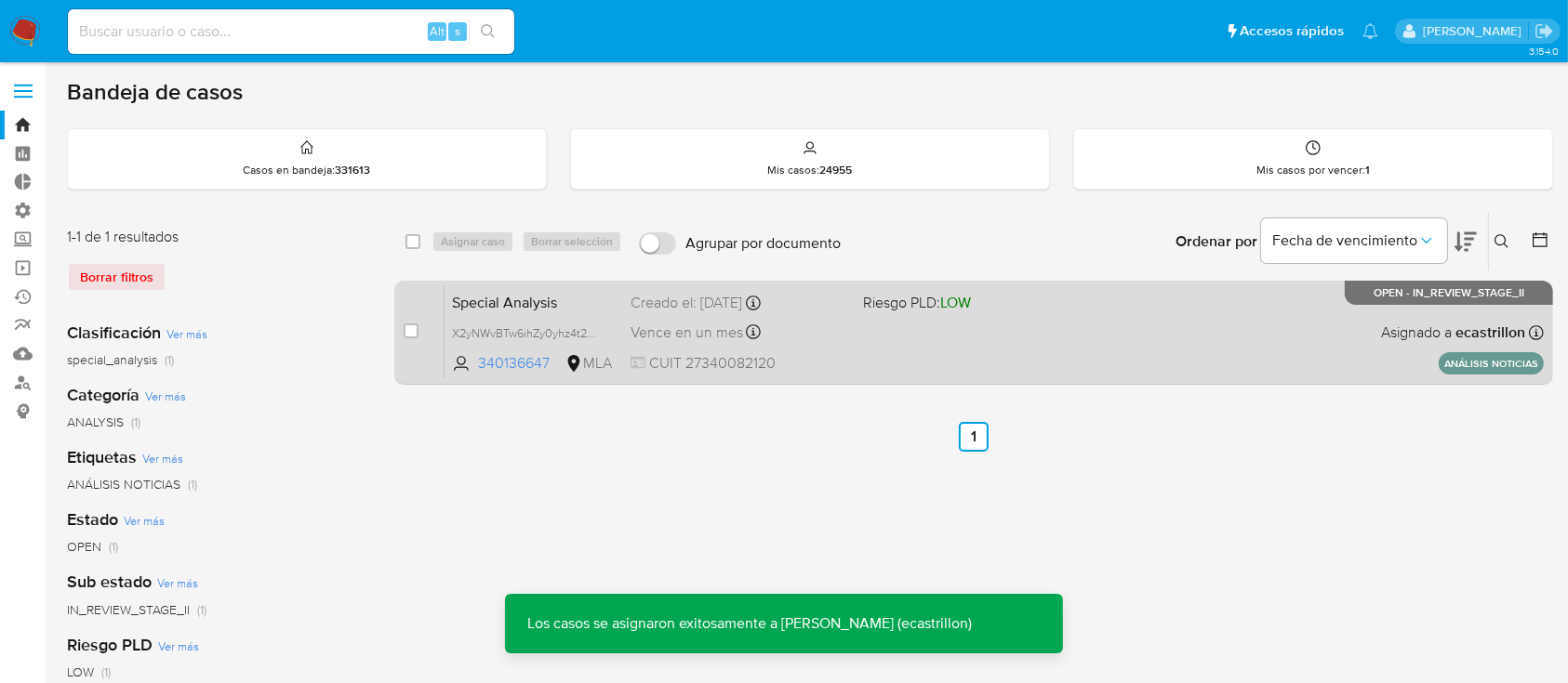
click at [901, 326] on div "Special Analysis X2yNWvBTw6ihZy0yhz4t2zkZ 340136647 MLA Riesgo PLD: LOW Creado …" at bounding box center [994, 332] width 1099 height 93
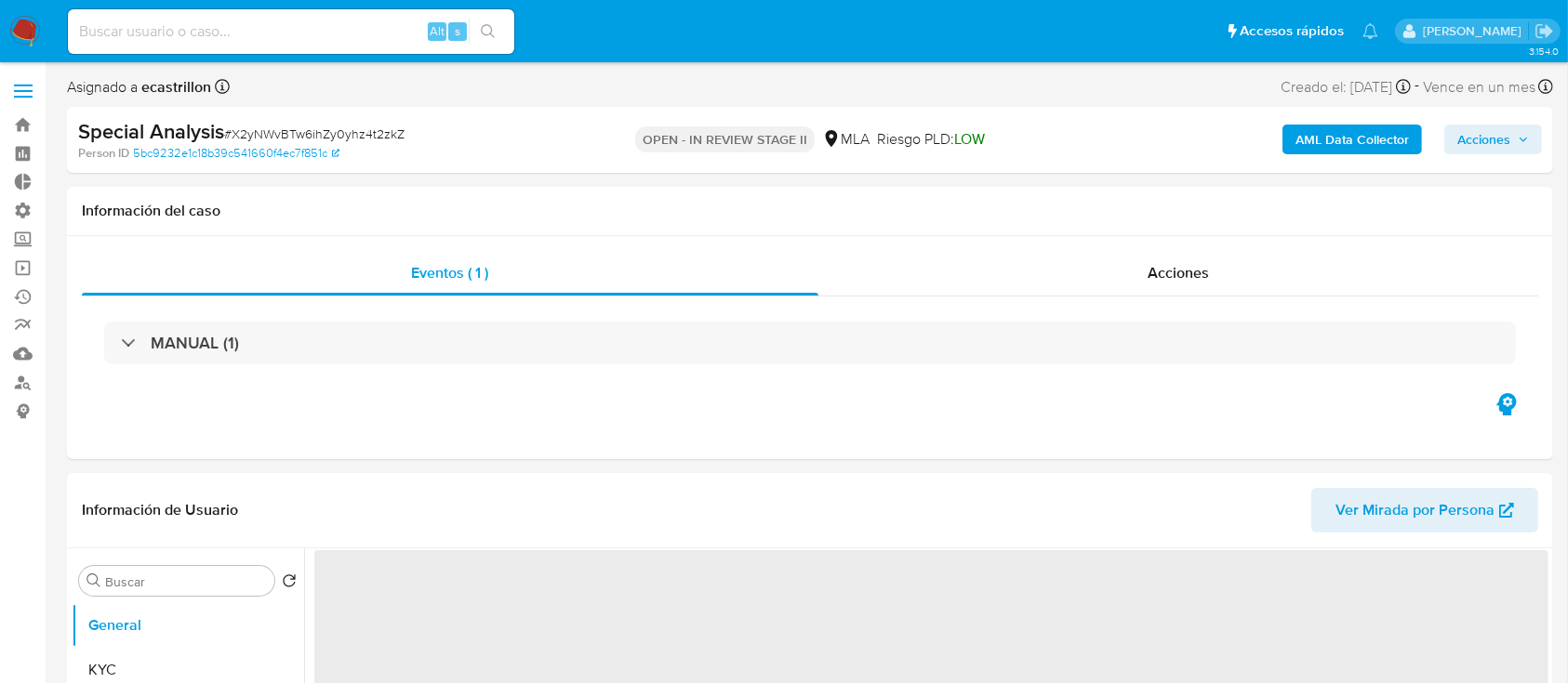
click at [1492, 136] on span "Acciones" at bounding box center [1484, 139] width 53 height 30
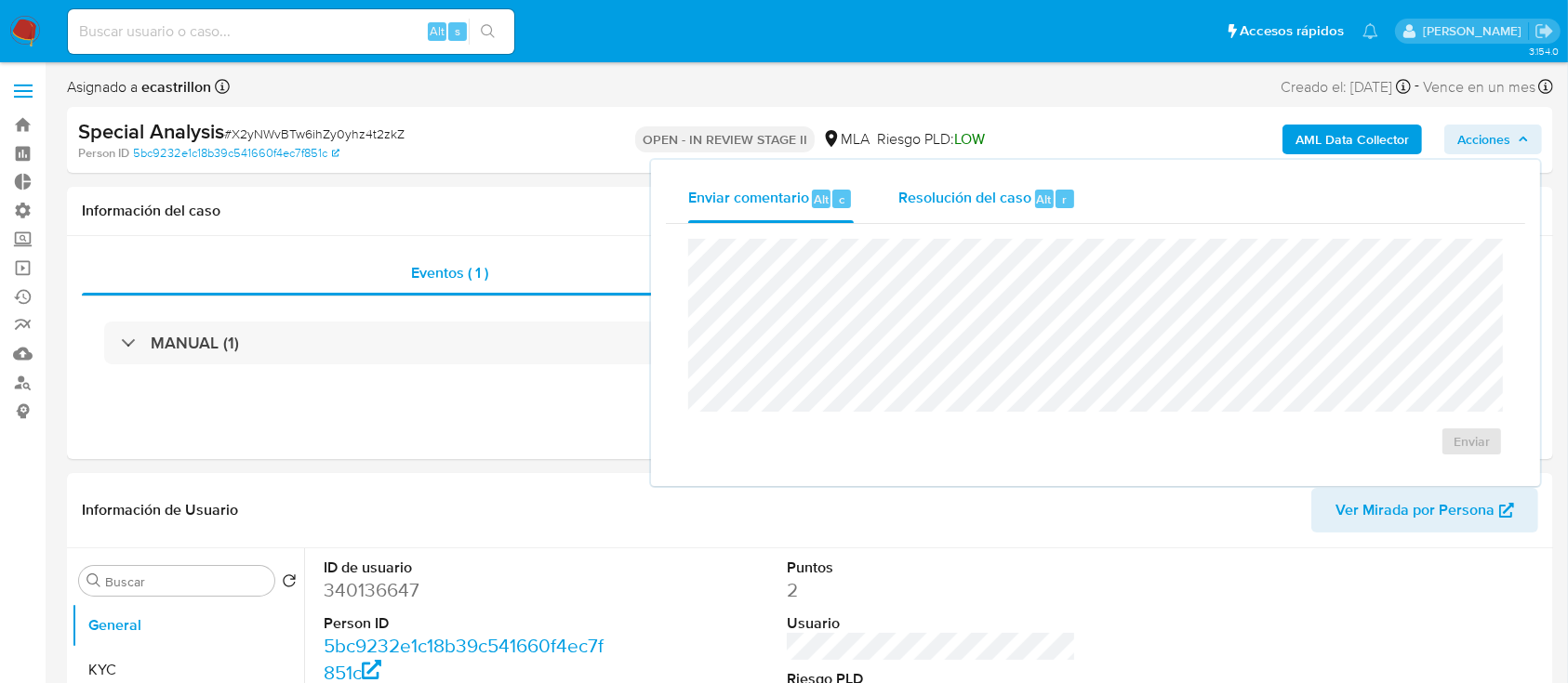
click at [1002, 192] on span "Resolución del caso" at bounding box center [965, 198] width 133 height 21
select select "10"
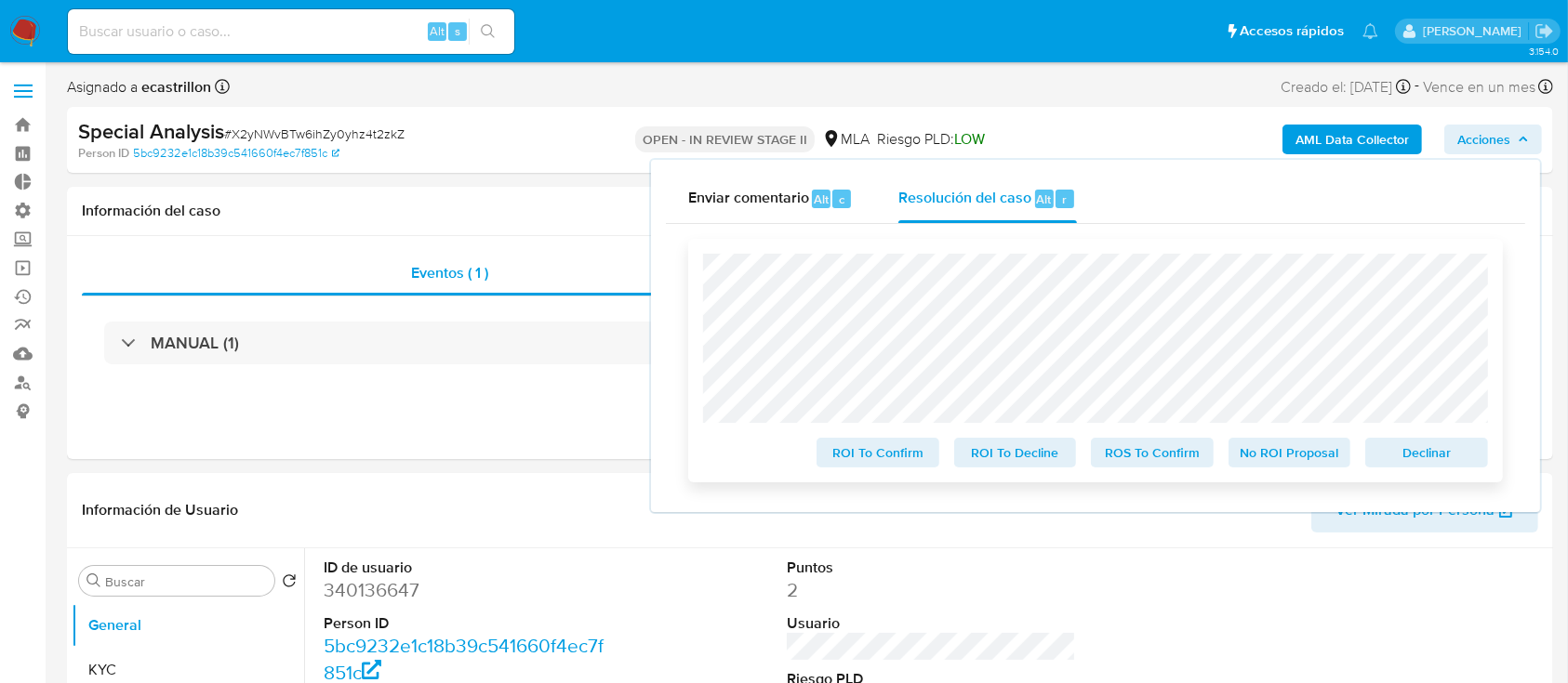
click at [1400, 450] on span "Declinar" at bounding box center [1426, 452] width 96 height 26
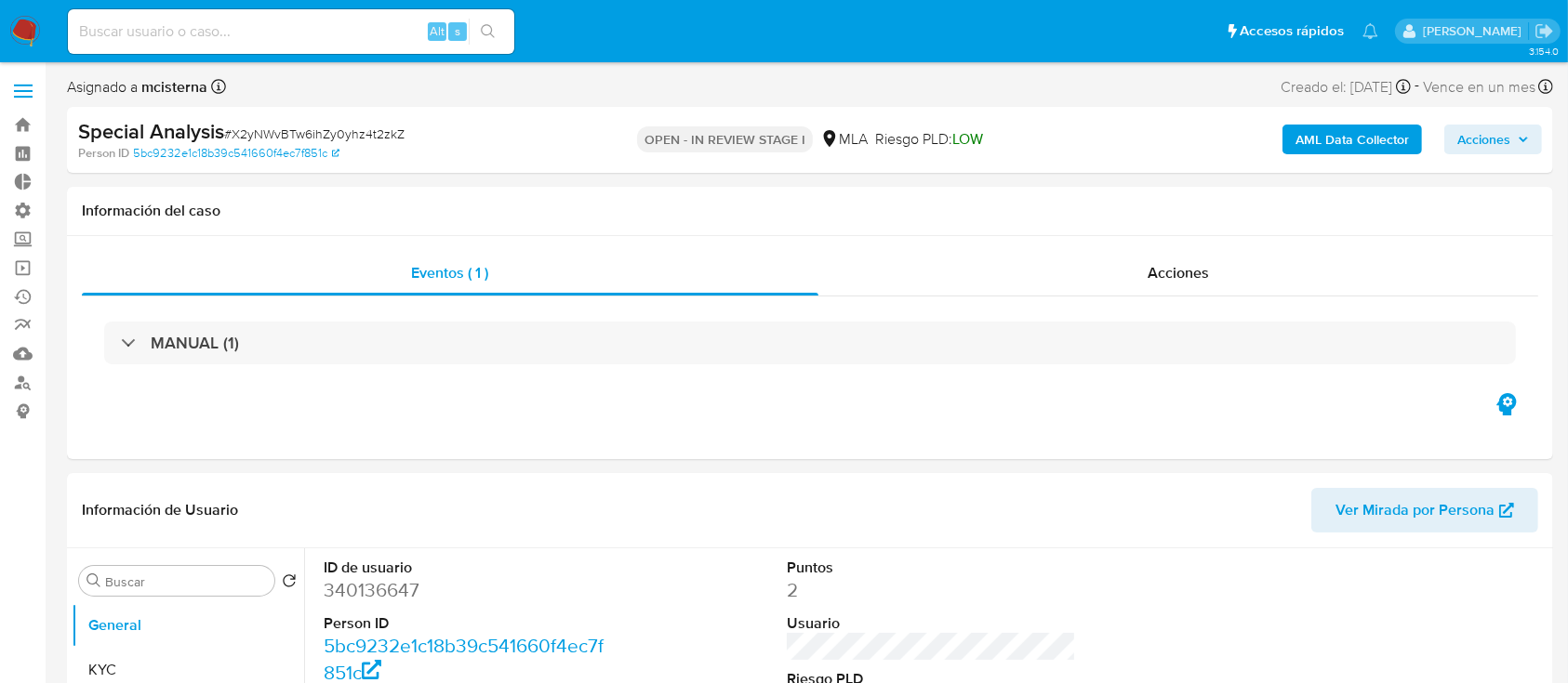
select select "10"
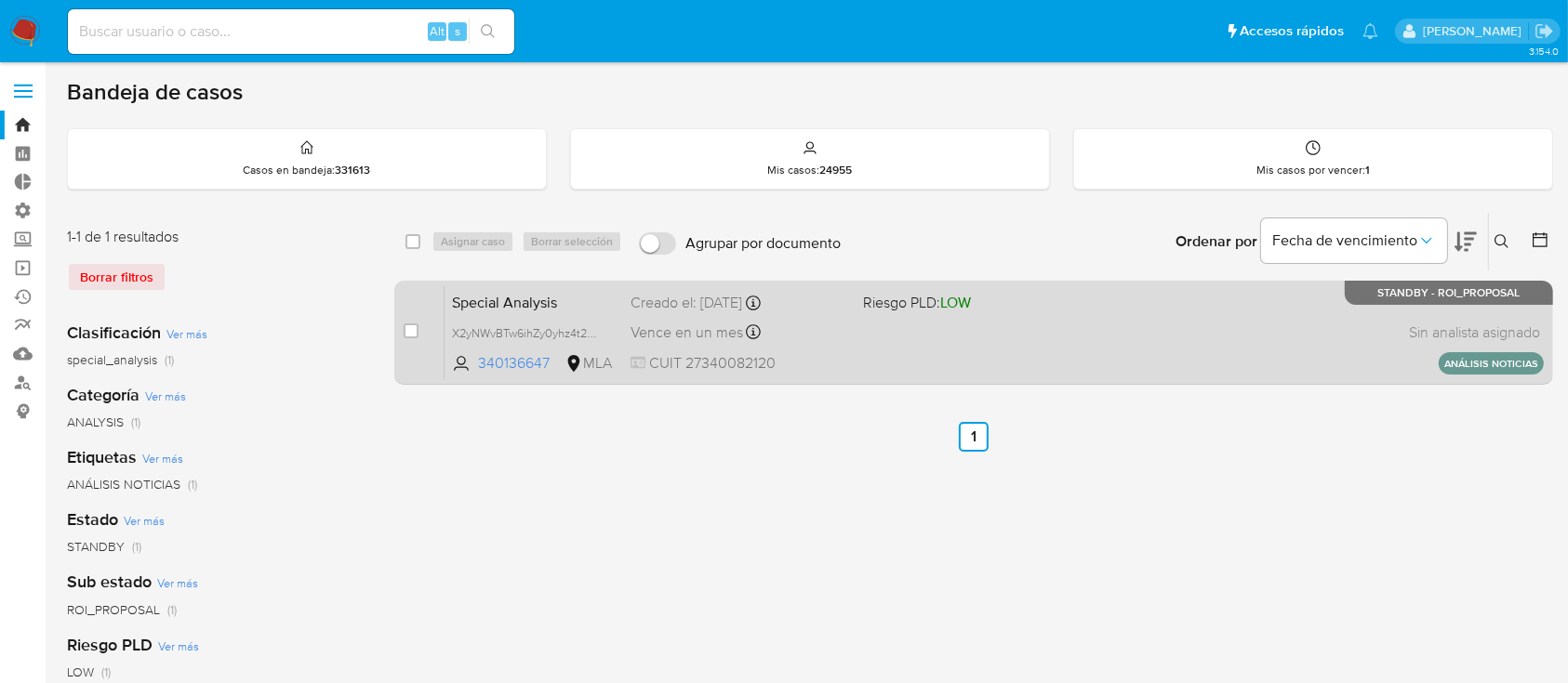
click at [1012, 305] on span "Riesgo PLD: LOW" at bounding box center [972, 300] width 217 height 24
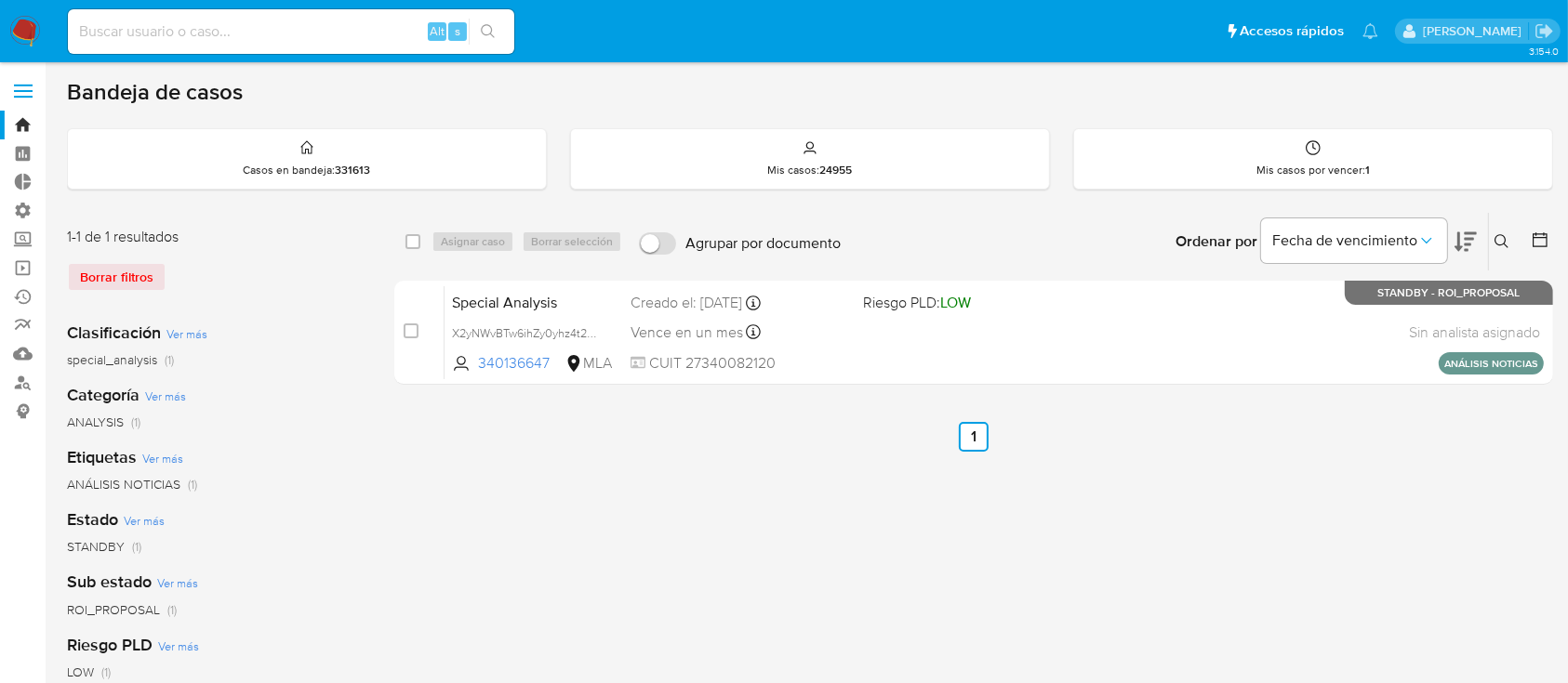
drag, startPoint x: 1506, startPoint y: 236, endPoint x: 1410, endPoint y: 282, distance: 106.5
click at [1507, 236] on icon at bounding box center [1502, 242] width 15 height 15
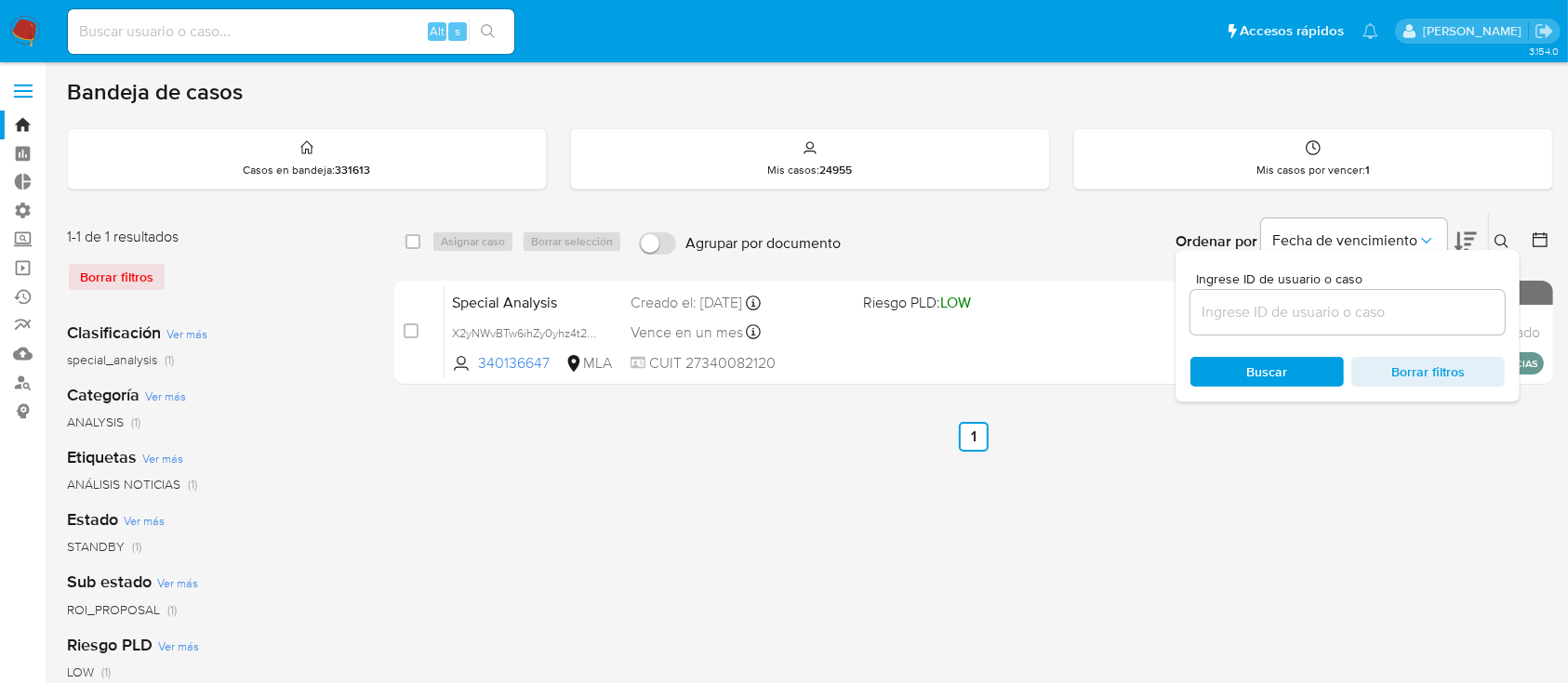
click at [1382, 305] on input at bounding box center [1348, 312] width 314 height 24
click at [1507, 232] on button at bounding box center [1504, 241] width 31 height 22
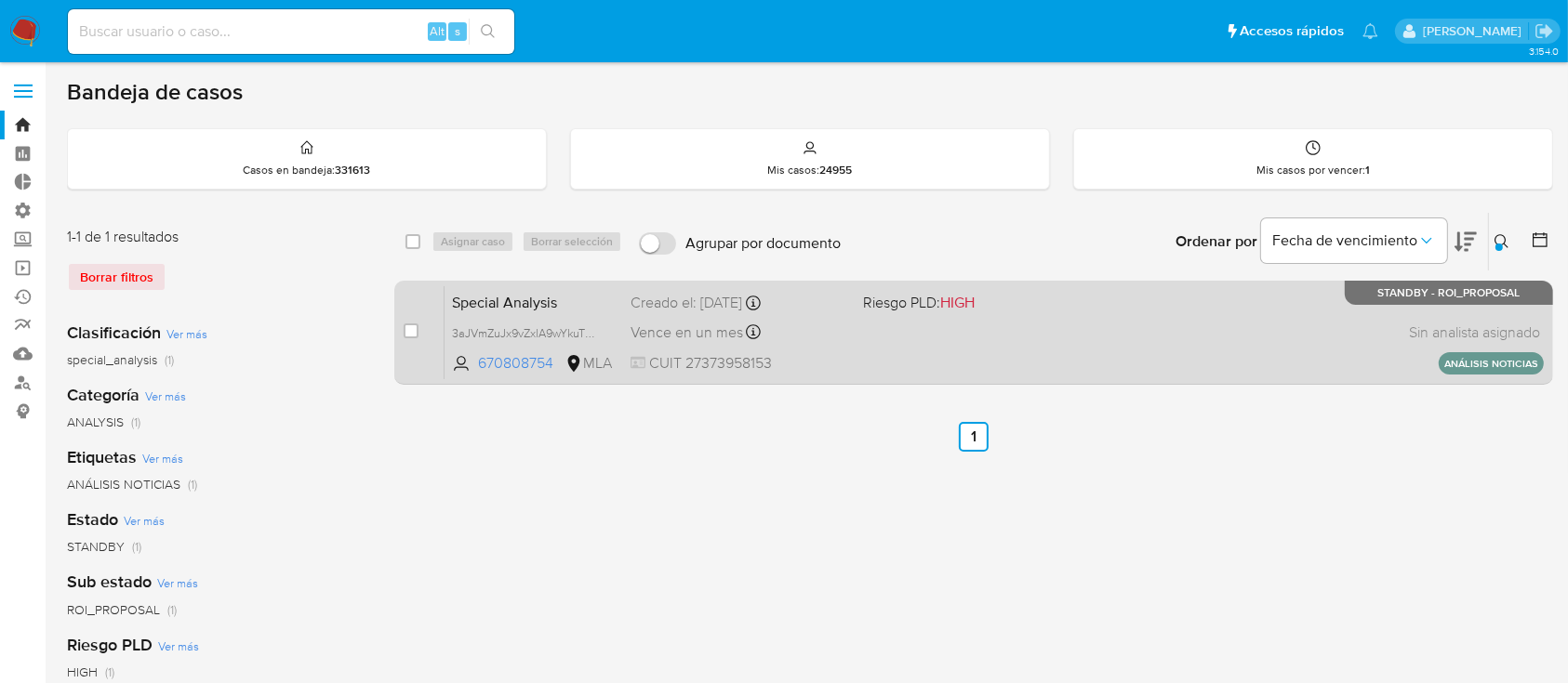
click at [1160, 322] on div "Special Analysis 3aJVmZuJx9vZxlA9wYkuTGtF 670808754 MLA Riesgo PLD: HIGH Creado…" at bounding box center [994, 332] width 1099 height 93
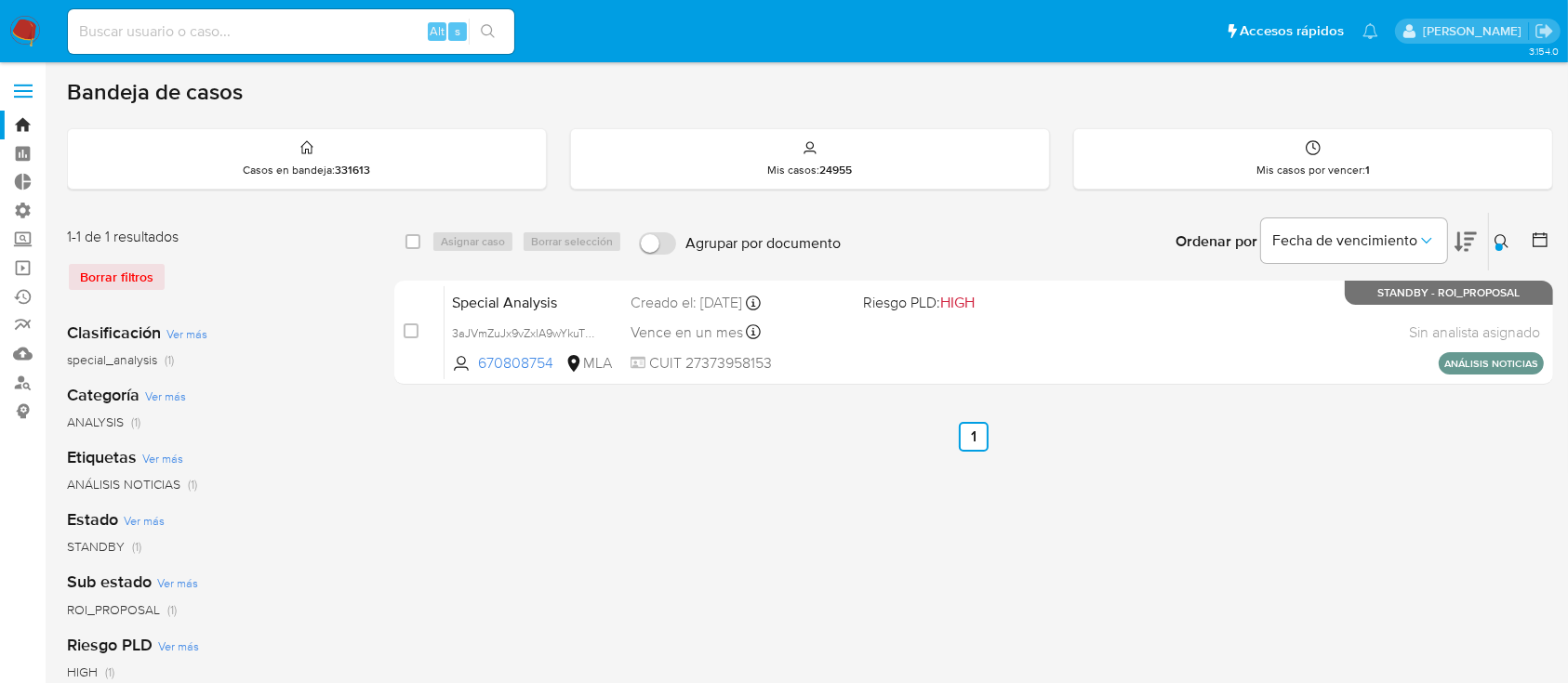
click at [1503, 240] on icon at bounding box center [1502, 242] width 15 height 15
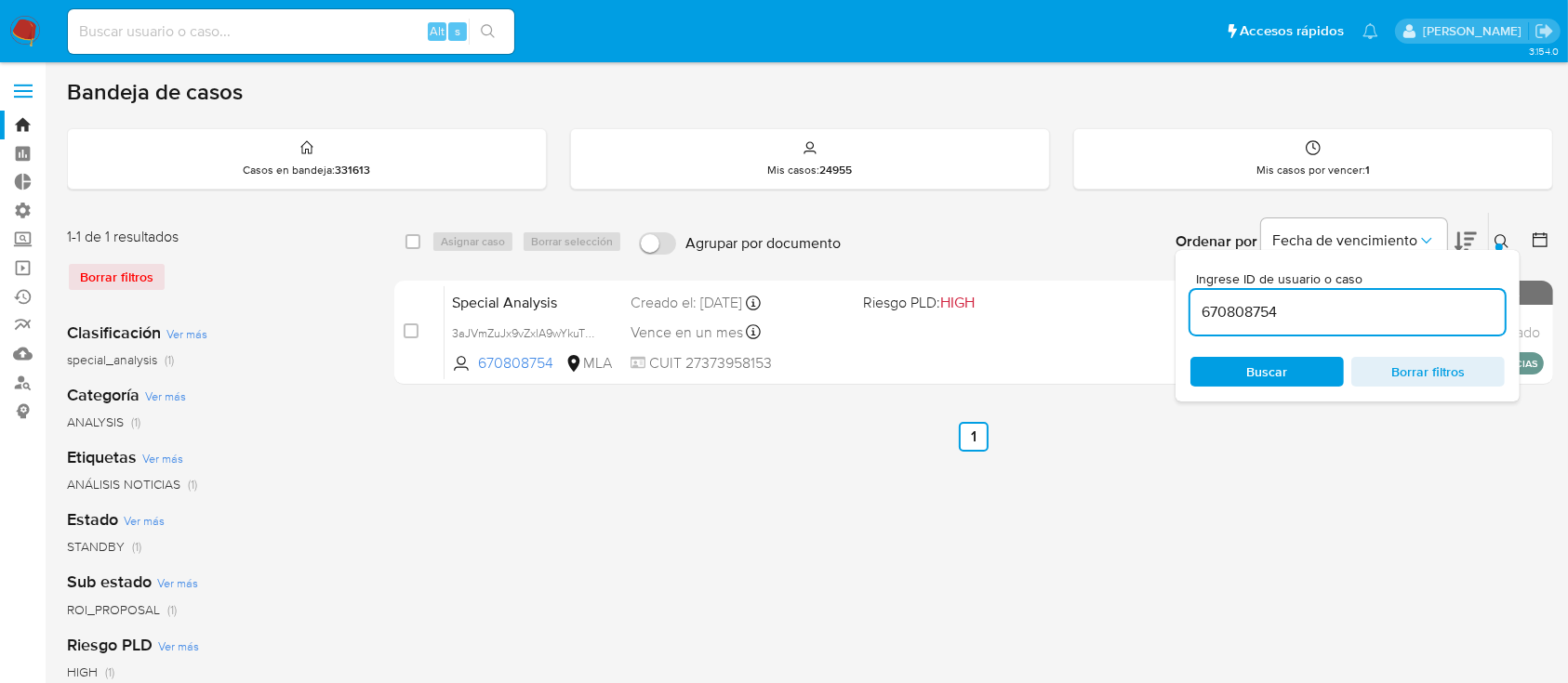
click at [1366, 305] on input "670808754" at bounding box center [1348, 312] width 314 height 24
click at [829, 336] on div "Vence en un mes Vence el 17/09/2025 12:05:26" at bounding box center [739, 332] width 217 height 25
click at [1298, 323] on div "24951610" at bounding box center [1348, 312] width 314 height 45
click at [1296, 316] on input "24951610" at bounding box center [1348, 312] width 314 height 24
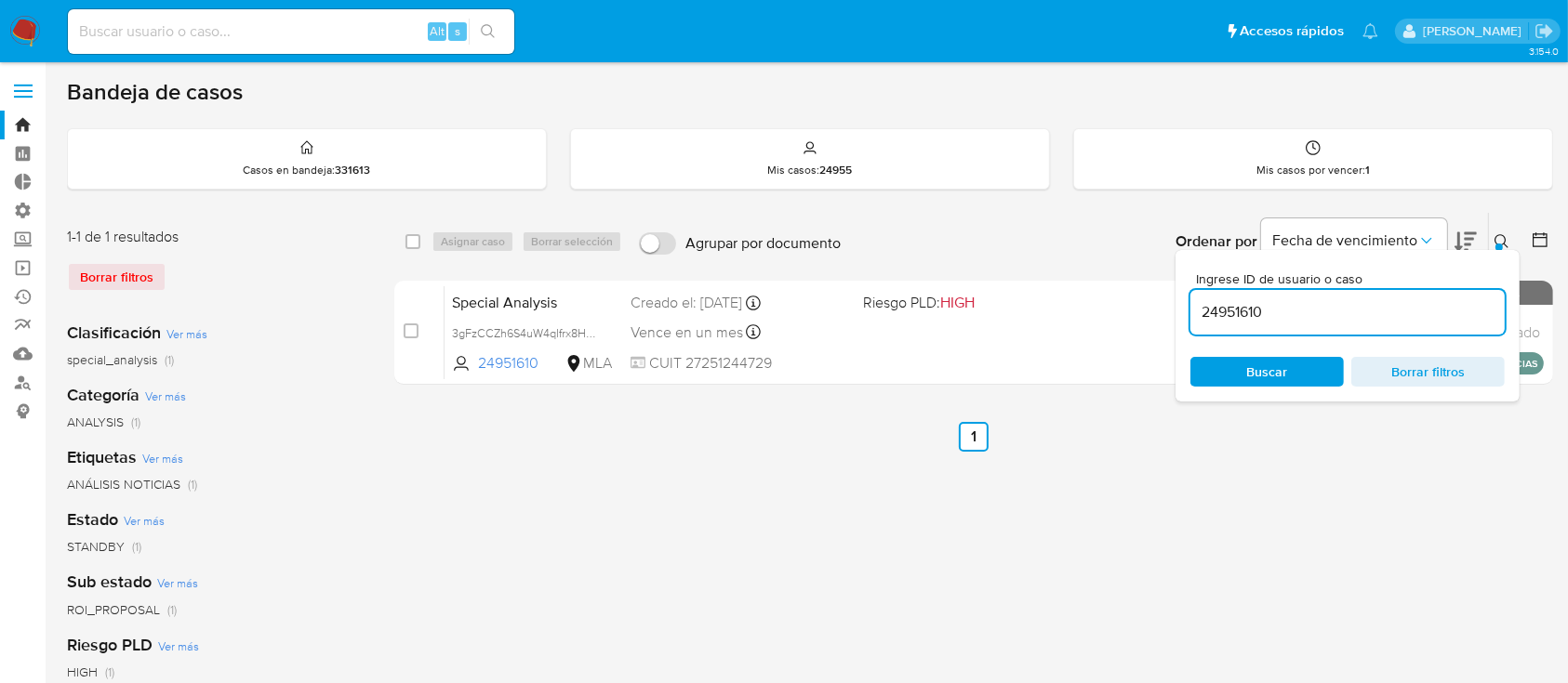
click at [1296, 316] on input "24951610" at bounding box center [1348, 312] width 314 height 24
paste input "09688454"
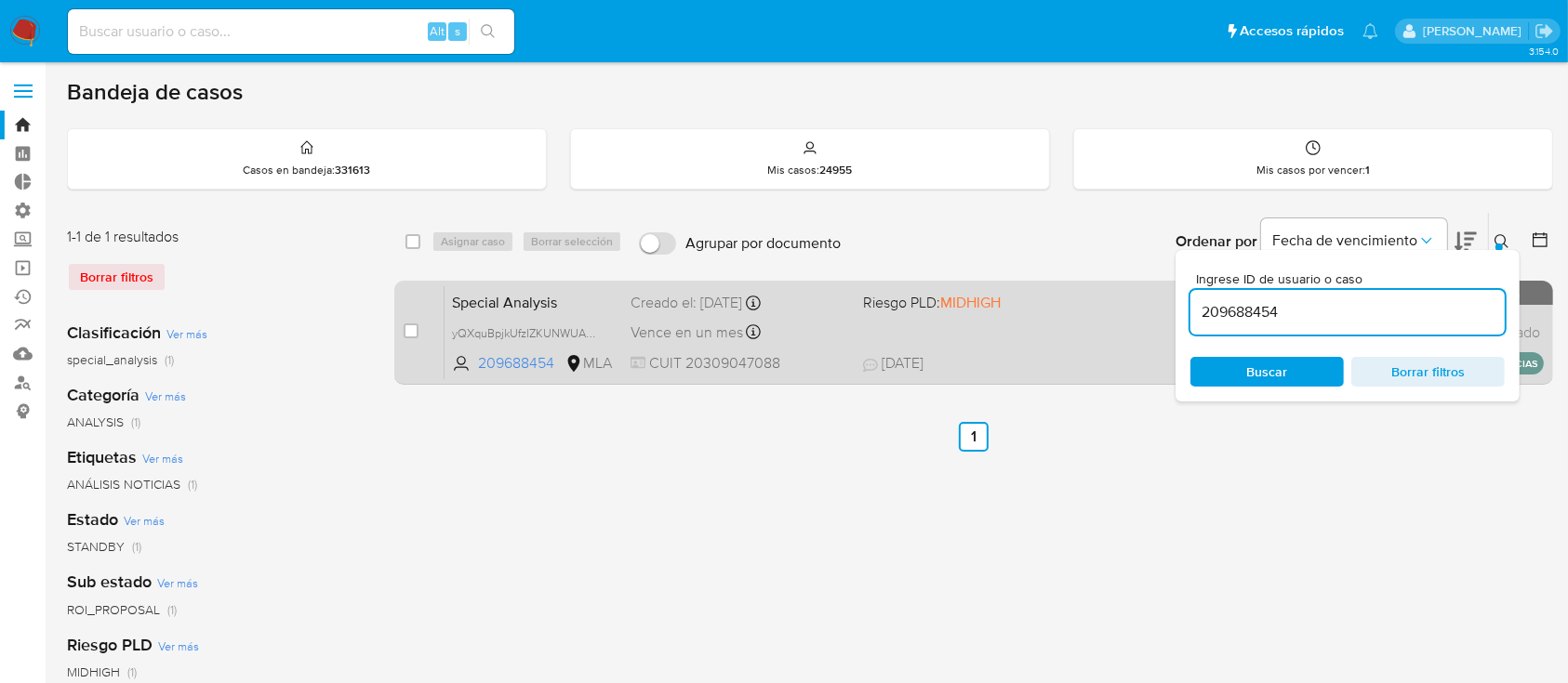
click at [1089, 342] on div "Special Analysis yQXquBpjkUfzIZKUNWUAuACl 209688454 MLA Riesgo PLD: MIDHIGH Cre…" at bounding box center [994, 332] width 1099 height 93
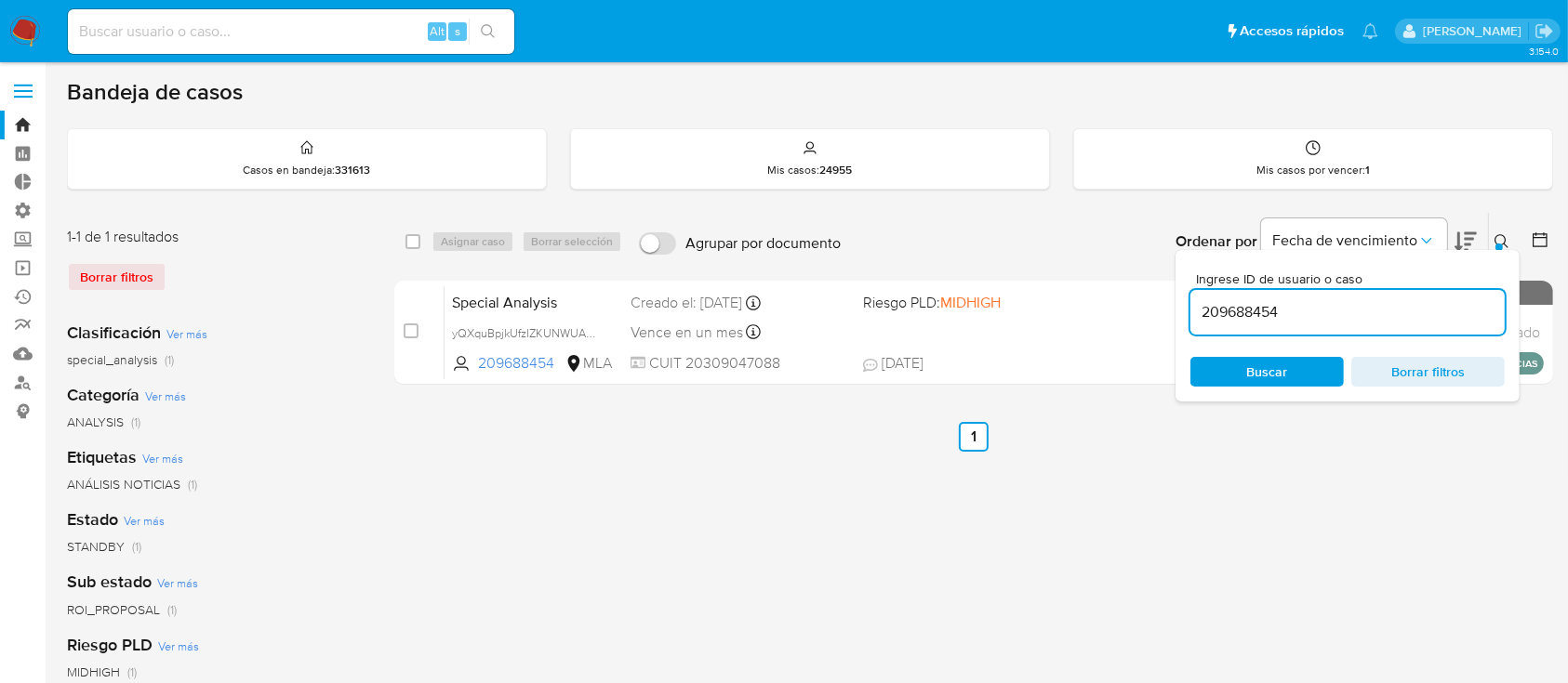
click at [1245, 319] on input "209688454" at bounding box center [1348, 312] width 314 height 24
paste input "1023272649"
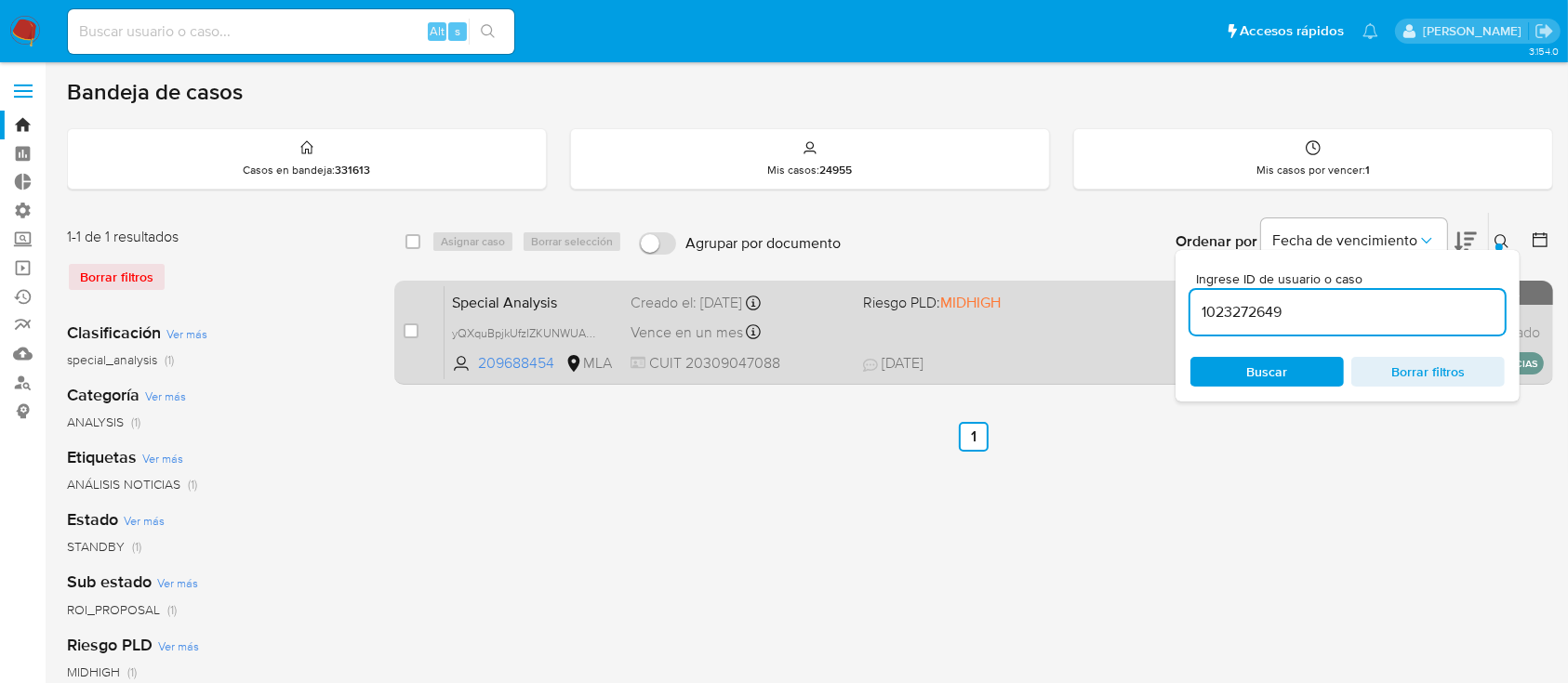
type input "1023272649"
click at [1023, 342] on div "Special Analysis NZuHe9WiHBOVGIjepfGIvnuH 1023272649 MLA Riesgo PLD: LOW Creado…" at bounding box center [994, 332] width 1099 height 93
click at [1101, 330] on div "Special Analysis NZuHe9WiHBOVGIjepfGIvnuH 1023272649 MLA Riesgo PLD: LOW Creado…" at bounding box center [994, 332] width 1099 height 93
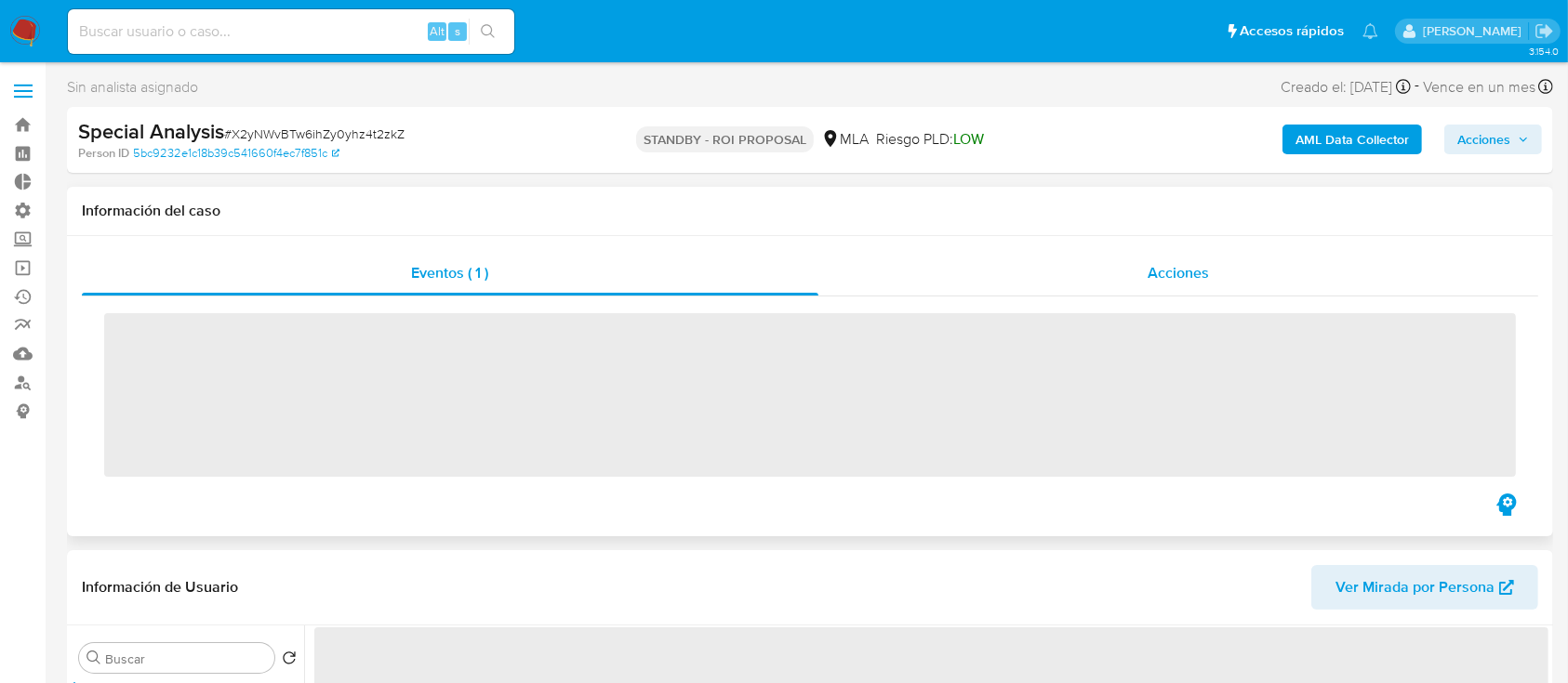
click at [1103, 277] on div "Acciones" at bounding box center [1179, 273] width 721 height 45
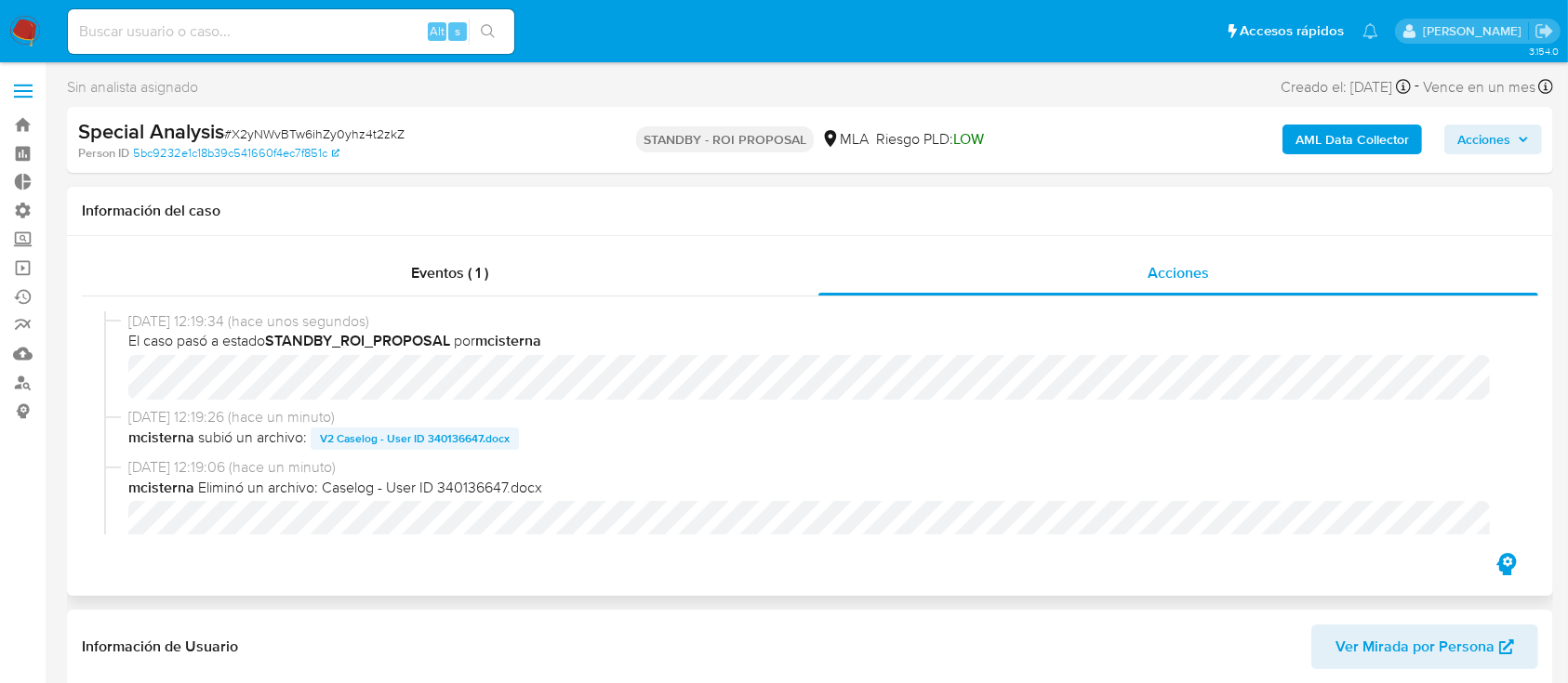
select select "10"
click at [387, 445] on span "V2 Caselog - User ID 340136647.docx" at bounding box center [414, 438] width 190 height 22
click at [407, 120] on div "Special Analysis # X2yNWvBTw6ihZy0yhz4t2zkZ" at bounding box center [319, 132] width 481 height 28
click at [393, 135] on span "# X2yNWvBTw6ihZy0yhz4t2zkZ" at bounding box center [314, 134] width 180 height 18
click at [391, 134] on span "# X2yNWvBTw6ihZy0yhz4t2zkZ" at bounding box center [314, 134] width 180 height 18
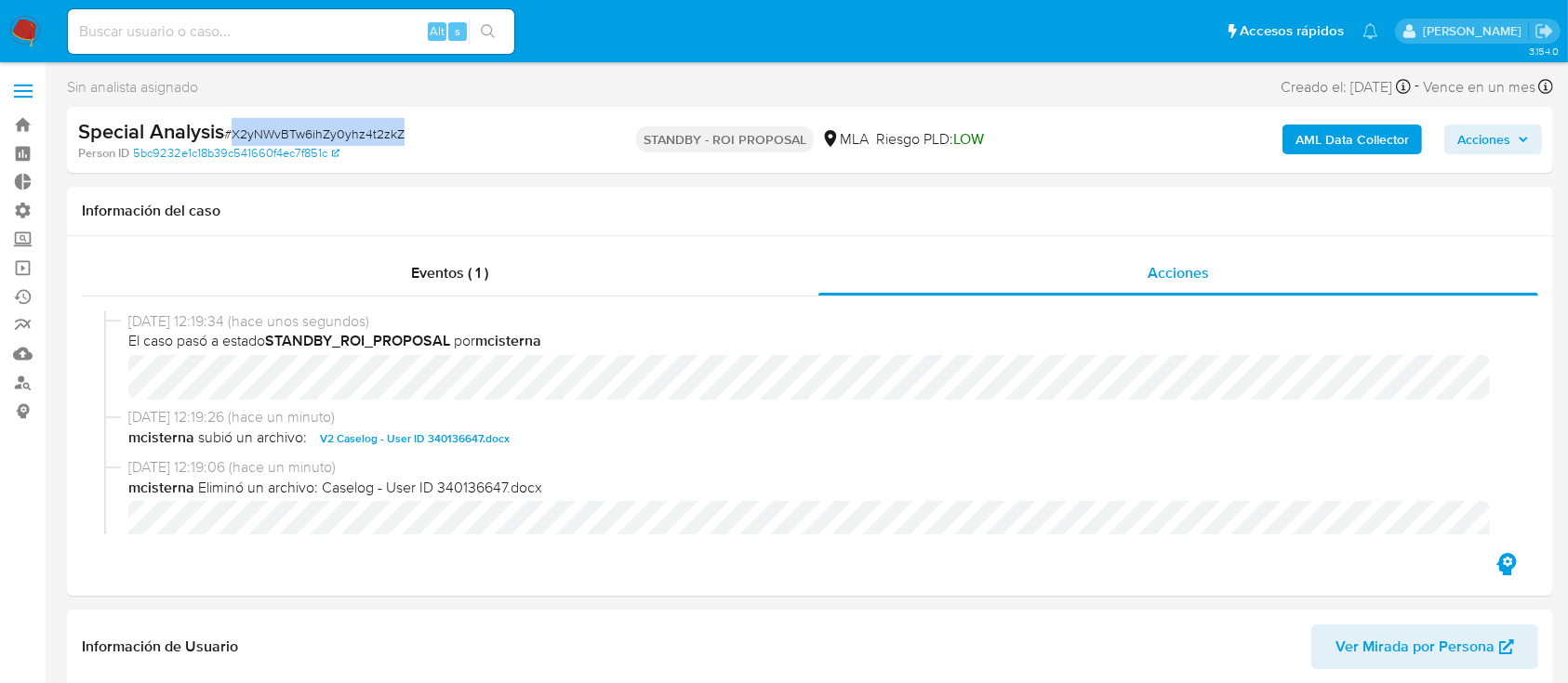
copy span "X2yNWvBTw6ihZy0yhz4t2zkZ"
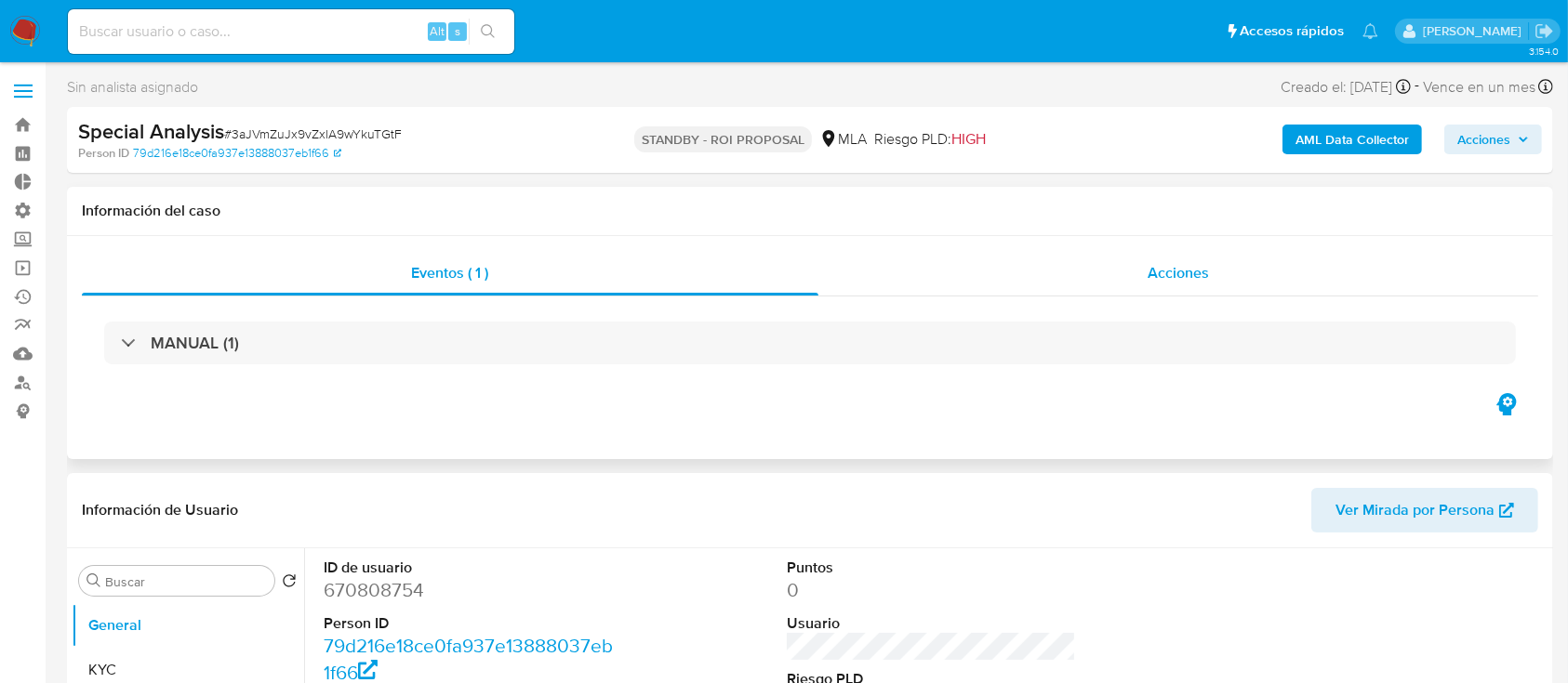
select select "10"
click at [1176, 276] on span "Acciones" at bounding box center [1179, 273] width 61 height 21
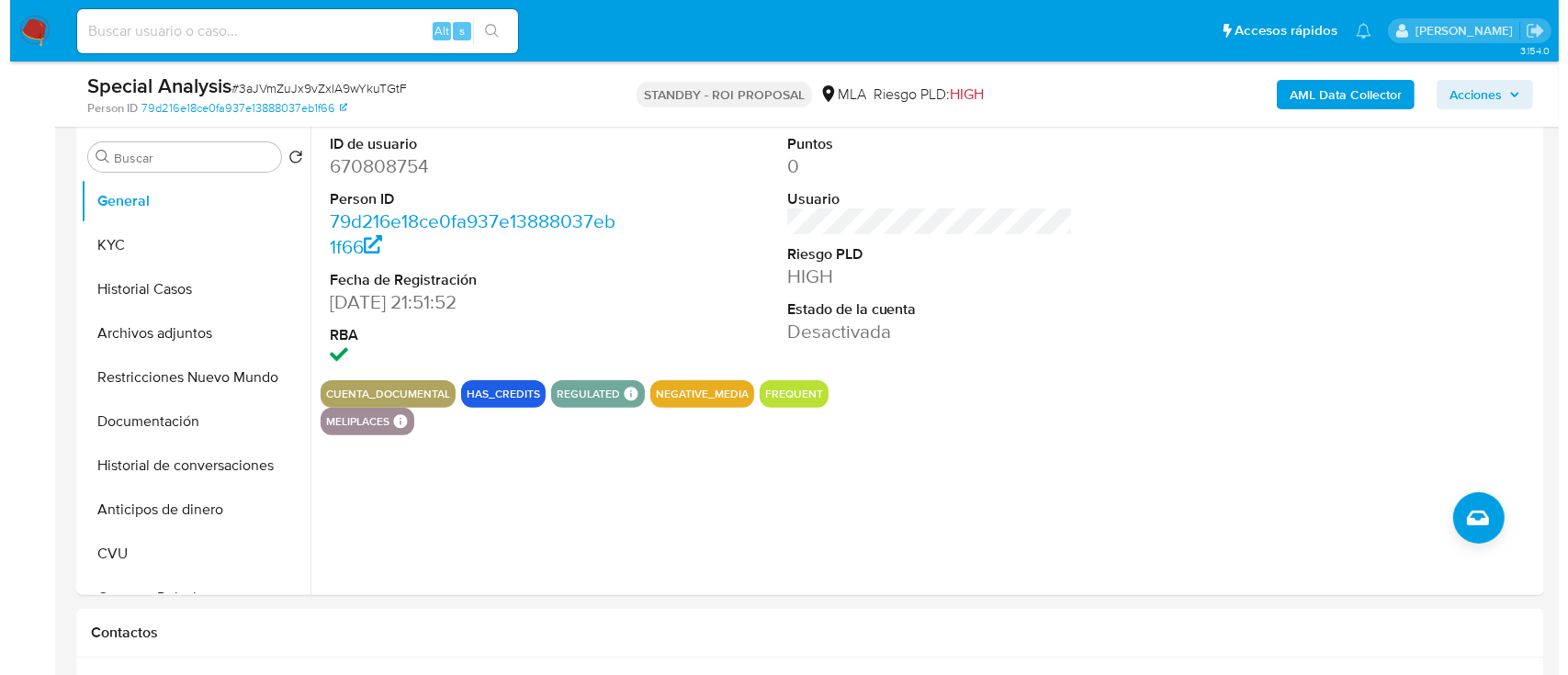
scroll to position [490, 0]
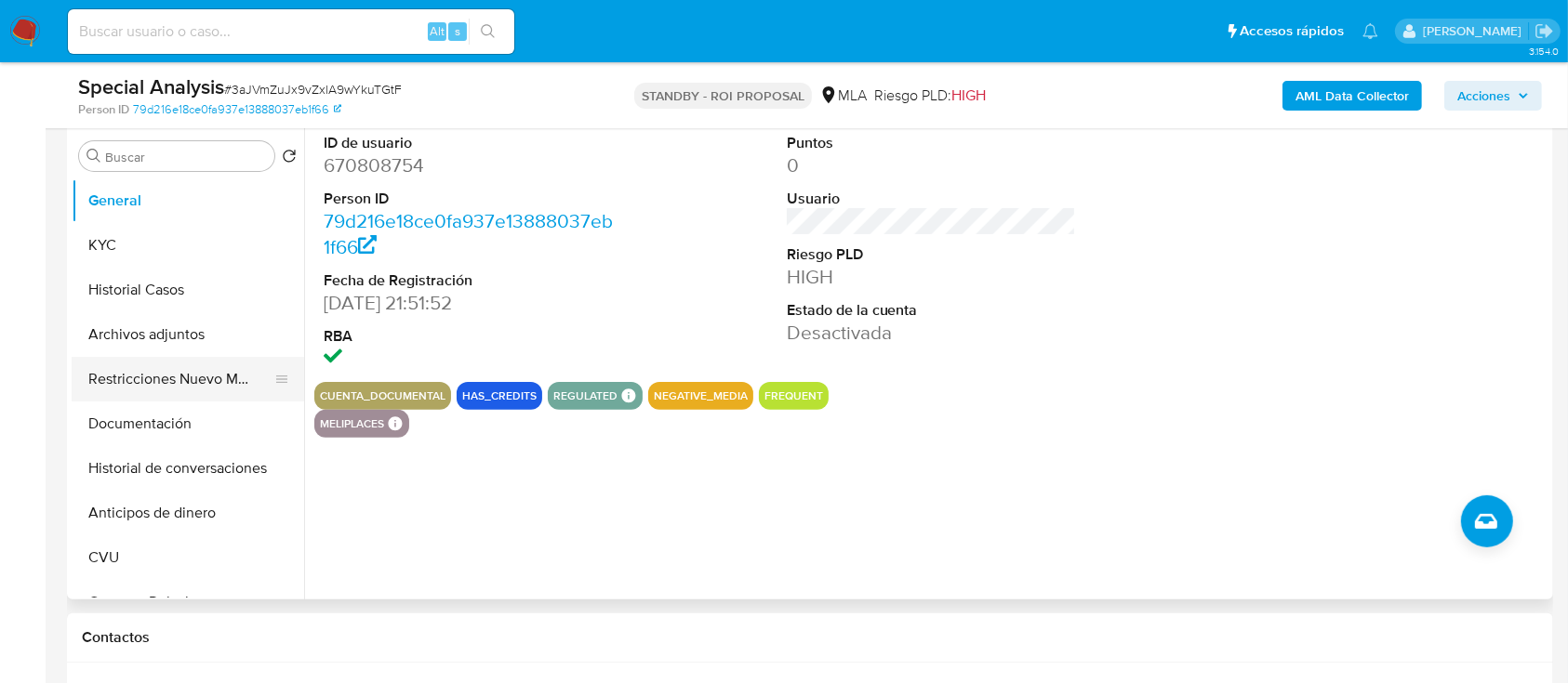
click at [157, 373] on button "Restricciones Nuevo Mundo" at bounding box center [180, 379] width 218 height 45
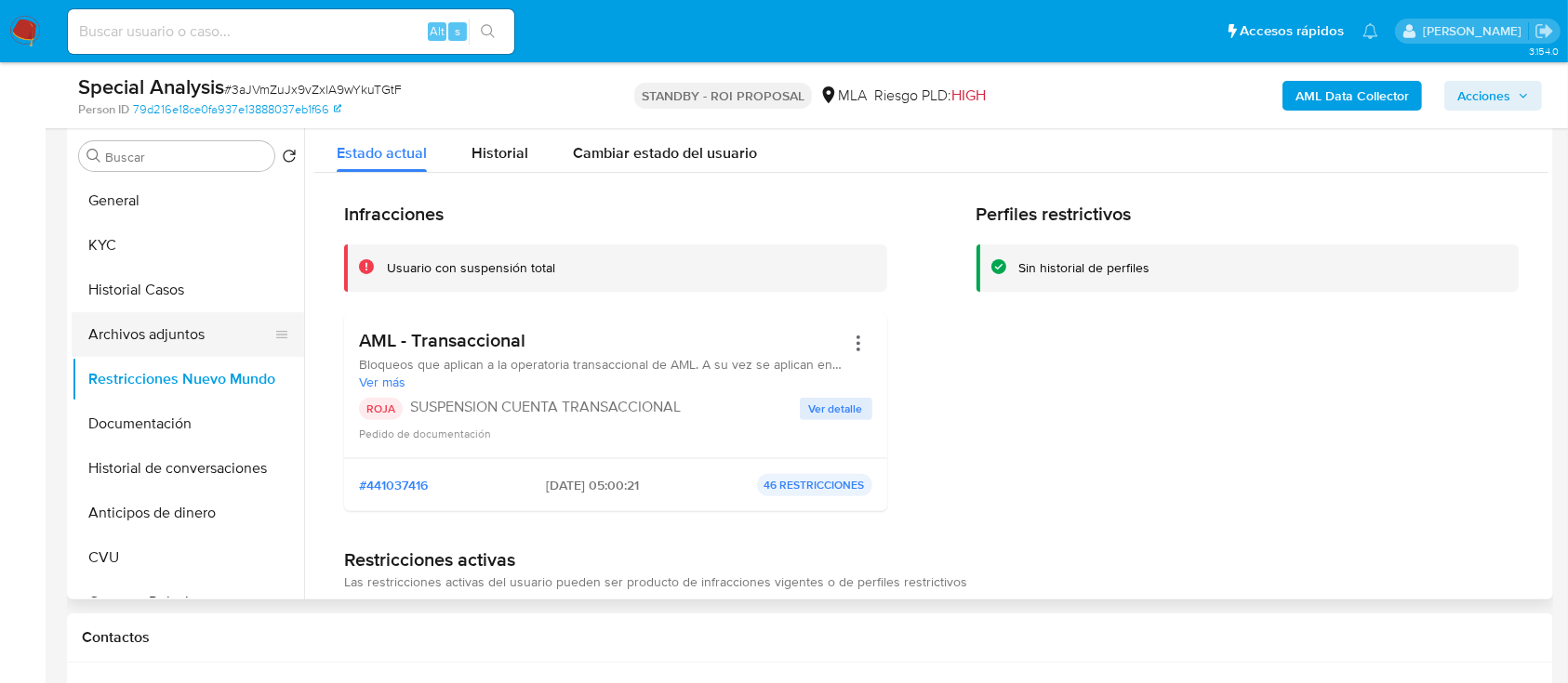
click at [186, 333] on button "Archivos adjuntos" at bounding box center [180, 334] width 218 height 45
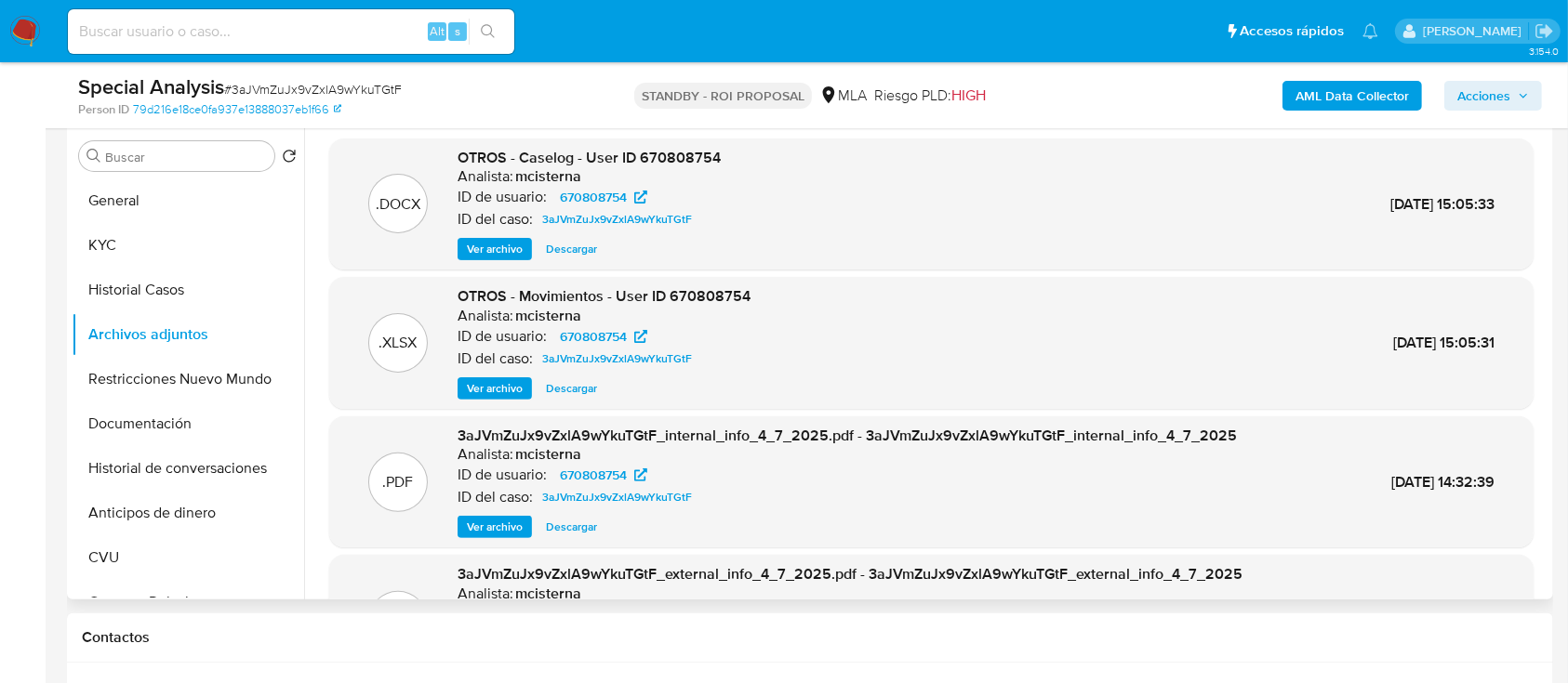
click at [574, 247] on span "Descargar" at bounding box center [572, 248] width 52 height 18
click at [517, 239] on span "Ver archivo" at bounding box center [494, 248] width 55 height 18
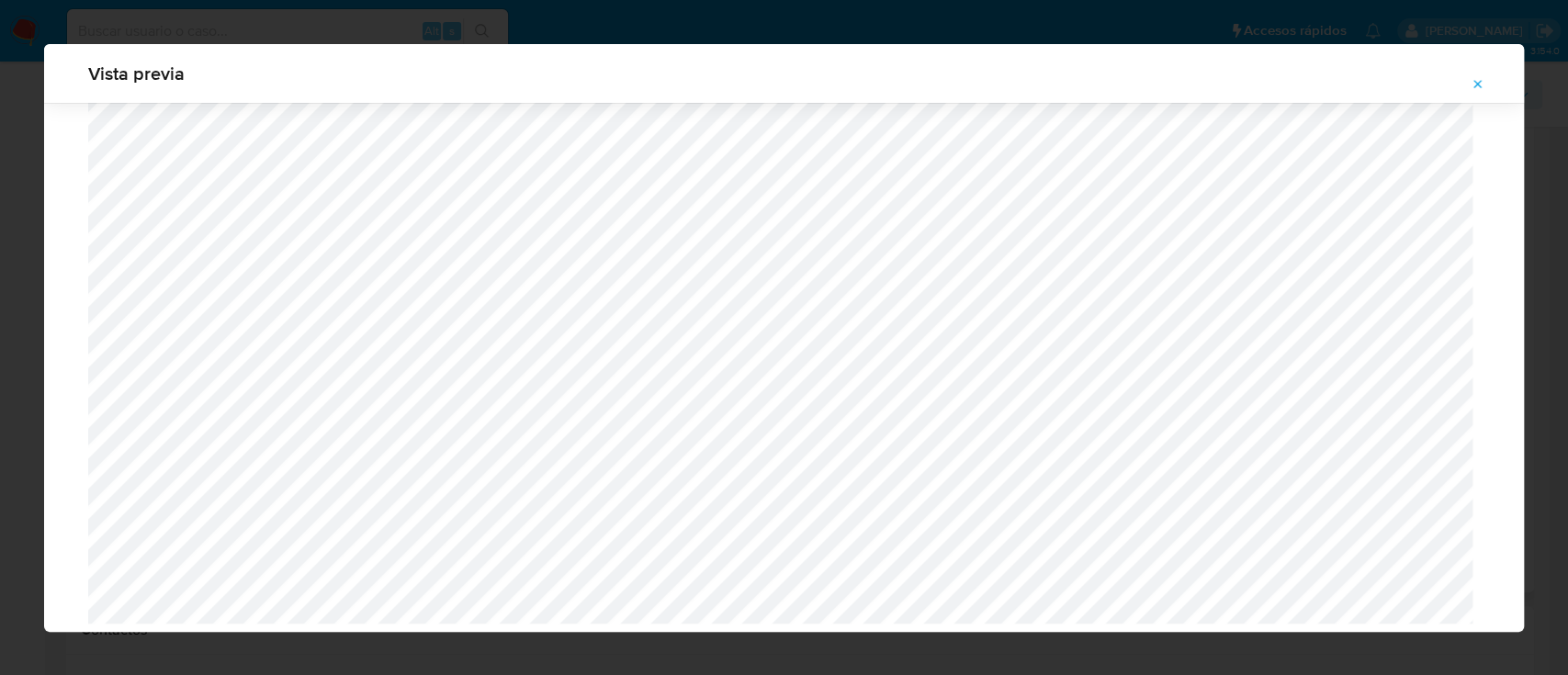
scroll to position [4532, 0]
click at [1465, 80] on button "Attachment preview" at bounding box center [1478, 84] width 41 height 29
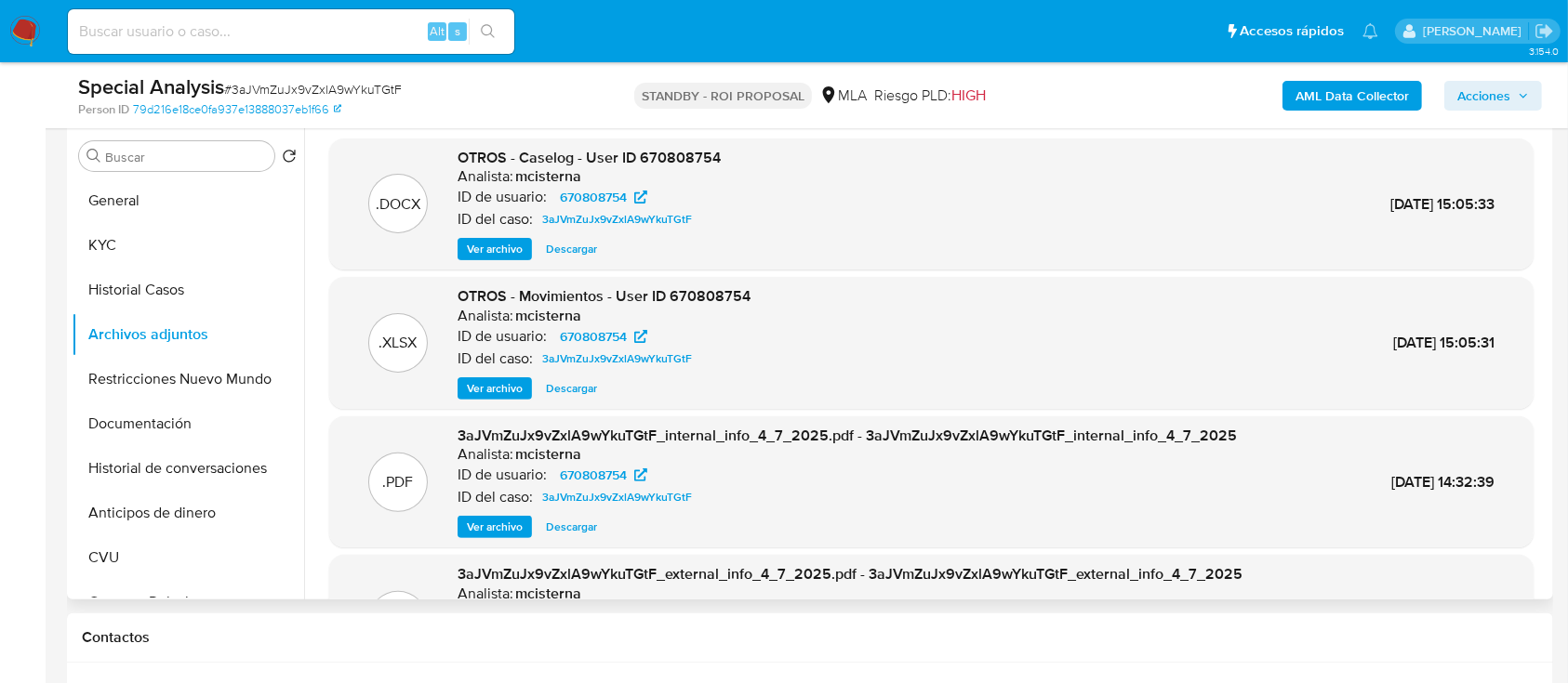
click at [507, 255] on span "Ver archivo" at bounding box center [494, 248] width 55 height 18
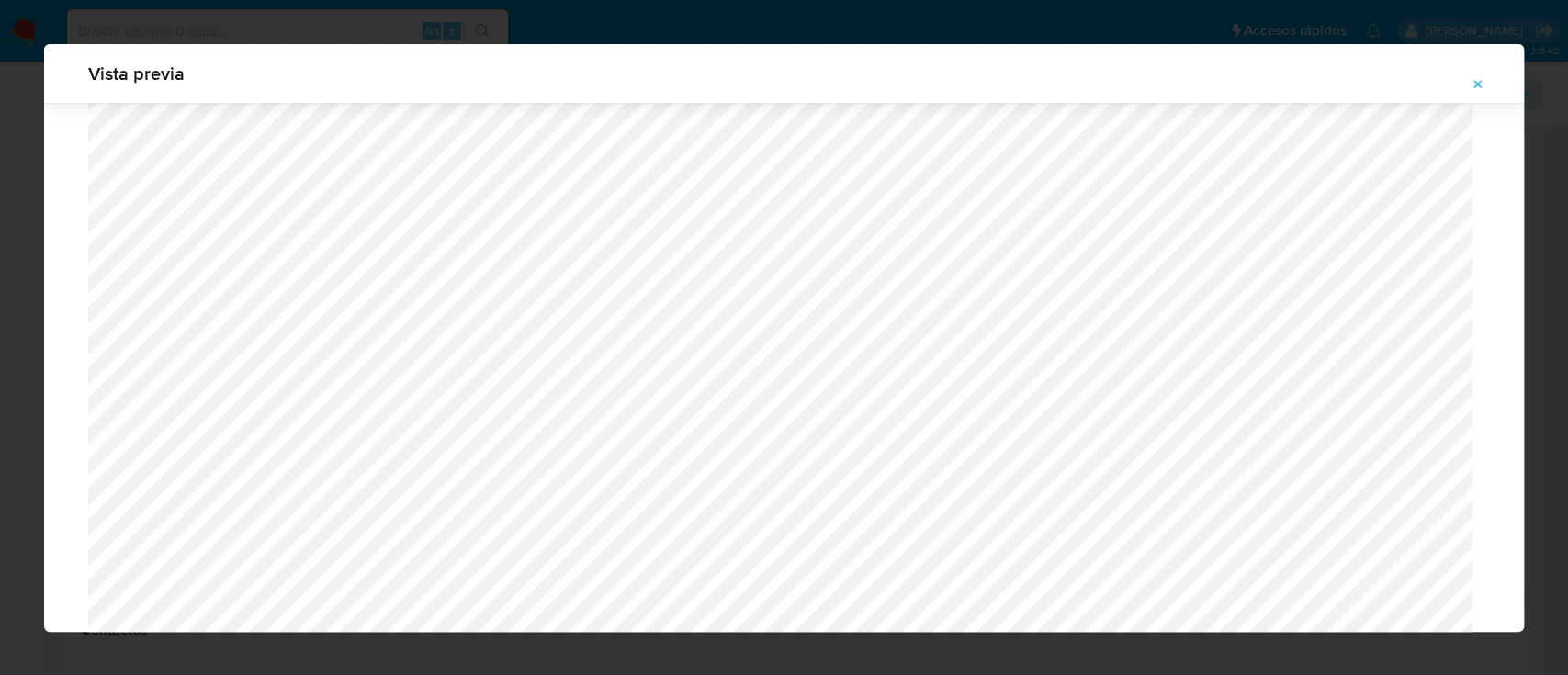
scroll to position [1556, 0]
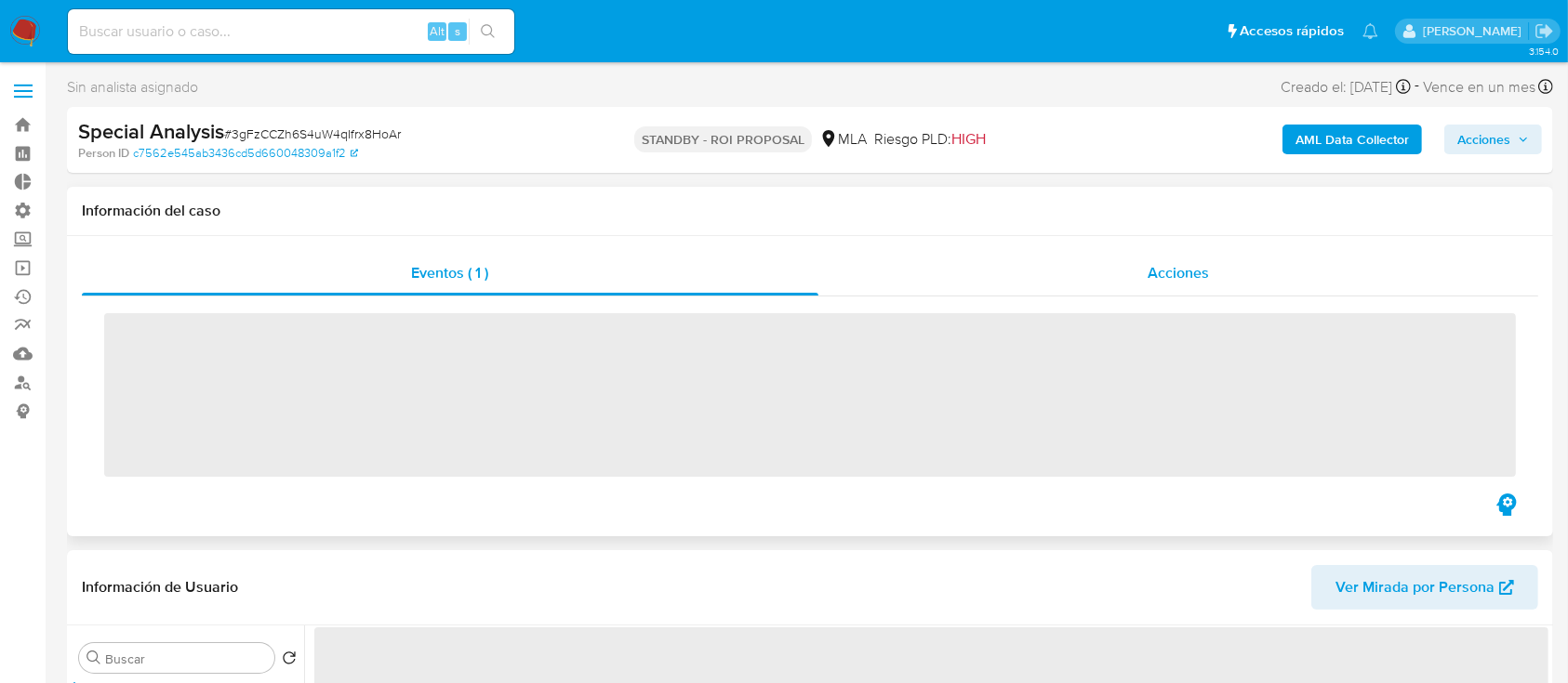
click at [1108, 273] on div "Acciones" at bounding box center [1179, 273] width 721 height 45
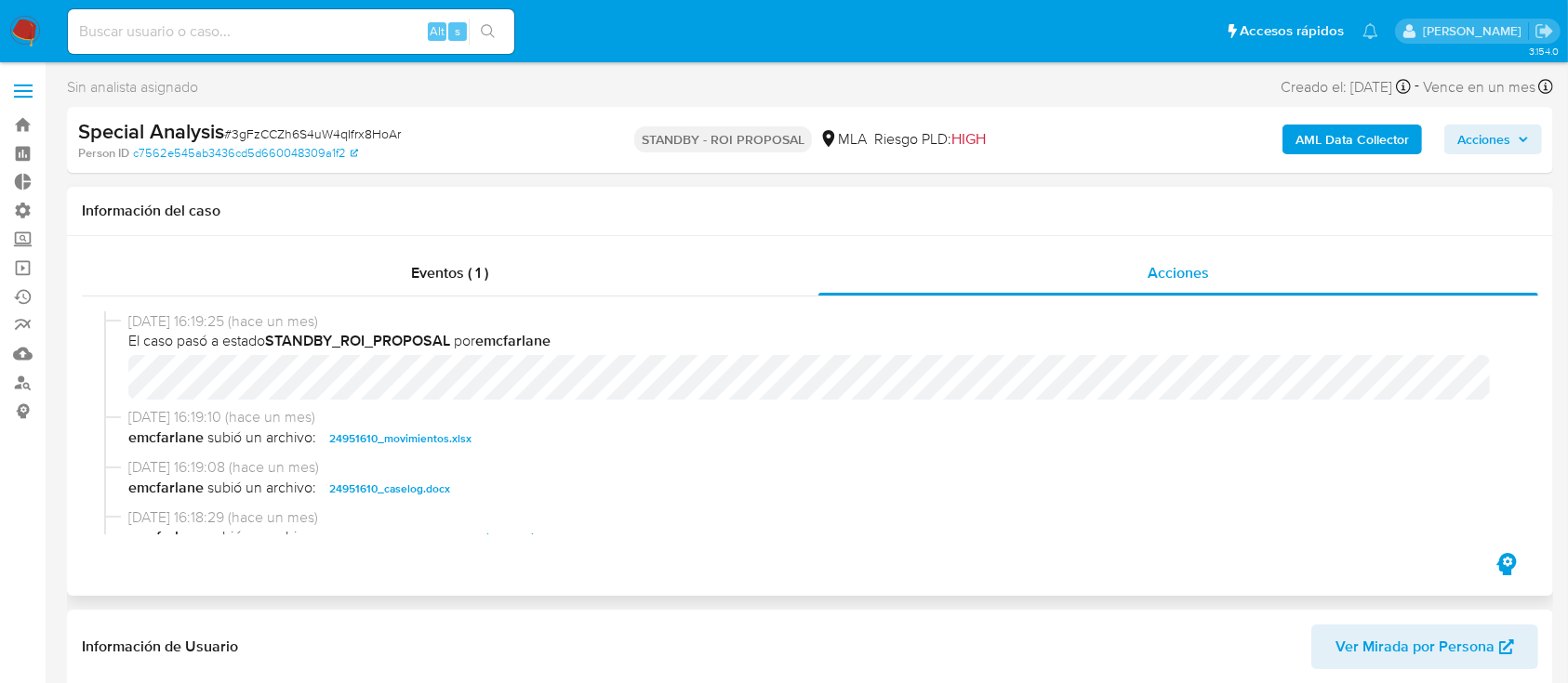
select select "10"
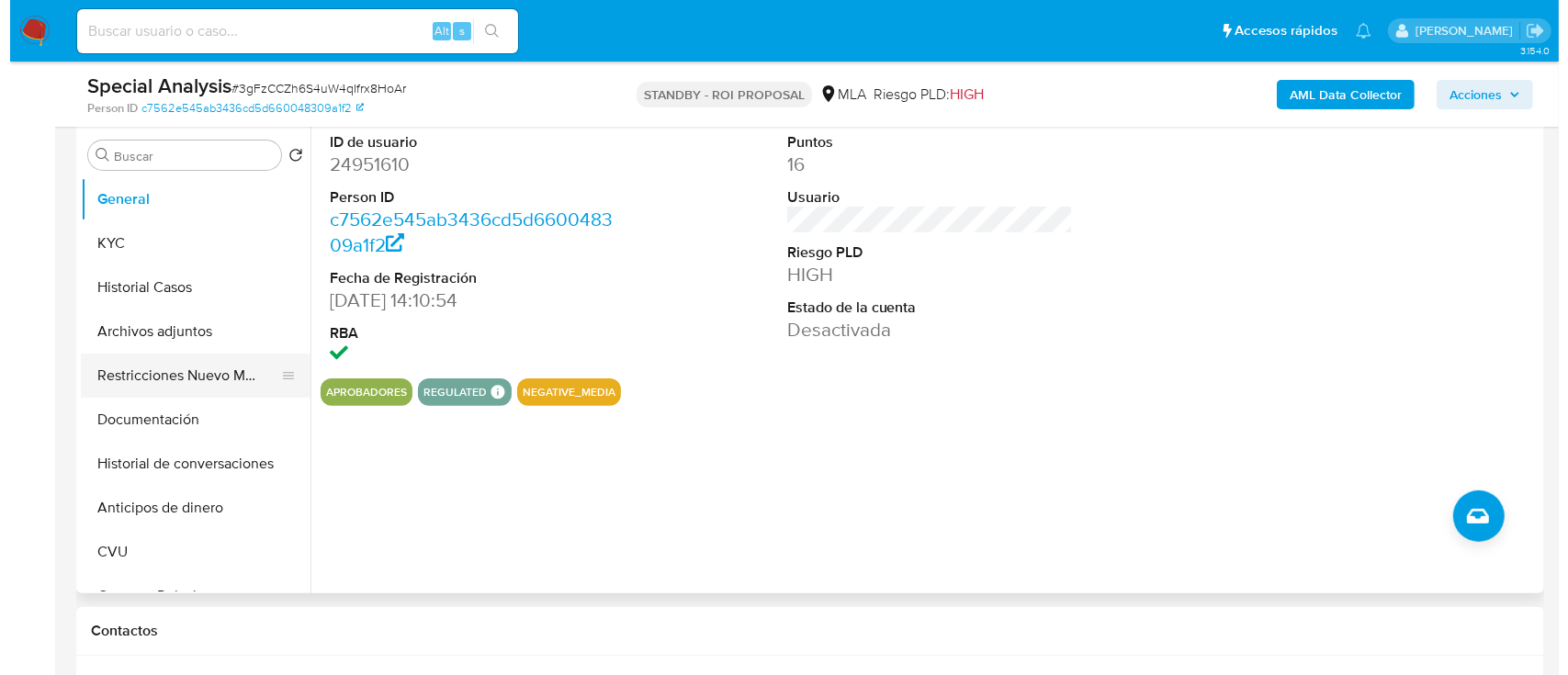
scroll to position [490, 0]
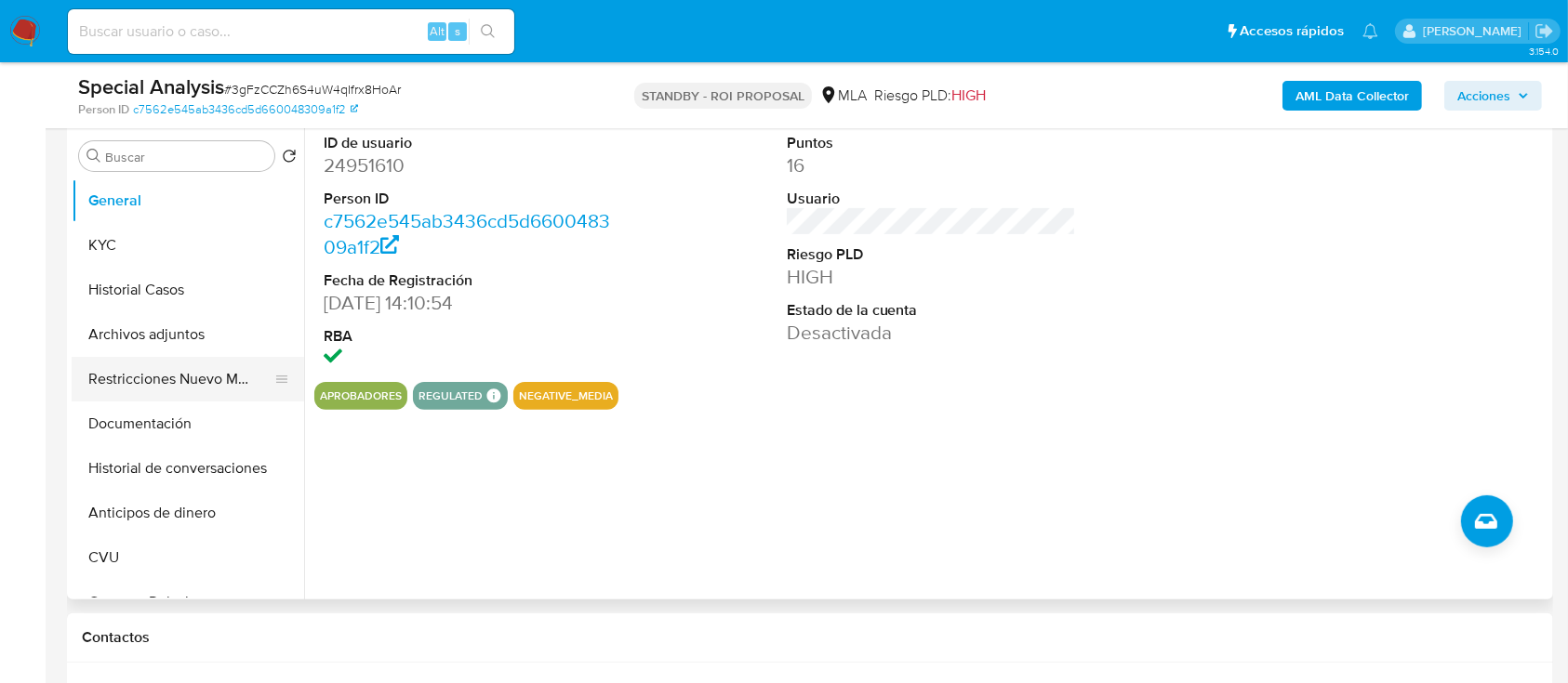
click at [170, 375] on button "Restricciones Nuevo Mundo" at bounding box center [180, 379] width 218 height 45
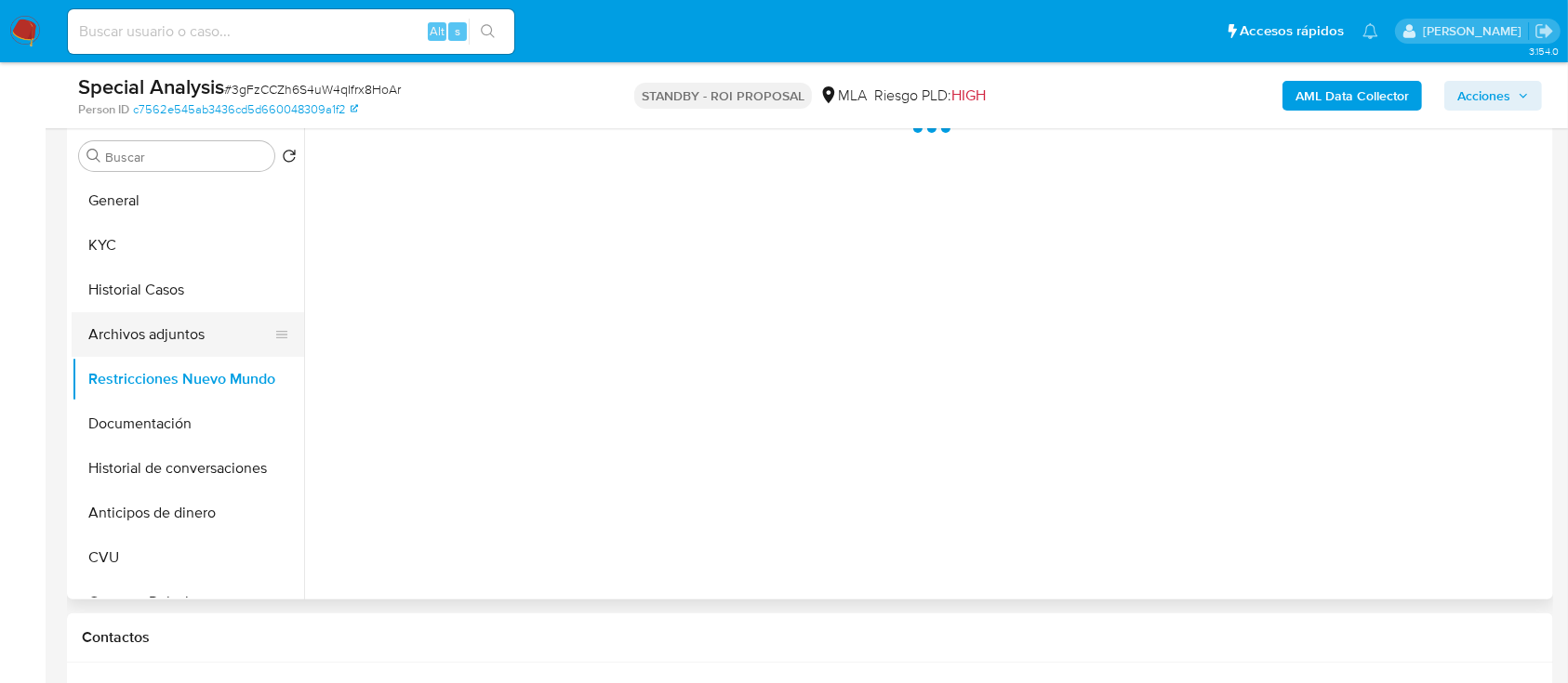
click at [164, 334] on button "Archivos adjuntos" at bounding box center [180, 334] width 218 height 45
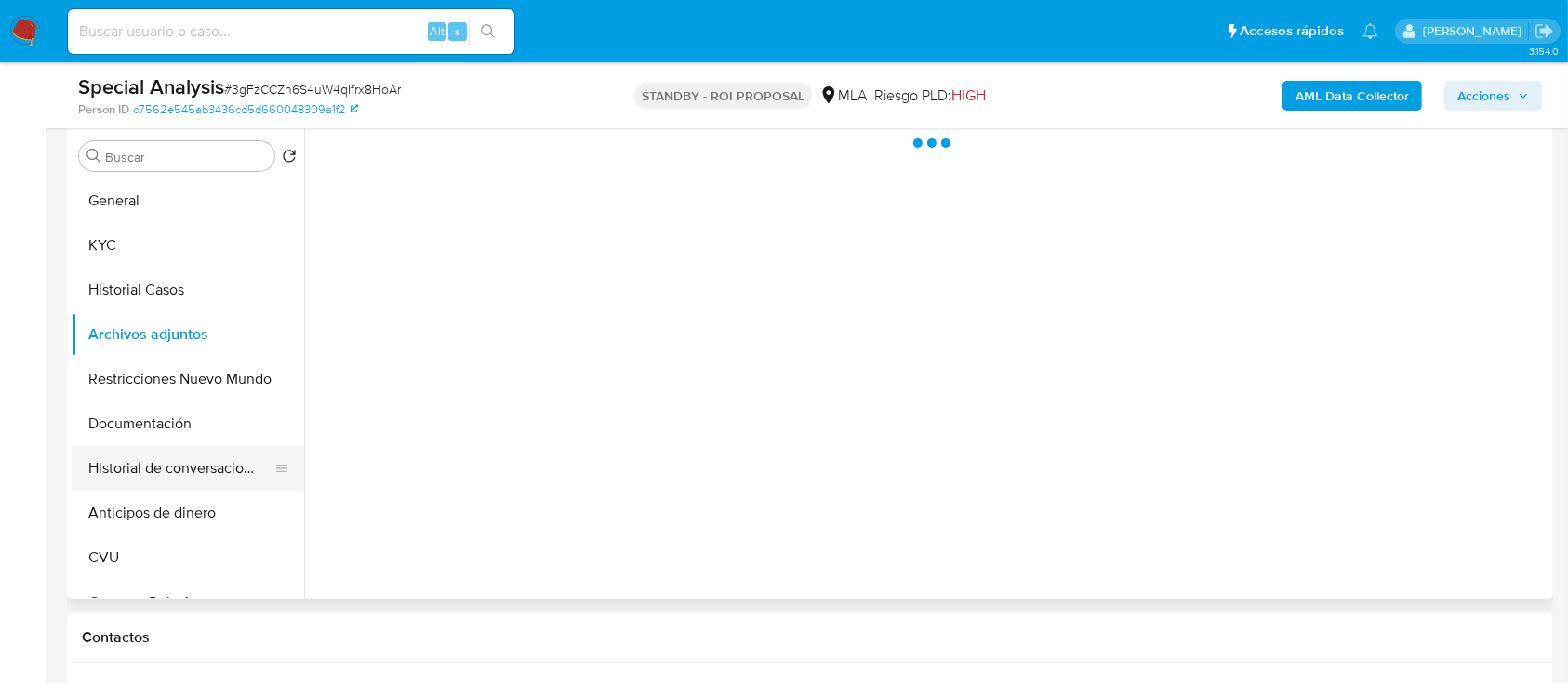
click at [126, 455] on button "Historial de conversaciones" at bounding box center [180, 468] width 218 height 45
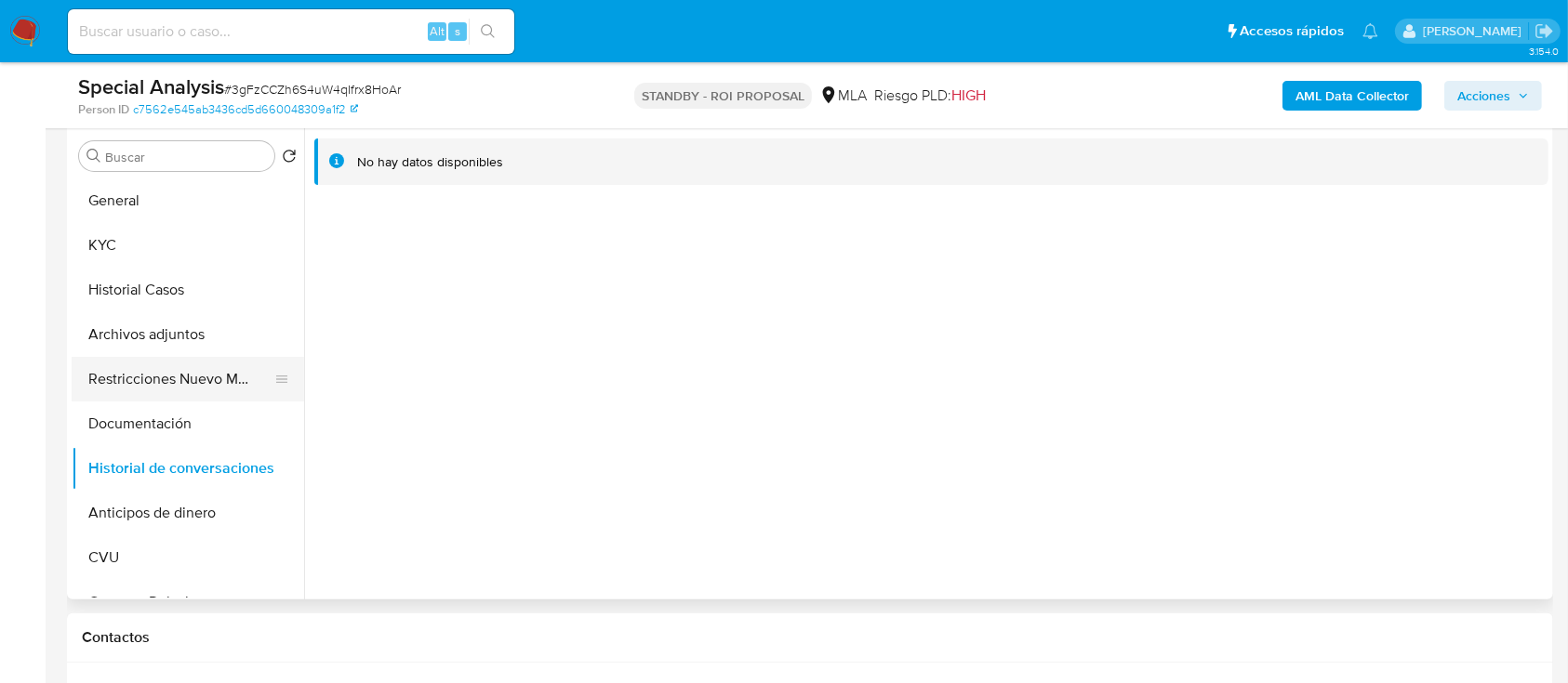
click at [154, 368] on button "Restricciones Nuevo Mundo" at bounding box center [180, 379] width 218 height 45
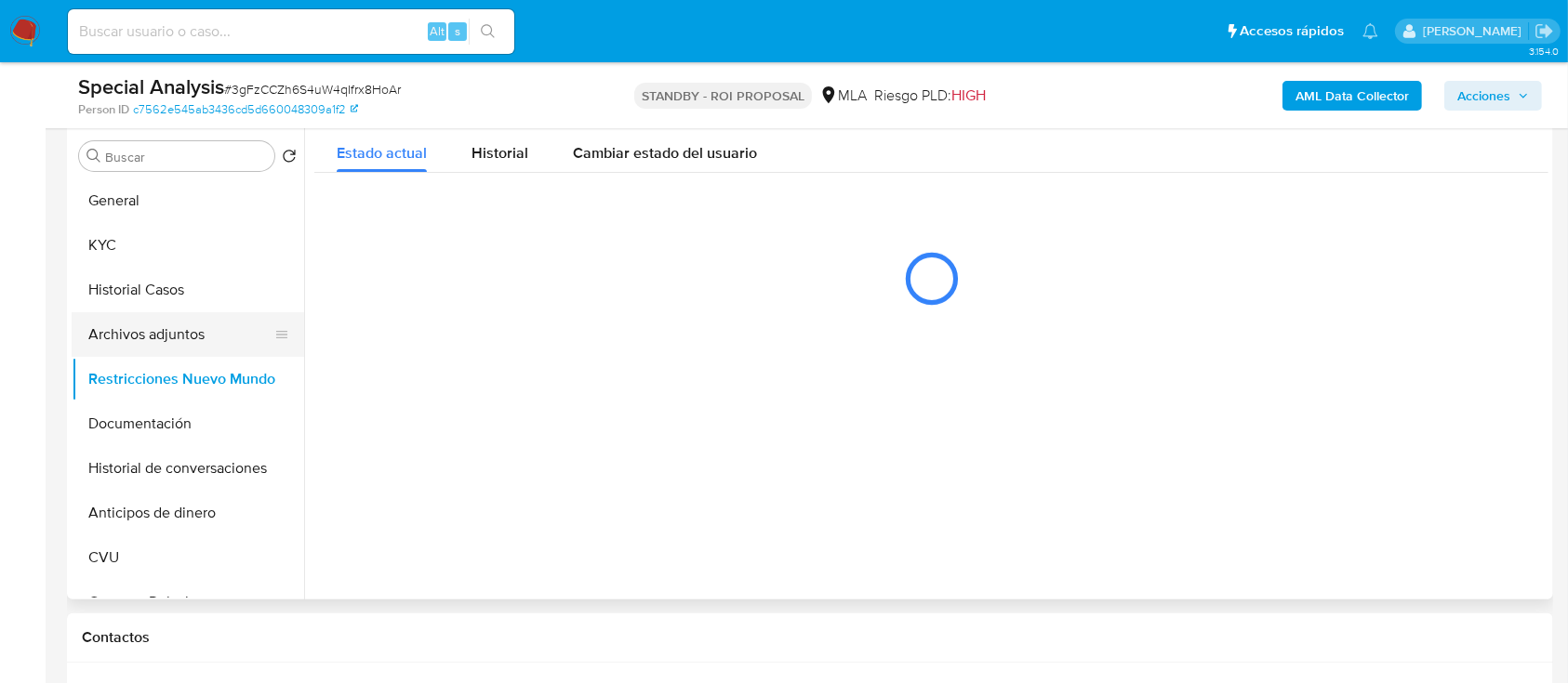
click at [162, 327] on button "Archivos adjuntos" at bounding box center [180, 334] width 218 height 45
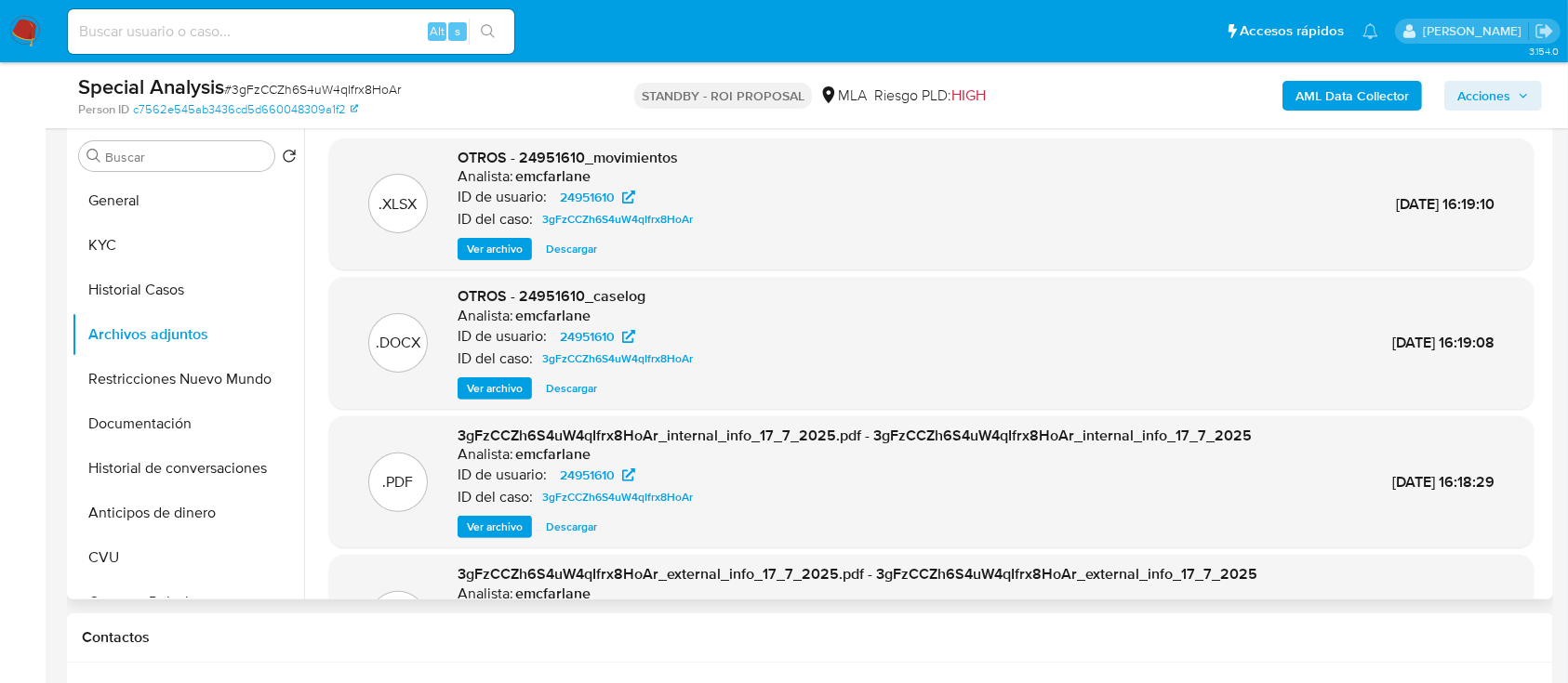
click at [479, 396] on span "Ver archivo" at bounding box center [494, 388] width 55 height 18
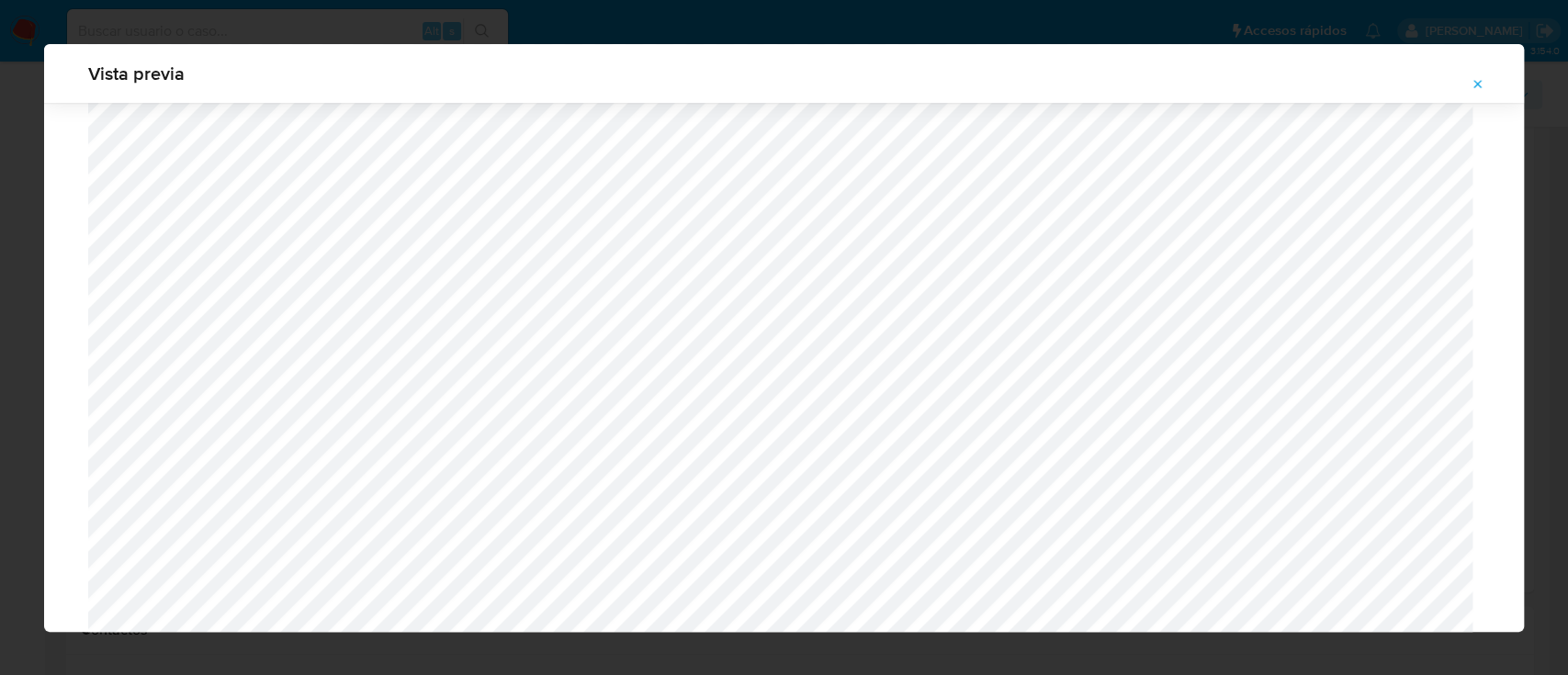
scroll to position [1434, 0]
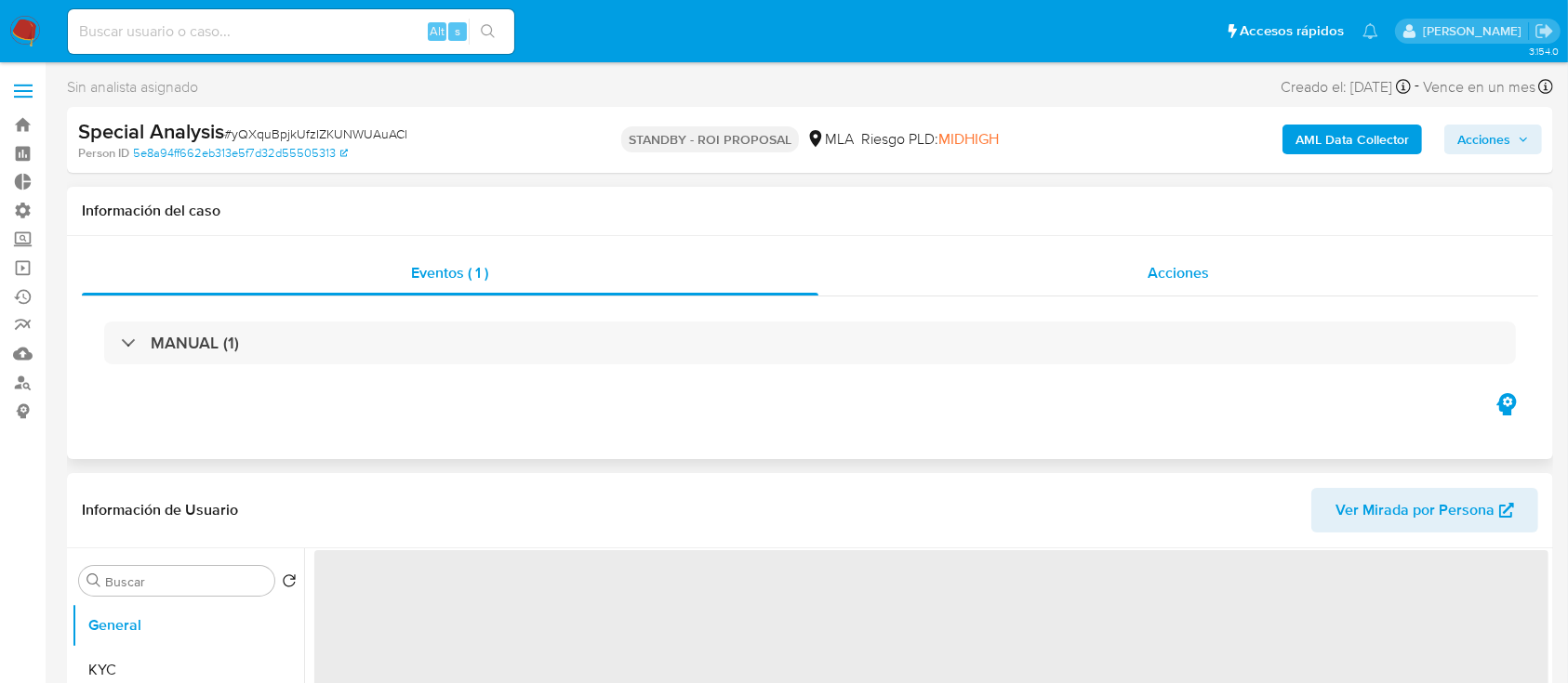
click at [1154, 260] on div "Acciones" at bounding box center [1179, 273] width 721 height 45
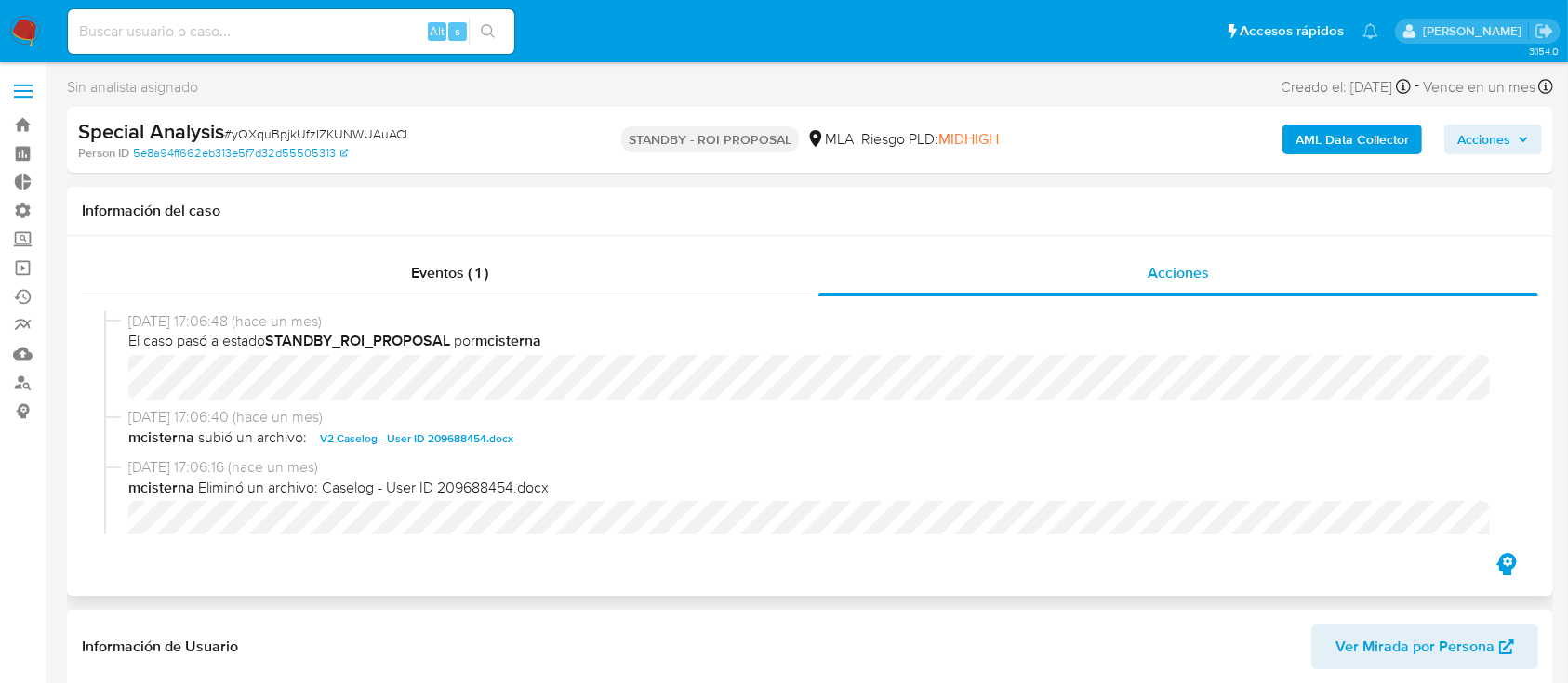
select select "10"
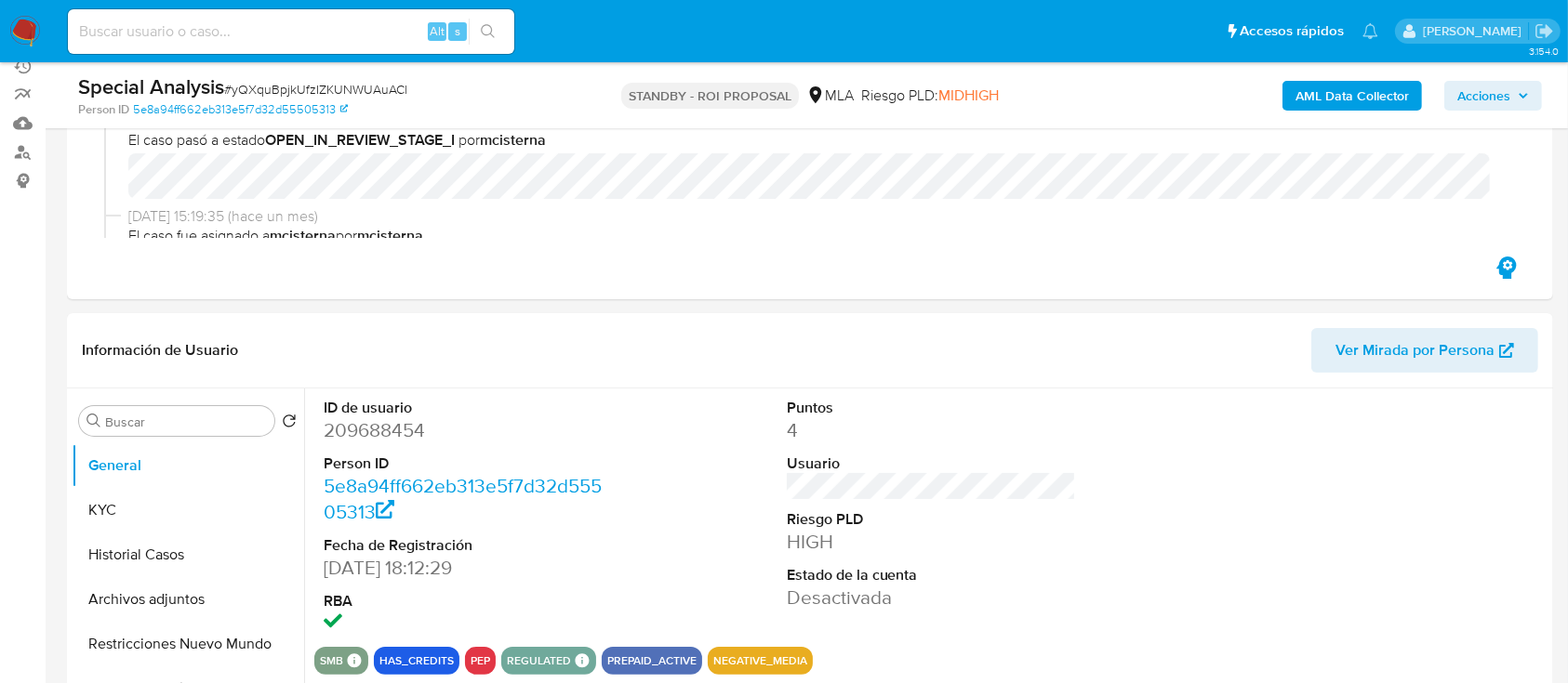
scroll to position [496, 0]
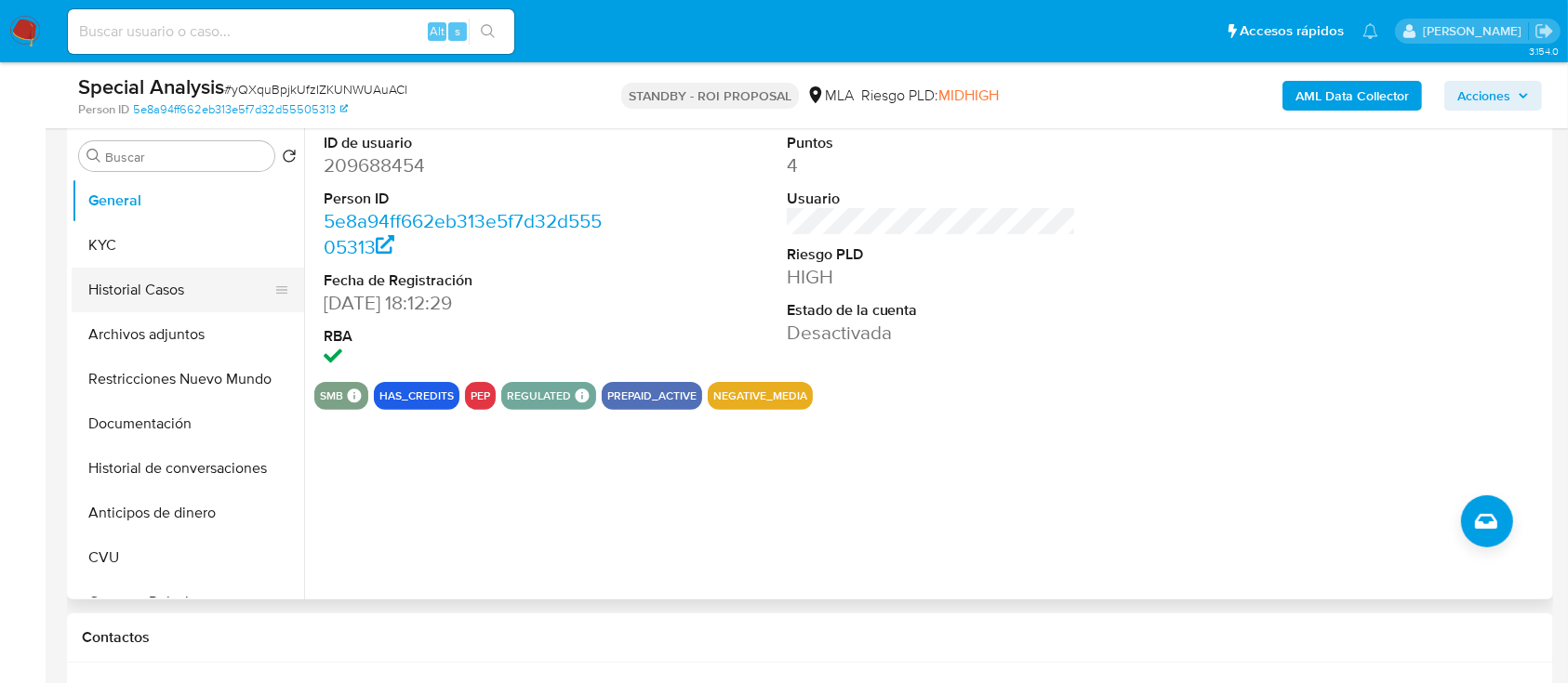
click at [157, 305] on button "Historial Casos" at bounding box center [180, 290] width 218 height 45
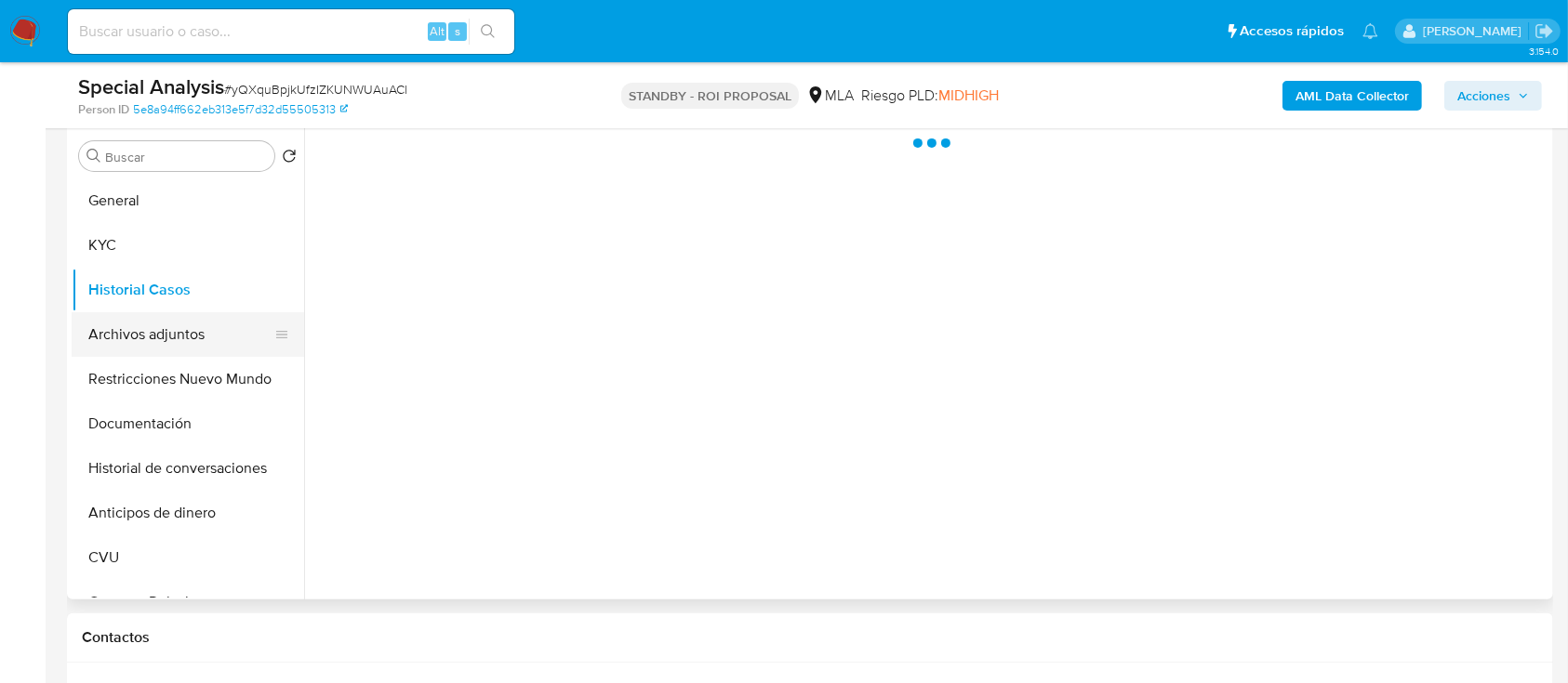
click at [163, 342] on button "Archivos adjuntos" at bounding box center [180, 334] width 218 height 45
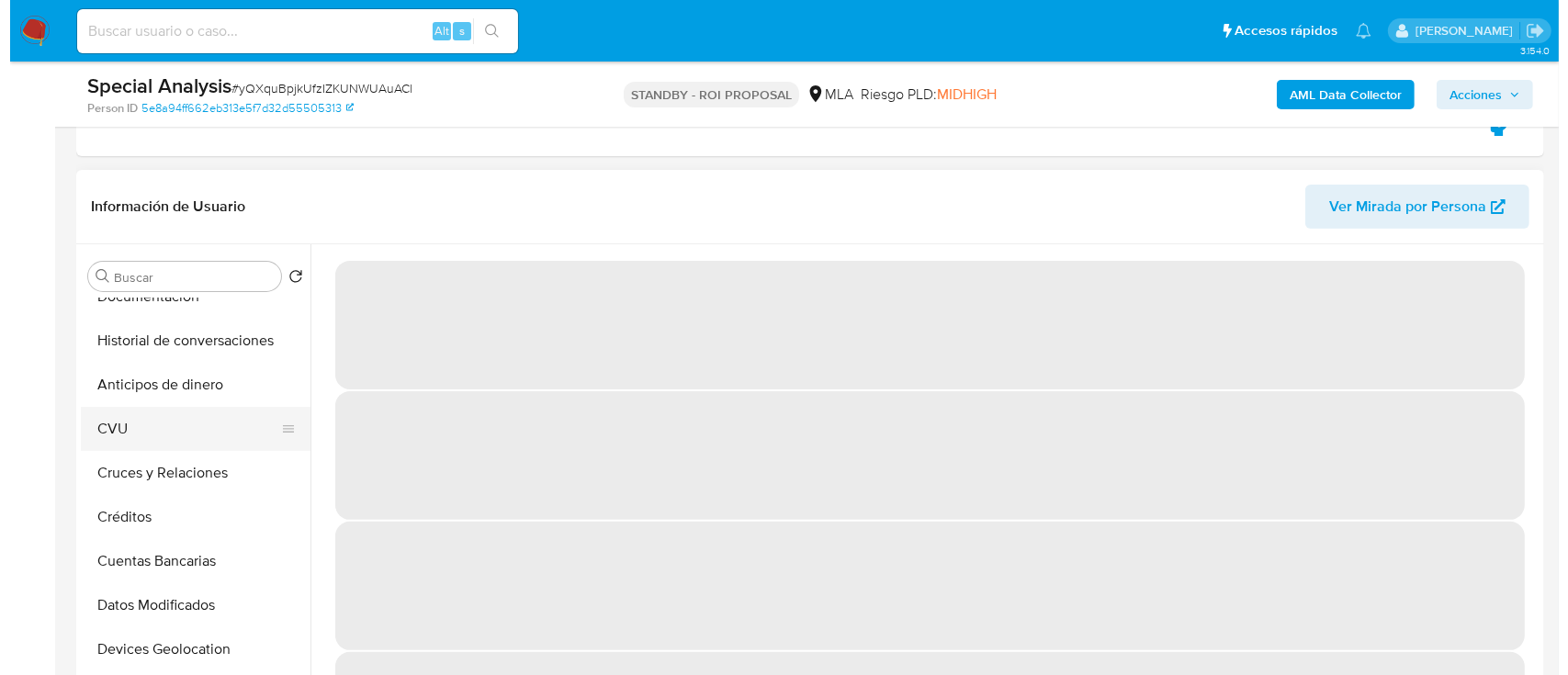
scroll to position [368, 0]
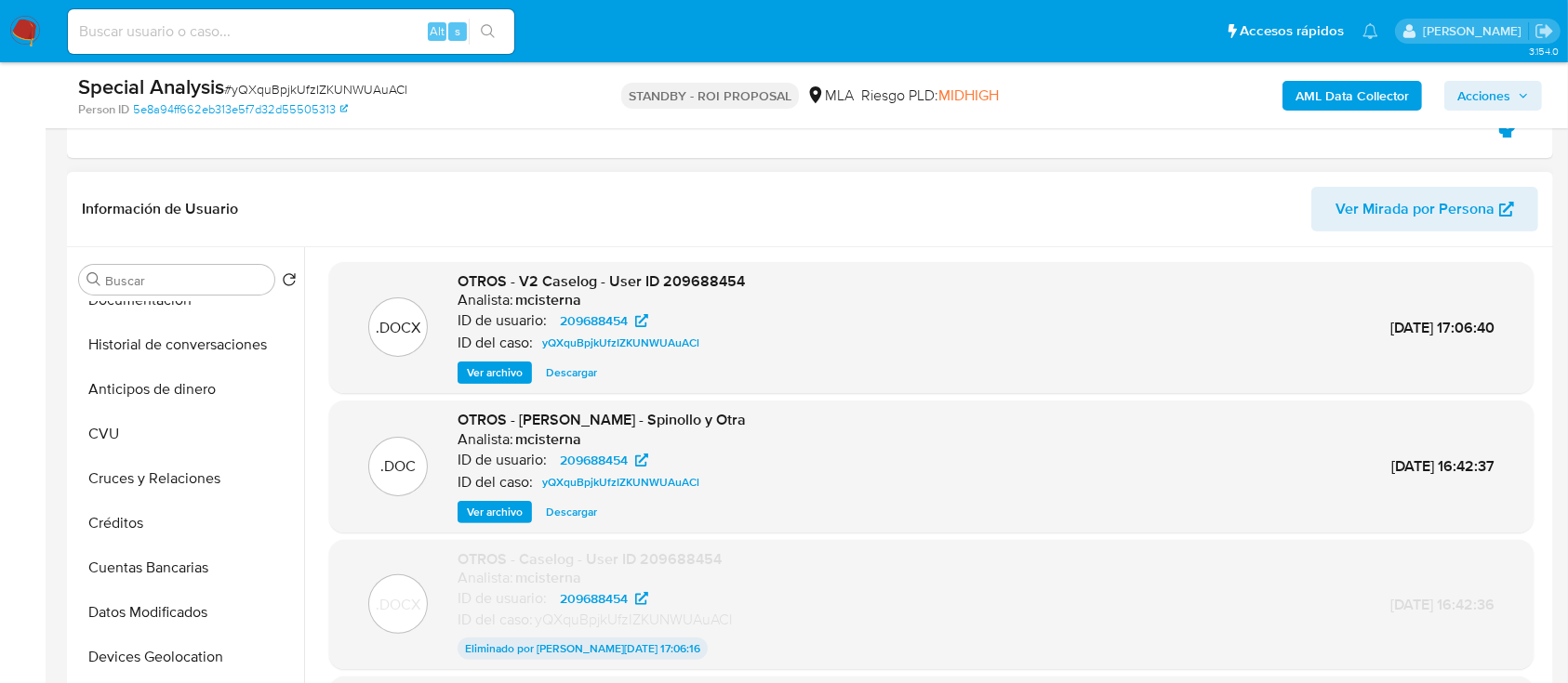
click at [488, 370] on span "Ver archivo" at bounding box center [494, 372] width 55 height 18
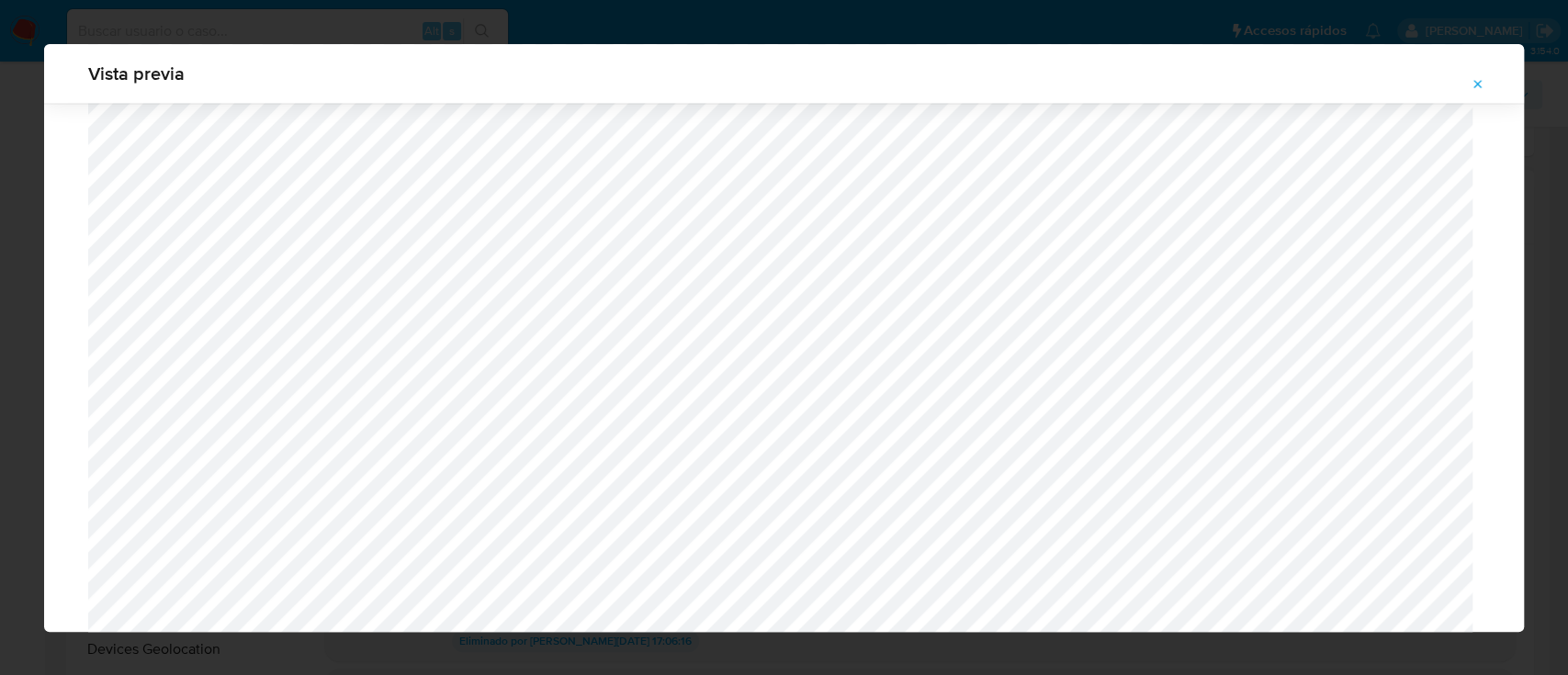
scroll to position [1801, 0]
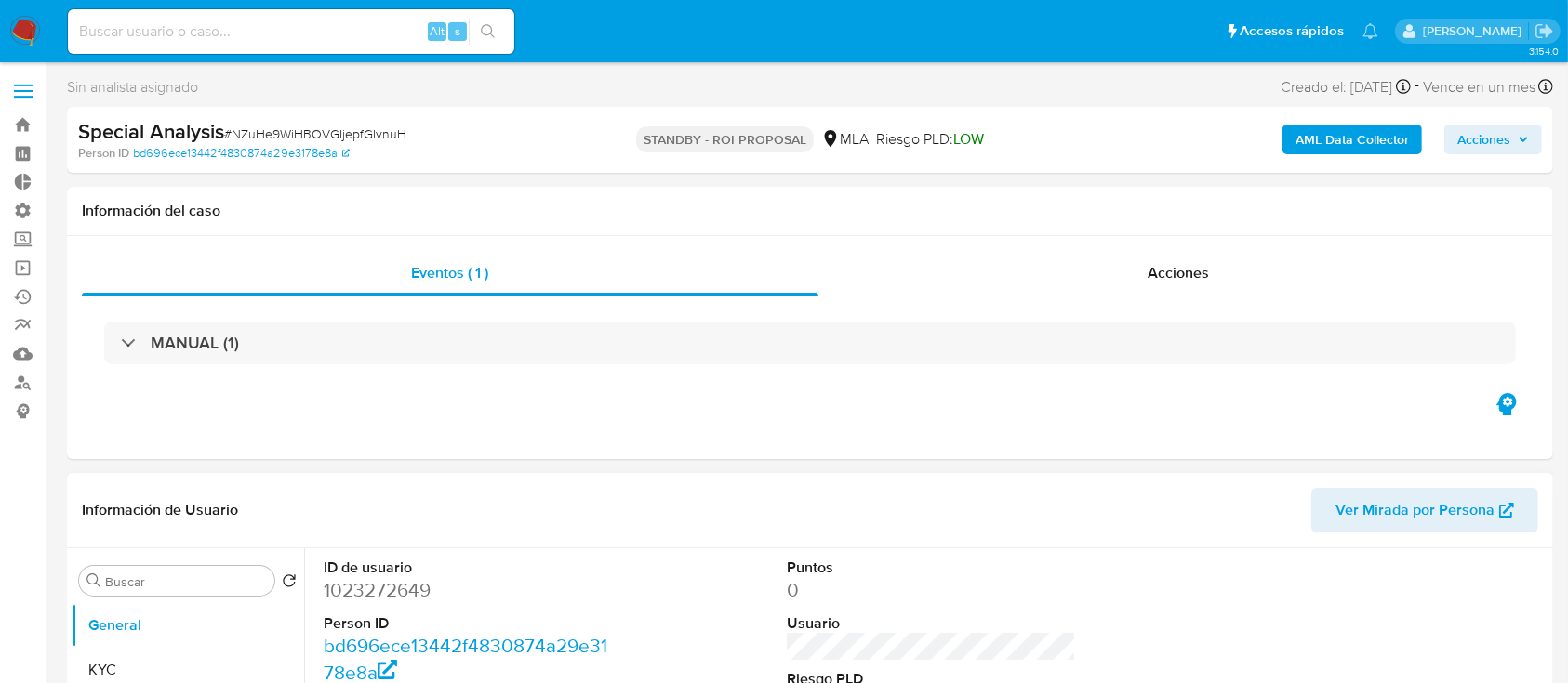
select select "10"
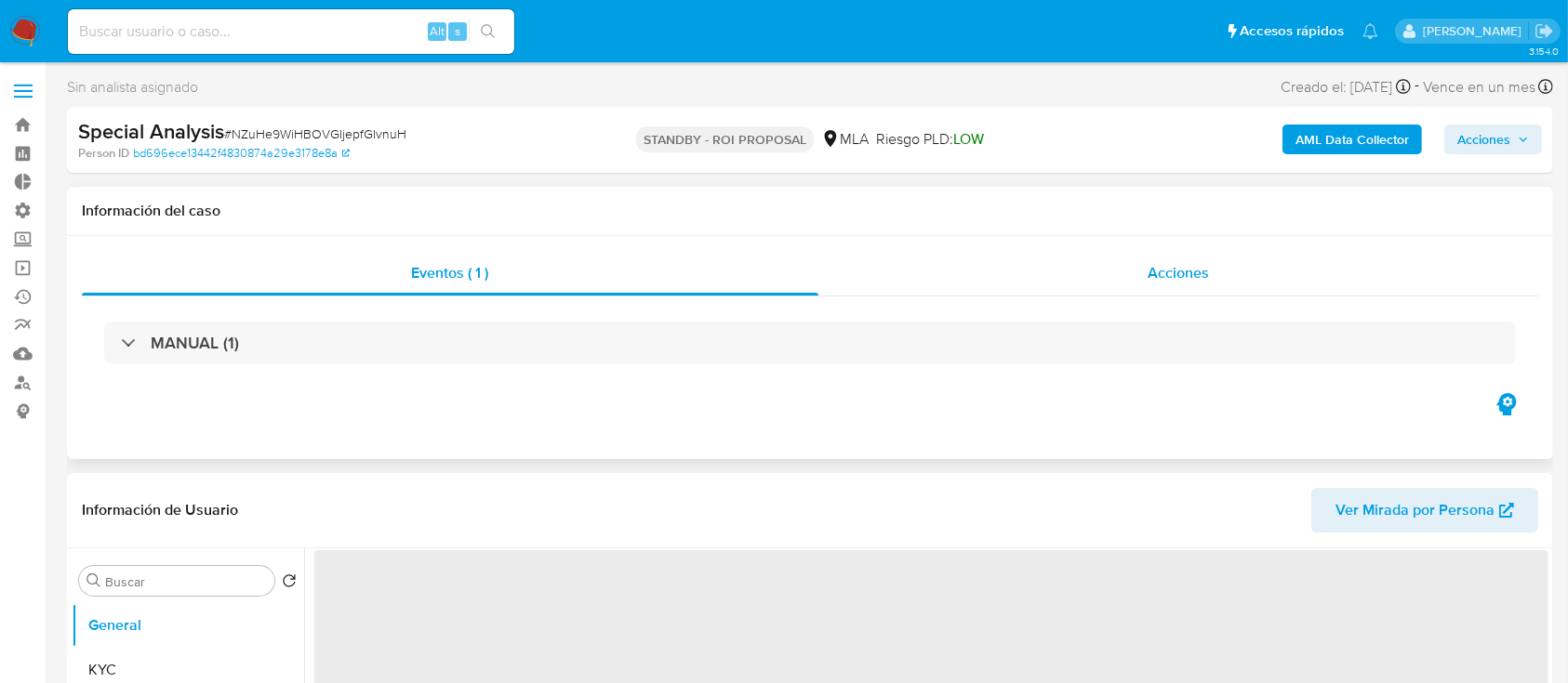
click at [1193, 264] on span "Acciones" at bounding box center [1179, 273] width 61 height 21
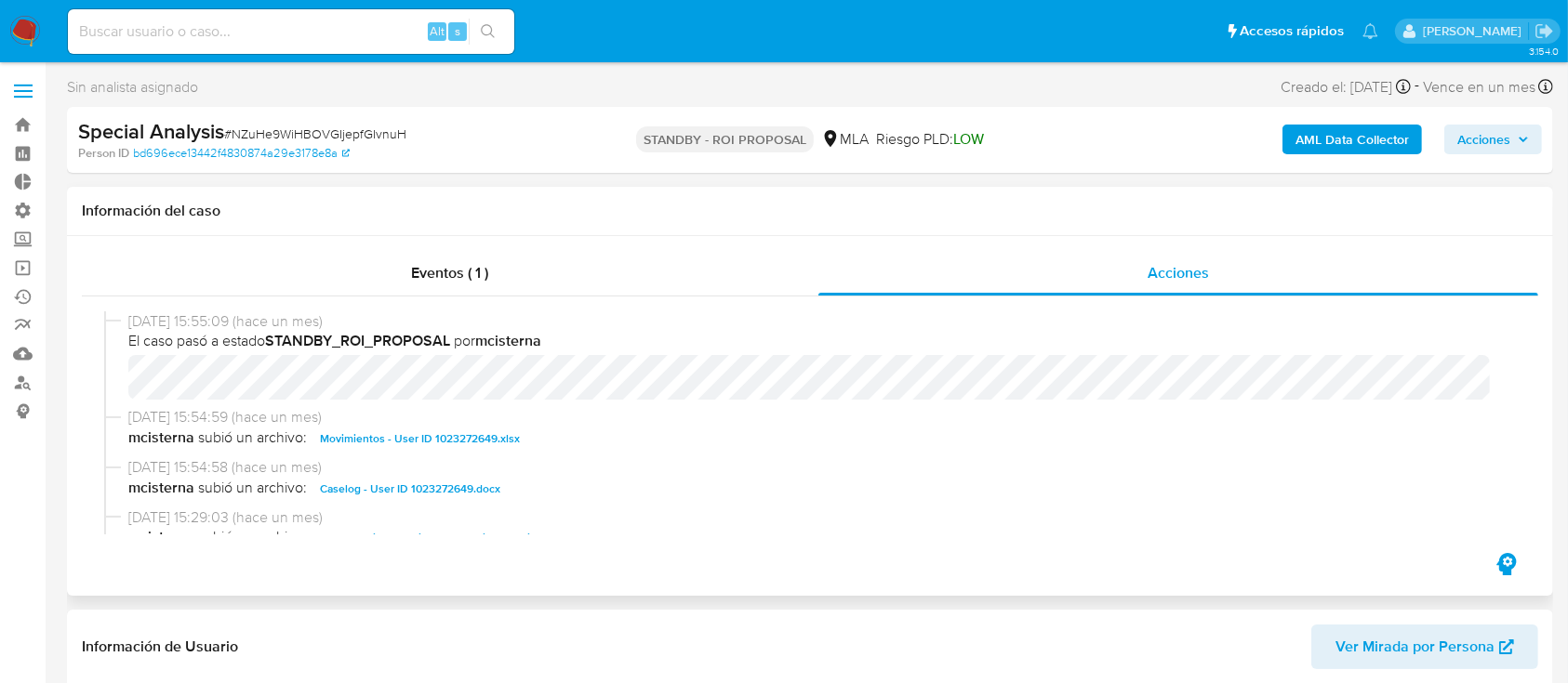
select select "10"
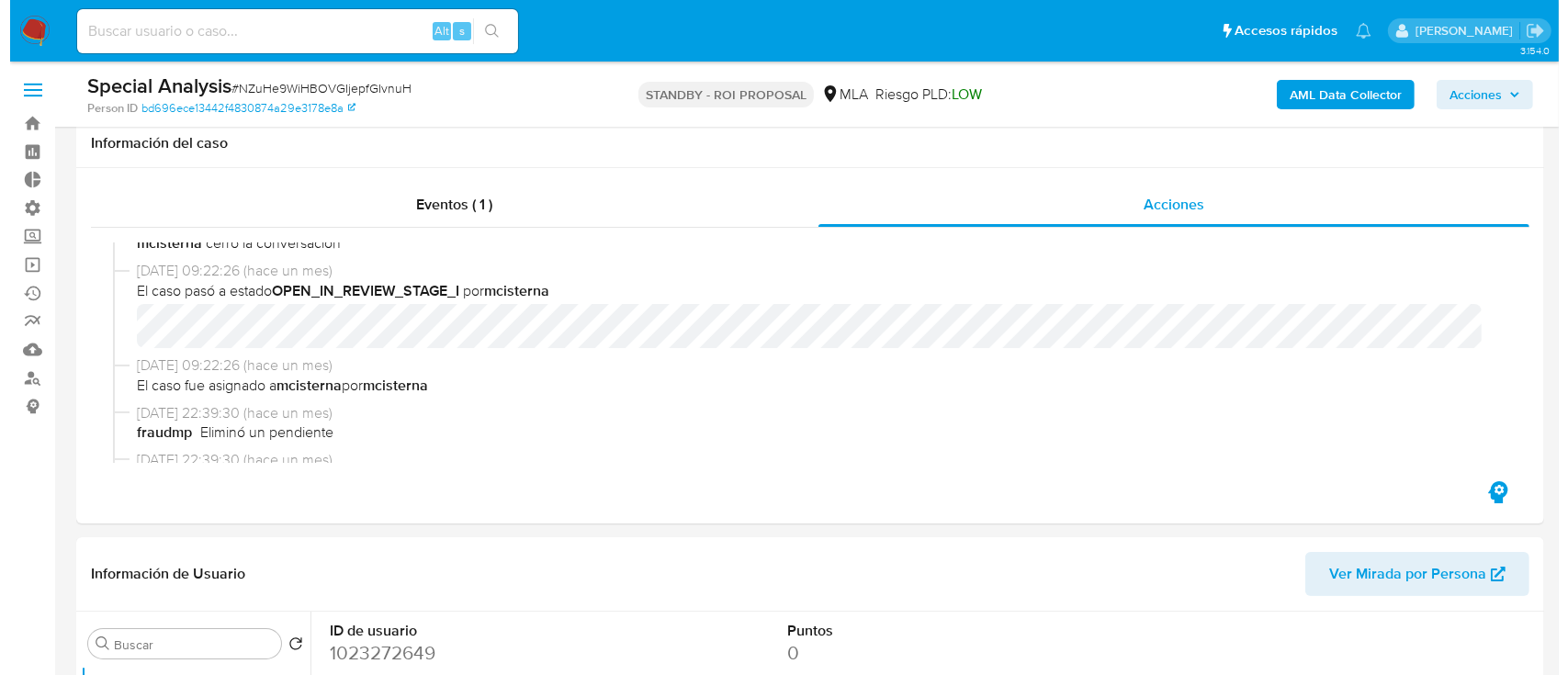
scroll to position [368, 0]
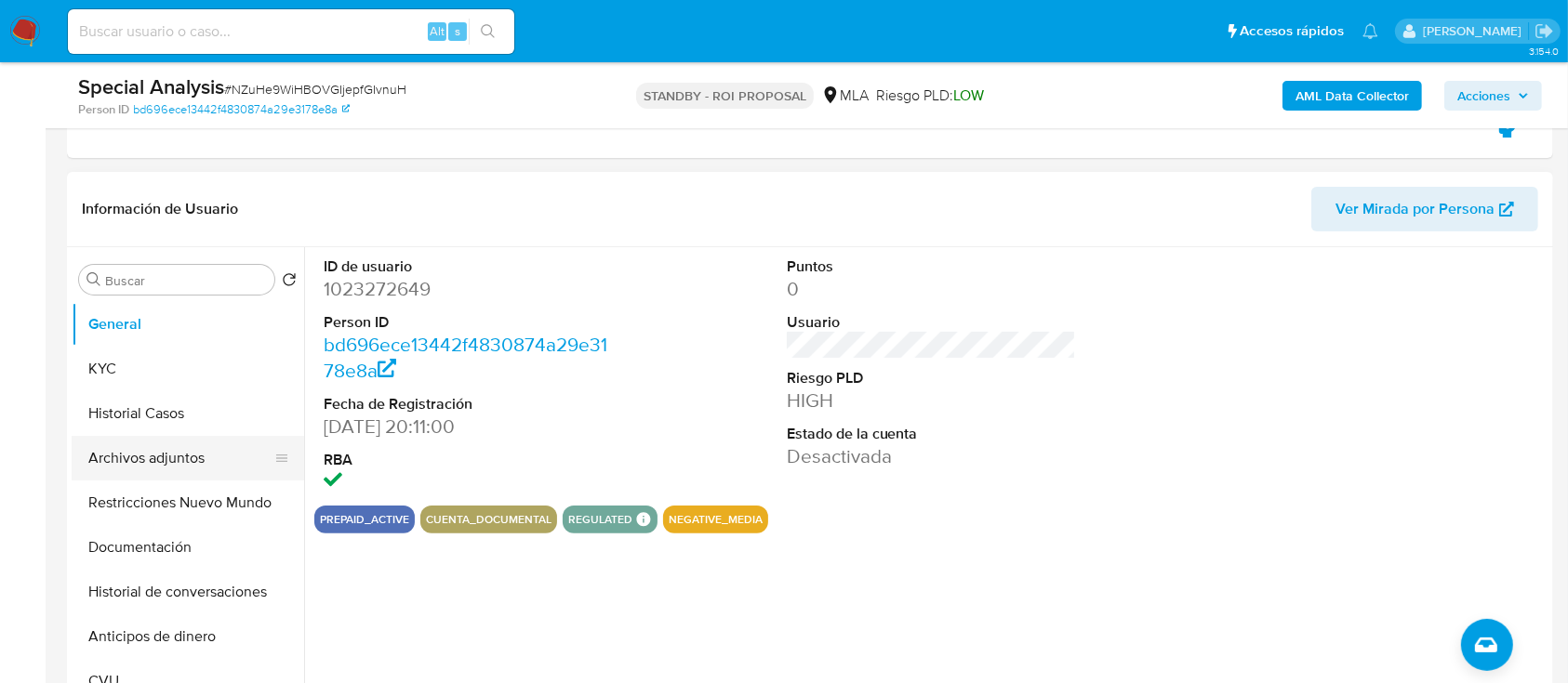
click at [150, 450] on button "Archivos adjuntos" at bounding box center [180, 458] width 218 height 45
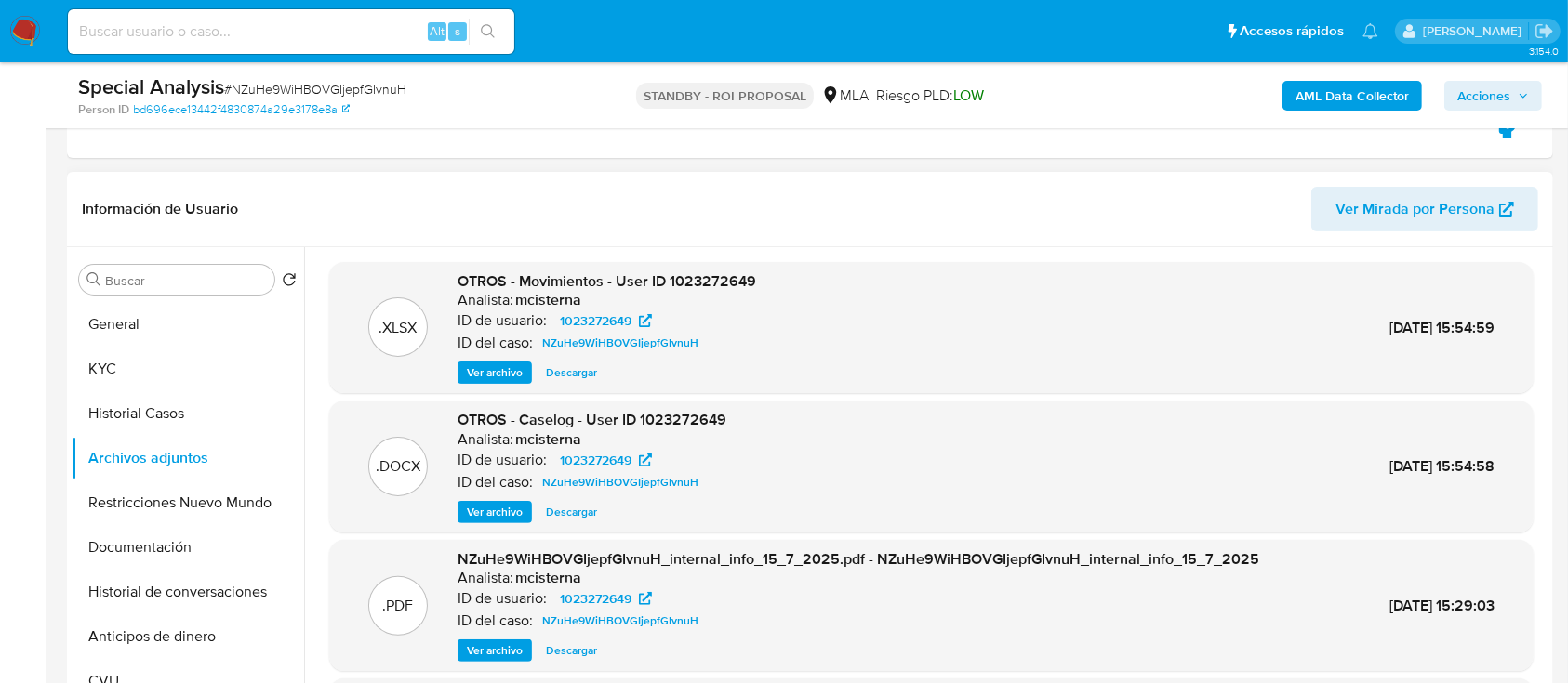
click at [474, 517] on span "Ver archivo" at bounding box center [494, 511] width 55 height 18
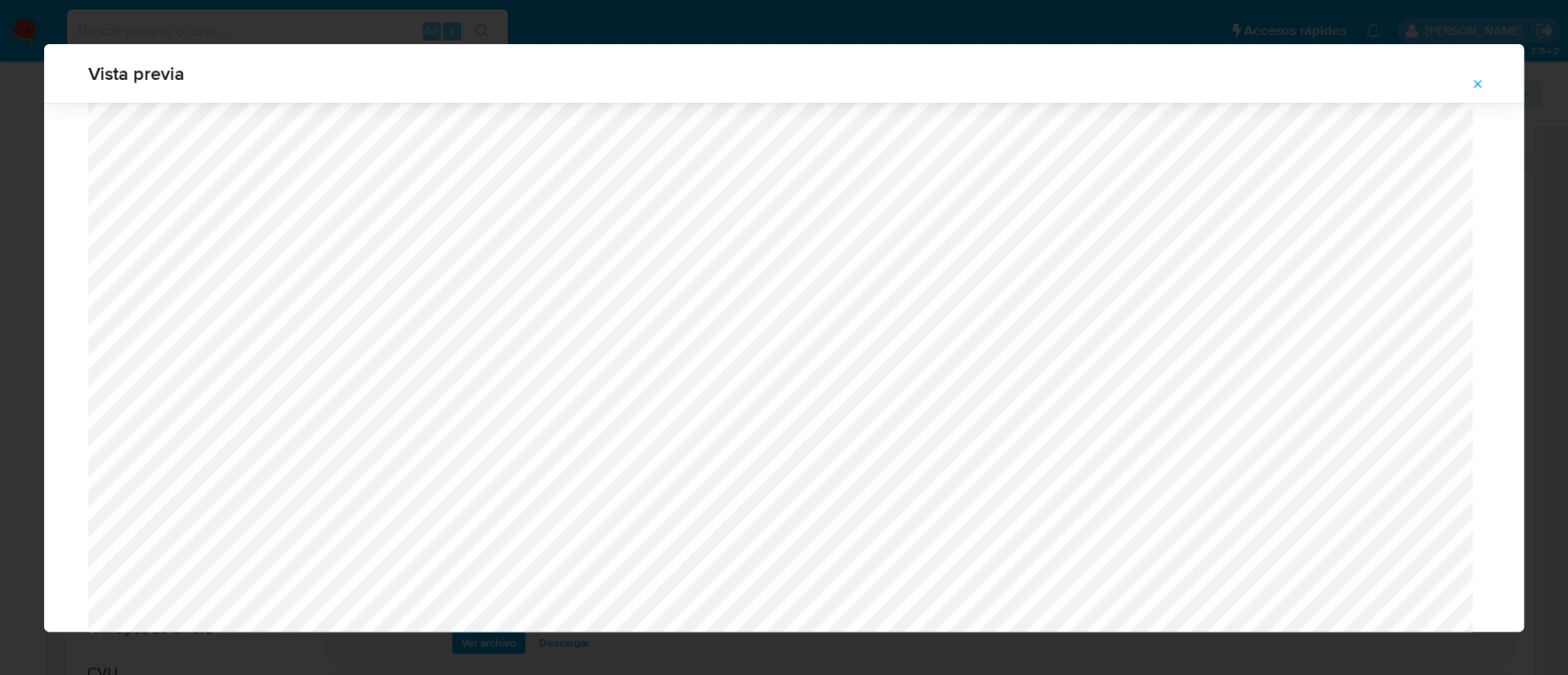
scroll to position [1310, 0]
click at [1476, 77] on icon "Attachment preview" at bounding box center [1478, 85] width 15 height 15
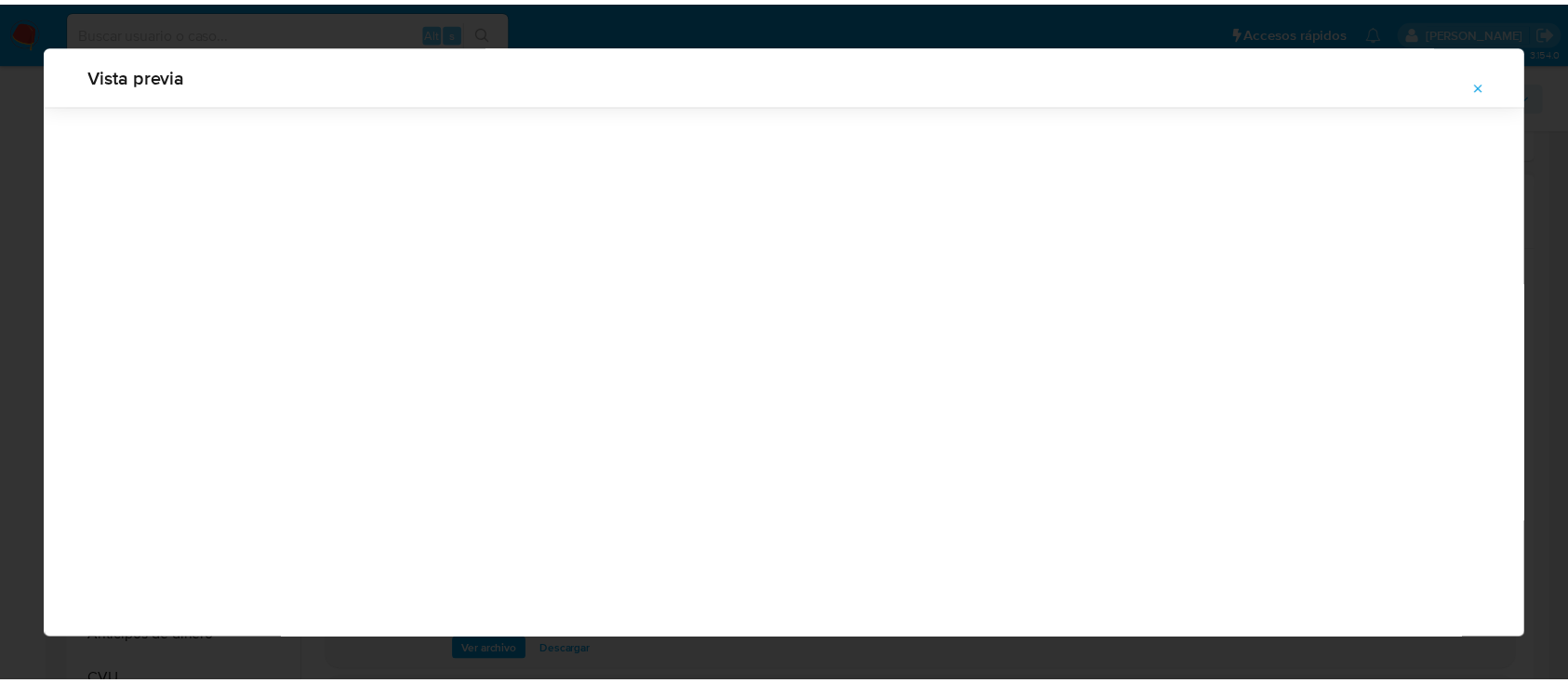
scroll to position [59, 0]
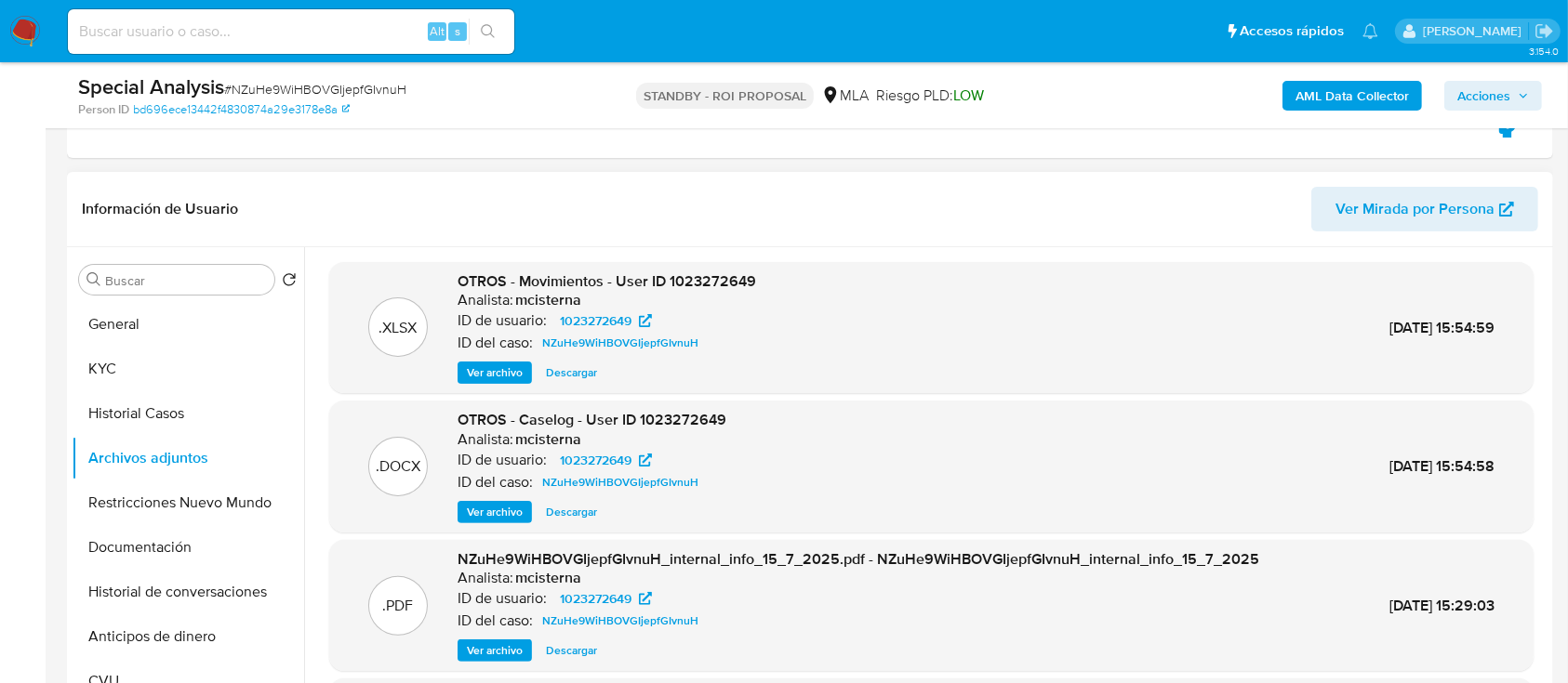
click at [554, 509] on span "Descargar" at bounding box center [572, 511] width 52 height 18
click at [326, 84] on span "# NZuHe9WiHBOVGIjepfGIvnuH" at bounding box center [315, 89] width 182 height 18
copy span "NZuHe9WiHBOVGIjepfGIvnuH"
